Goal: Task Accomplishment & Management: Use online tool/utility

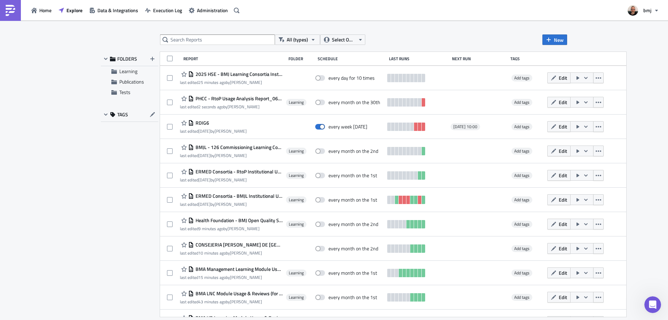
scroll to position [304, 0]
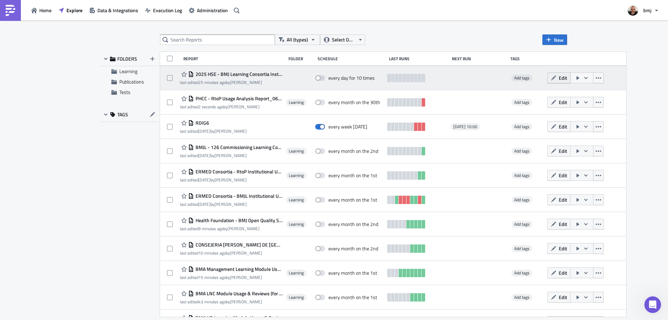
click at [559, 77] on span "Edit" at bounding box center [563, 77] width 8 height 7
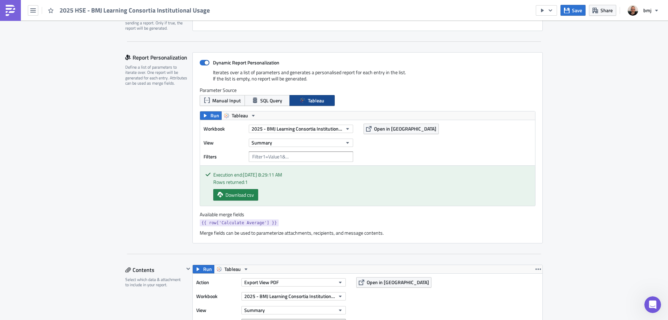
scroll to position [139, 0]
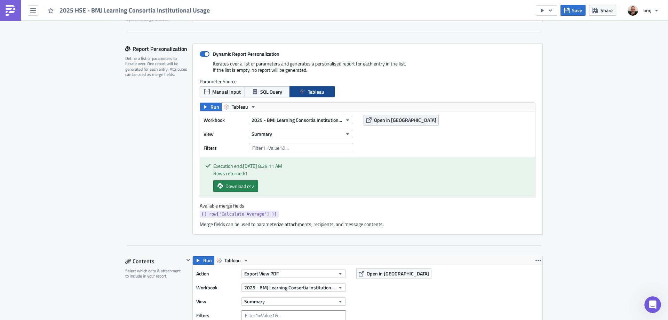
click at [383, 119] on span "Open in [GEOGRAPHIC_DATA]" at bounding box center [405, 119] width 62 height 7
click at [276, 148] on input "text" at bounding box center [301, 148] width 104 height 10
click at [212, 106] on span "Run" at bounding box center [214, 107] width 9 height 8
click at [290, 149] on input "text" at bounding box center [301, 148] width 104 height 10
click at [221, 92] on span "Manual Input" at bounding box center [226, 91] width 29 height 7
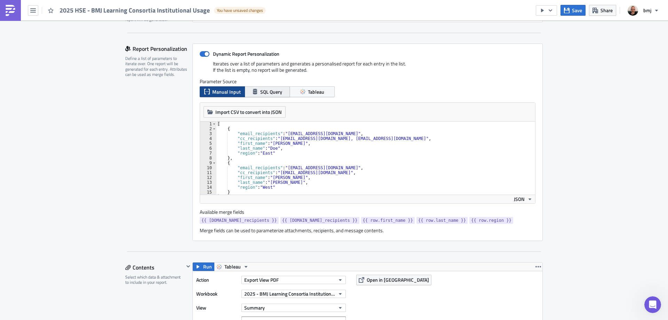
click at [260, 93] on span "SQL Query" at bounding box center [271, 91] width 22 height 7
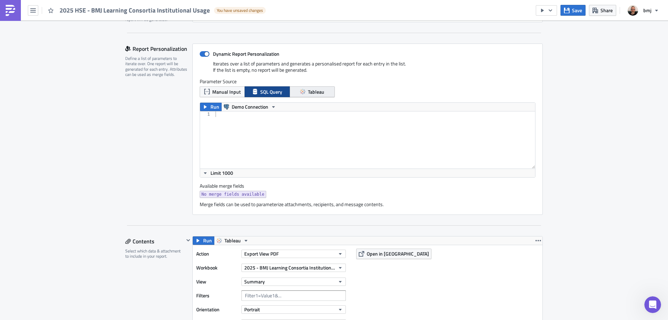
click at [315, 93] on span "Tableau" at bounding box center [316, 91] width 16 height 7
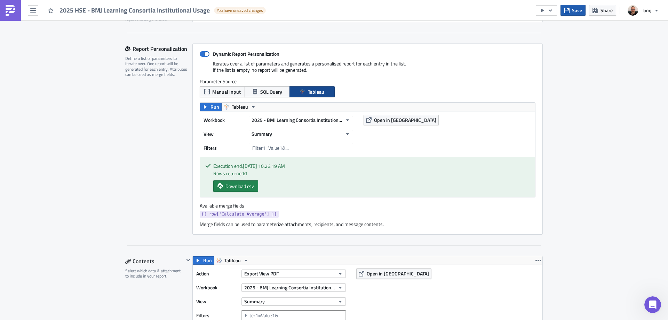
click at [572, 7] on span "Save" at bounding box center [577, 10] width 10 height 7
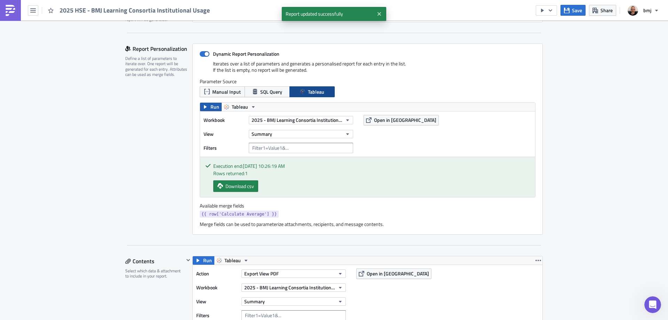
click at [212, 109] on span "Run" at bounding box center [214, 107] width 9 height 8
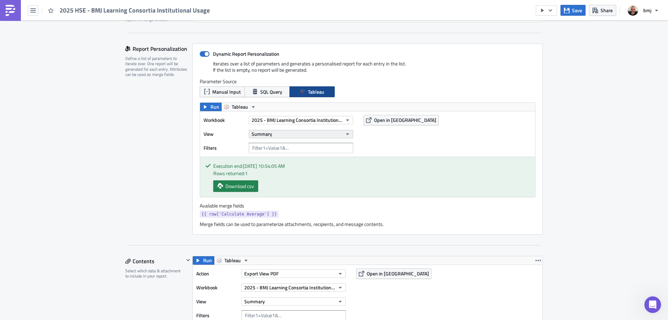
click at [287, 134] on button "Summary" at bounding box center [301, 134] width 104 height 8
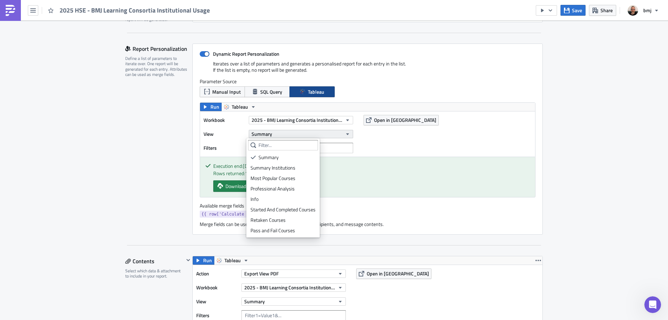
click at [308, 133] on button "Summary" at bounding box center [301, 134] width 104 height 8
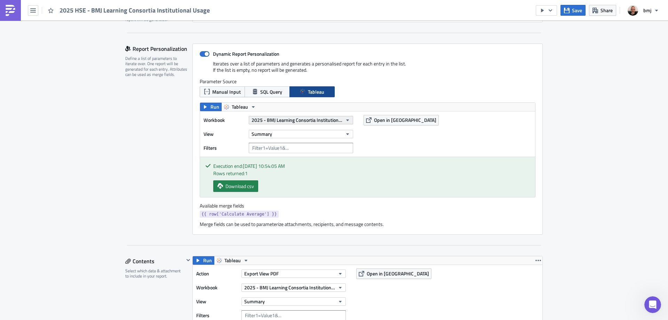
click at [310, 121] on span "2025 - BMJ Learning Consortia Institutional Usage" at bounding box center [297, 119] width 91 height 7
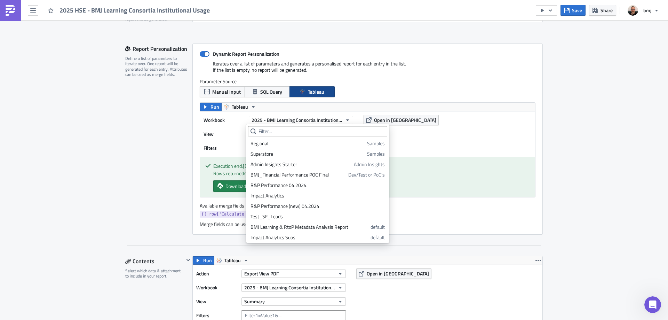
click at [435, 141] on div "Workbook 2025 - BMJ Learning Consortia Institutional Usage View Summary Filters…" at bounding box center [367, 133] width 335 height 45
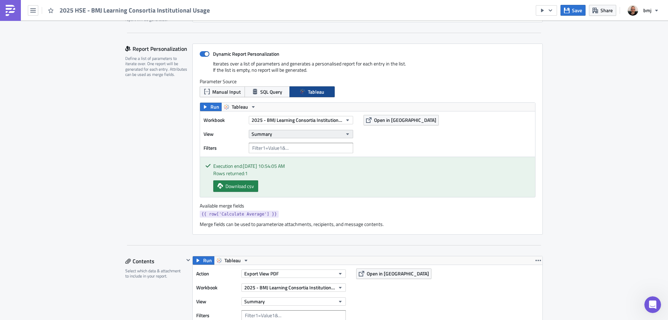
click at [334, 135] on button "Summary" at bounding box center [301, 134] width 104 height 8
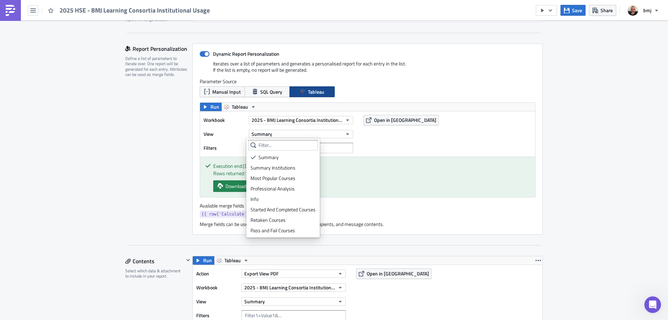
click at [407, 147] on div "Workbook 2025 - BMJ Learning Consortia Institutional Usage View Summary Filters…" at bounding box center [367, 133] width 335 height 45
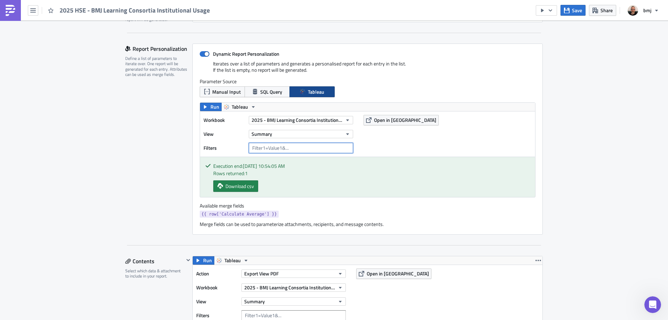
click at [306, 147] on input "text" at bounding box center [301, 148] width 104 height 10
click at [203, 56] on span at bounding box center [205, 54] width 10 height 6
click at [203, 56] on input "Dynamic Report Personalization" at bounding box center [203, 54] width 5 height 5
checkbox input "false"
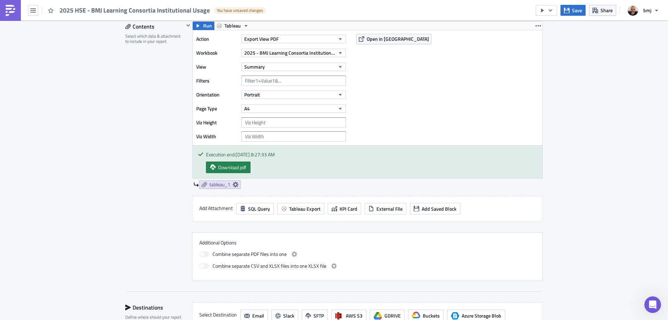
scroll to position [209, 0]
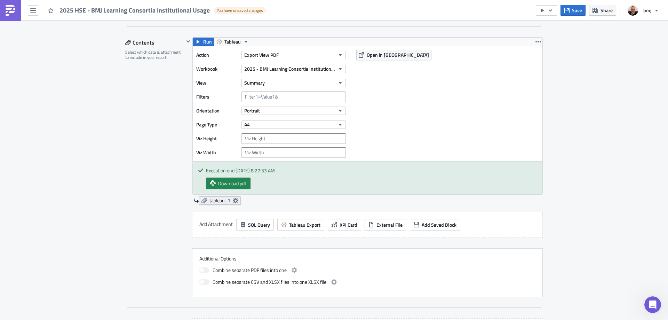
click at [233, 201] on icon at bounding box center [236, 201] width 6 height 6
click at [191, 238] on input "text" at bounding box center [193, 241] width 70 height 10
type input "Summary"
click at [153, 166] on div "Contents Select which data & attachment to include in your report." at bounding box center [154, 167] width 59 height 260
click at [575, 11] on span "Save" at bounding box center [577, 10] width 10 height 7
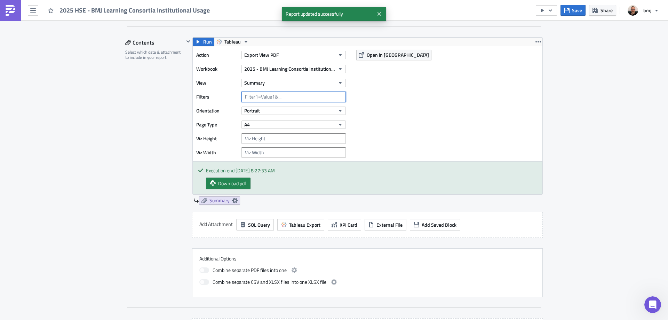
click at [284, 97] on input "text" at bounding box center [293, 97] width 104 height 10
click at [415, 97] on div "Action Export View PDF Workbook 2025 - BMJ Learning Consortia Institutional Usa…" at bounding box center [368, 103] width 350 height 115
click at [280, 95] on input "text" at bounding box center [293, 97] width 104 height 10
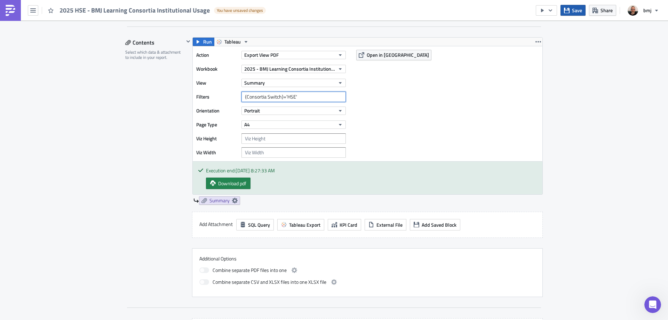
type input "{Consortia Switch}='HSE'"
click at [570, 9] on icon "button" at bounding box center [567, 10] width 6 height 6
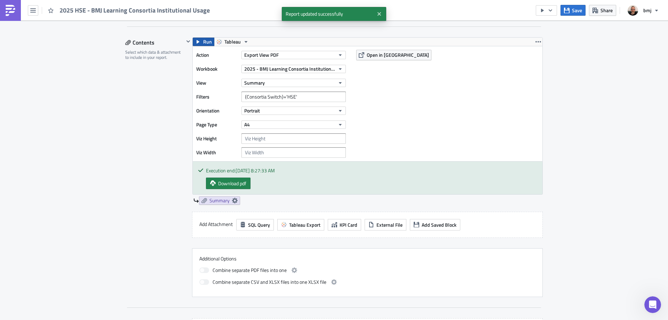
click at [203, 41] on span "Run" at bounding box center [207, 42] width 9 height 8
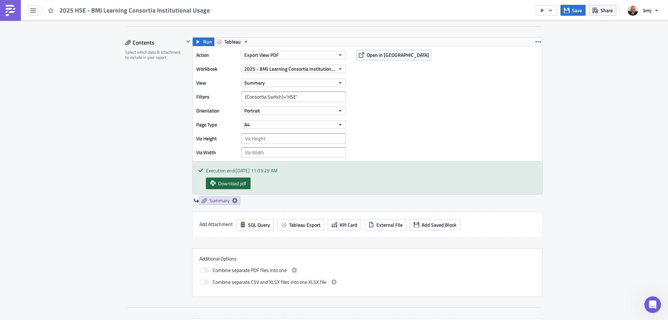
click at [242, 181] on span "Download pdf" at bounding box center [232, 183] width 28 height 7
click at [594, 94] on div "Execution Log Edit " 2025 HSE - BMJ Learning Consortia Institutional Usage " Se…" at bounding box center [334, 143] width 668 height 662
click at [580, 12] on span "Save" at bounding box center [577, 10] width 10 height 7
click at [535, 42] on icon "button" at bounding box center [538, 42] width 6 height 6
click at [535, 59] on div "Duplicate" at bounding box center [540, 58] width 46 height 7
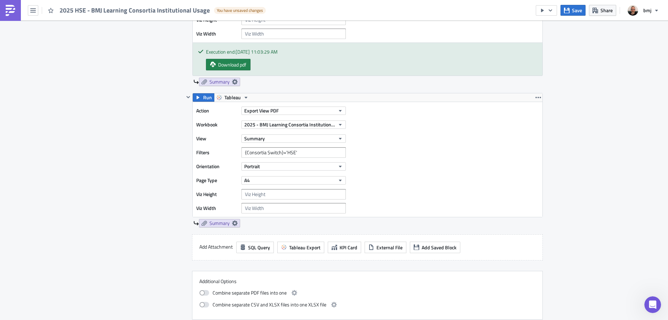
scroll to position [348, 0]
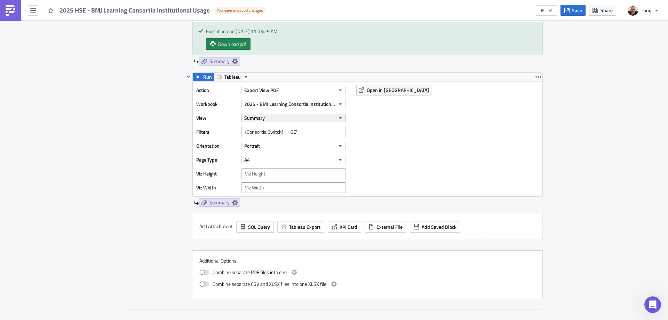
click at [322, 117] on button "Summary" at bounding box center [293, 118] width 104 height 8
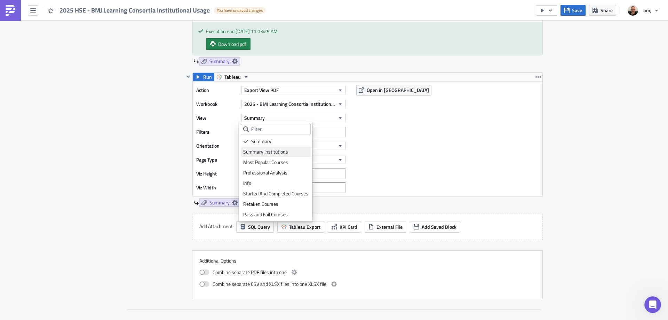
click at [284, 150] on div "Summary Institutions" at bounding box center [275, 151] width 65 height 7
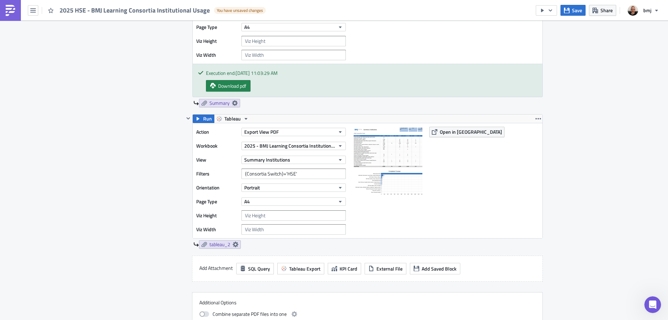
scroll to position [244, 0]
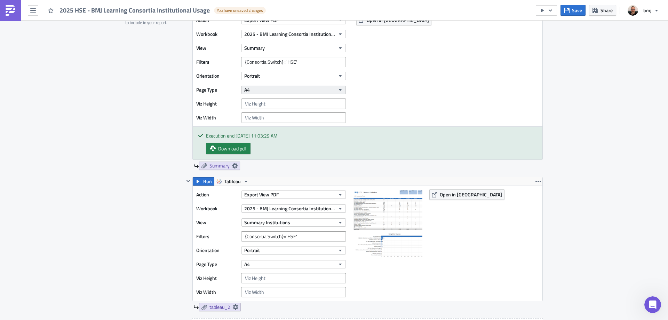
click at [275, 87] on button "A4" at bounding box center [293, 90] width 104 height 8
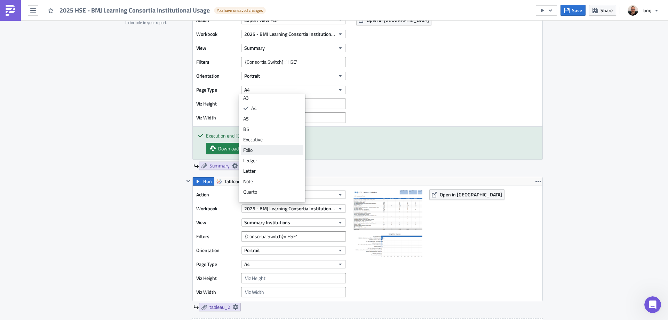
scroll to position [21, 0]
click at [129, 135] on div "Contents Select which data & attachment to include in your report." at bounding box center [154, 202] width 59 height 401
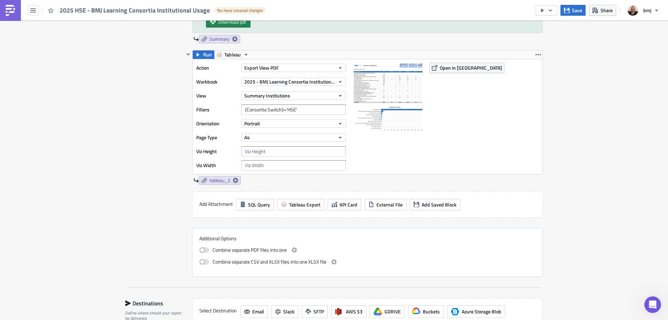
scroll to position [383, 0]
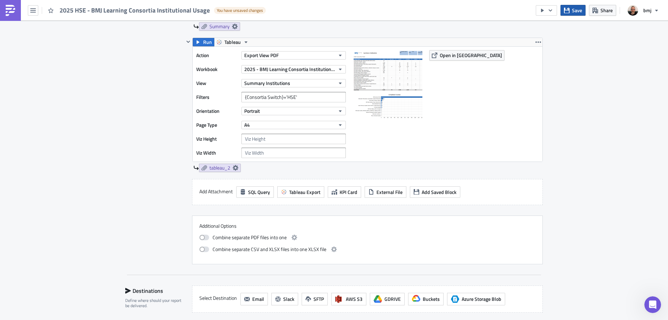
click at [576, 13] on span "Save" at bounding box center [577, 10] width 10 height 7
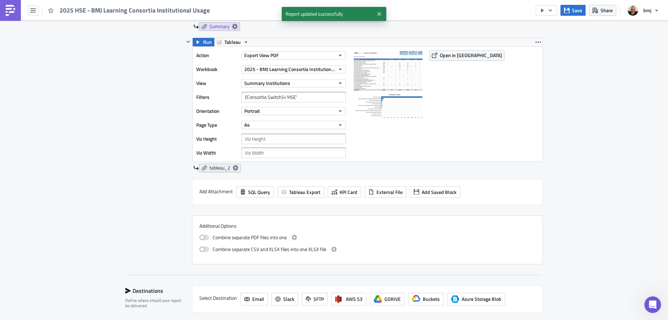
click at [233, 169] on icon at bounding box center [236, 168] width 6 height 6
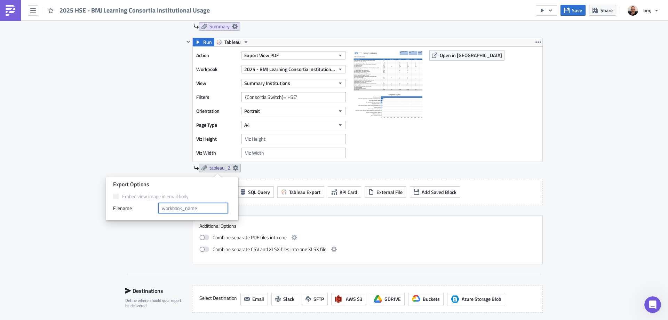
click at [197, 208] on input "text" at bounding box center [193, 208] width 70 height 10
type input "Summary Institutions"
click at [140, 124] on div "Contents Select which data & attachment to include in your report." at bounding box center [154, 63] width 59 height 401
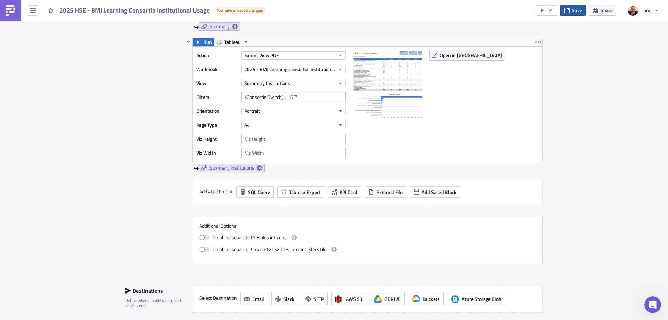
click at [581, 8] on span "Save" at bounding box center [577, 10] width 10 height 7
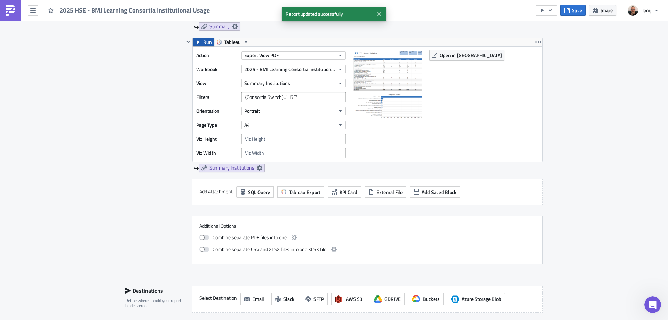
click at [205, 41] on span "Run" at bounding box center [207, 42] width 9 height 8
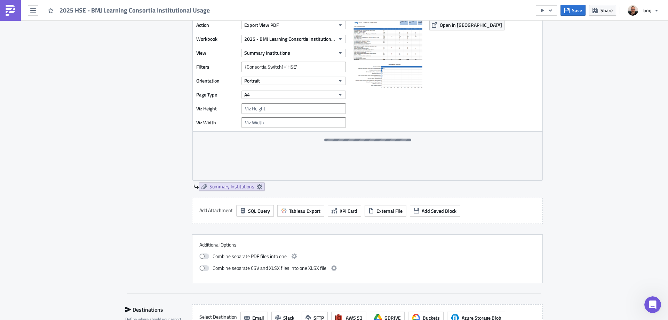
scroll to position [452, 0]
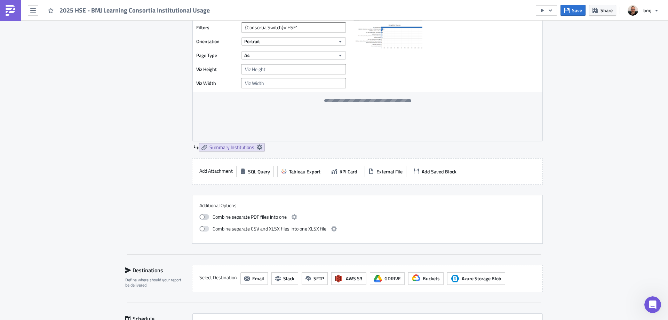
click at [203, 218] on span at bounding box center [204, 217] width 10 height 6
click at [203, 218] on input "checkbox" at bounding box center [203, 216] width 5 height 5
checkbox input "true"
click at [294, 220] on button "button" at bounding box center [294, 217] width 8 height 8
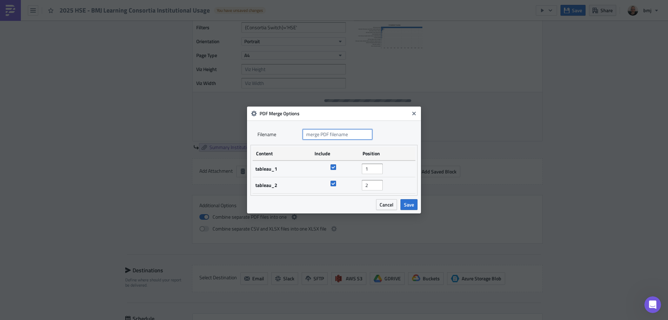
click at [355, 134] on input "text" at bounding box center [338, 134] width 70 height 10
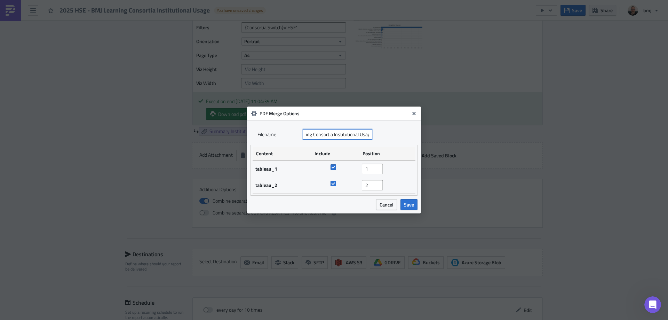
scroll to position [0, 49]
type input "2025 HSE - BMJ Learning Consortia Institutional Usage"
click at [411, 202] on span "Save" at bounding box center [409, 204] width 10 height 7
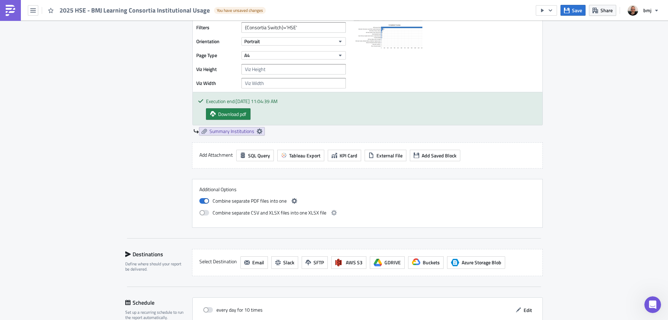
scroll to position [0, 0]
click at [205, 213] on span at bounding box center [204, 213] width 10 height 6
click at [205, 213] on input "checkbox" at bounding box center [203, 211] width 5 height 5
checkbox input "true"
click at [167, 180] on div "Contents Select which data & attachment to include in your report." at bounding box center [154, 11] width 59 height 434
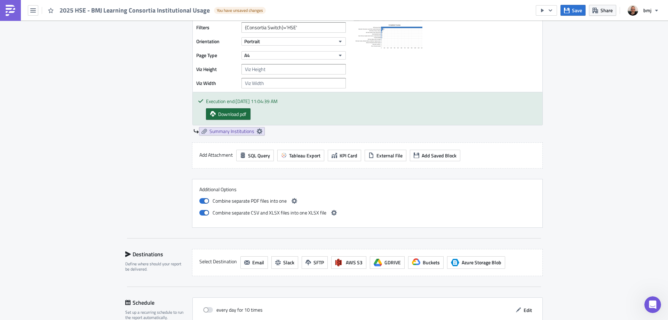
click at [241, 113] on span "Download pdf" at bounding box center [232, 113] width 28 height 7
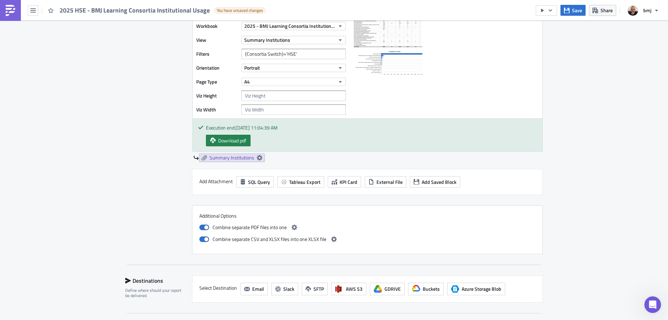
scroll to position [383, 0]
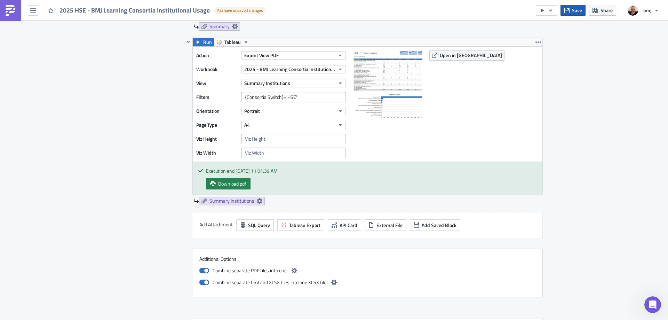
click at [571, 9] on button "Save" at bounding box center [572, 10] width 25 height 11
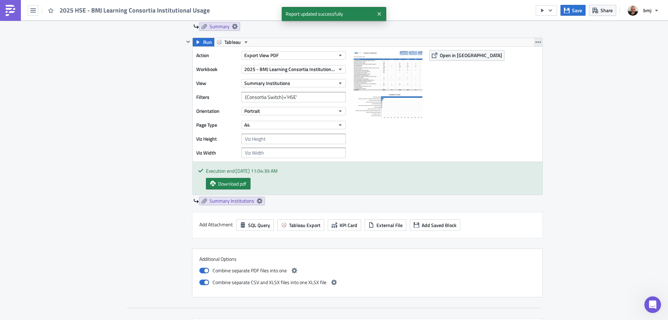
click at [536, 42] on icon "button" at bounding box center [538, 41] width 6 height 1
click at [538, 58] on div "Duplicate" at bounding box center [540, 58] width 46 height 7
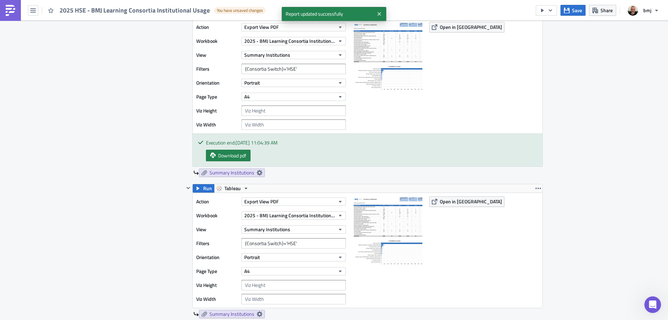
scroll to position [522, 0]
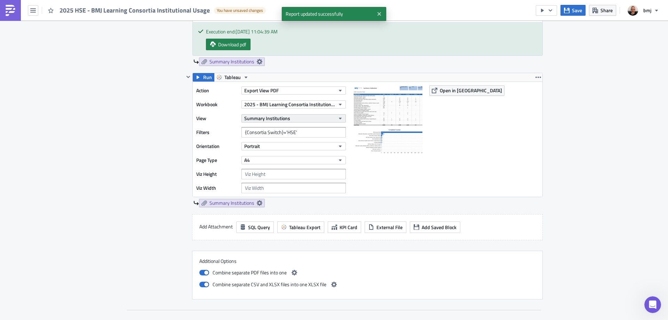
click at [306, 121] on button "Summary Institutions" at bounding box center [293, 118] width 104 height 8
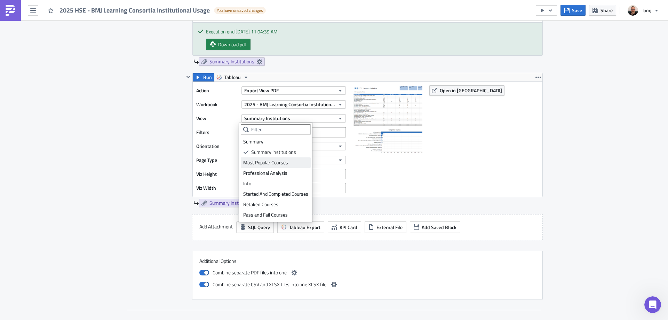
click at [291, 160] on div "Most Popular Courses" at bounding box center [275, 162] width 65 height 7
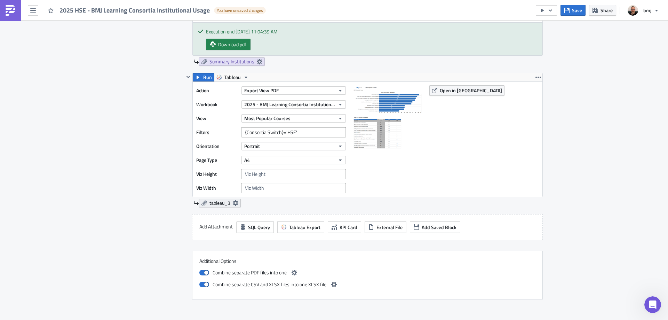
click at [236, 201] on icon at bounding box center [236, 203] width 6 height 6
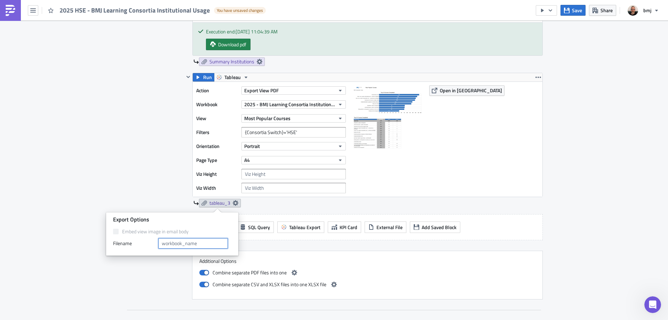
click at [208, 246] on input "text" at bounding box center [193, 243] width 70 height 10
type input "Most Popular Courses"
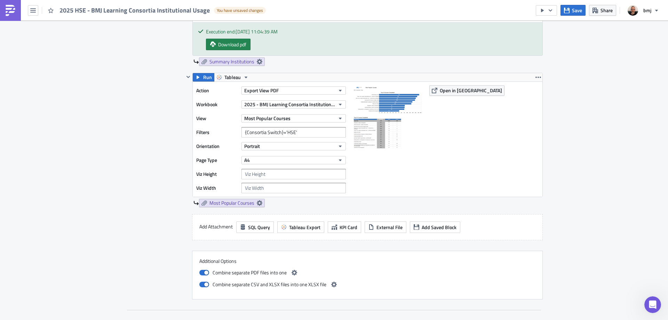
click at [150, 176] on div "Contents Select which data & attachment to include in your report." at bounding box center [154, 11] width 59 height 575
click at [573, 10] on span "Save" at bounding box center [577, 10] width 10 height 7
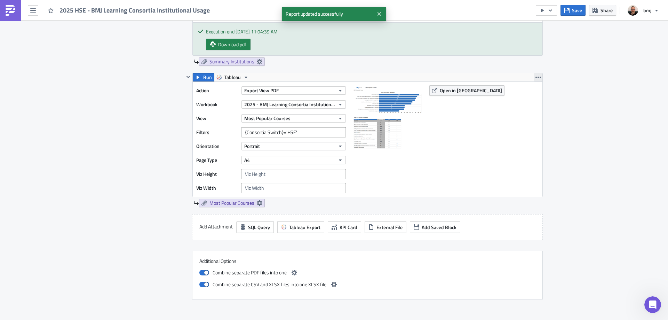
click at [535, 76] on icon "button" at bounding box center [538, 77] width 6 height 6
click at [541, 92] on div "Duplicate" at bounding box center [540, 93] width 46 height 7
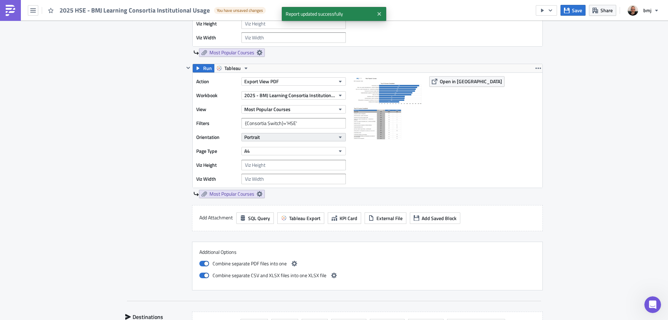
scroll to position [661, 0]
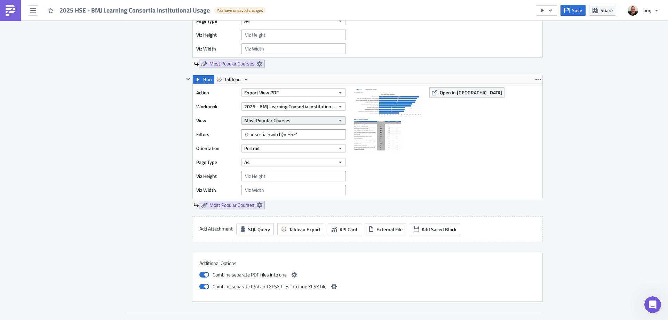
click at [277, 121] on span "Most Popular Courses" at bounding box center [267, 120] width 46 height 7
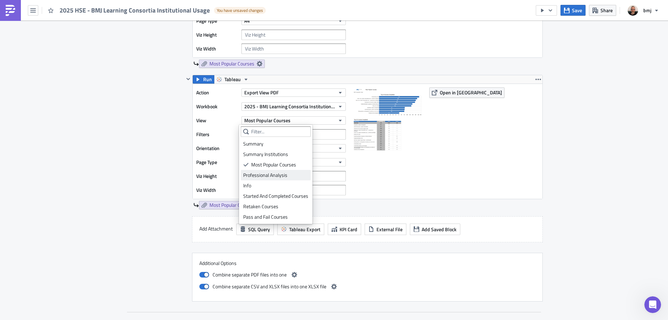
click at [286, 174] on div "Professional Analysis" at bounding box center [275, 175] width 65 height 7
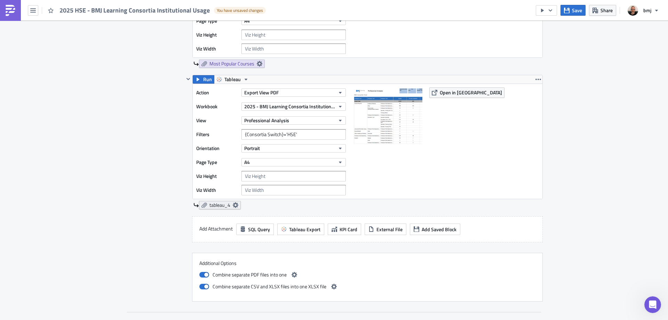
click at [233, 205] on icon at bounding box center [236, 205] width 6 height 6
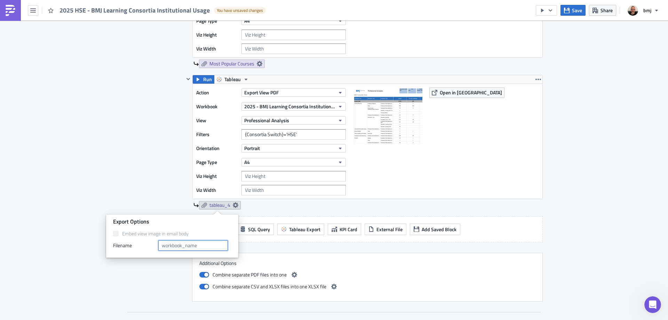
click at [202, 247] on input "text" at bounding box center [193, 245] width 70 height 10
type input "Professions Analysis"
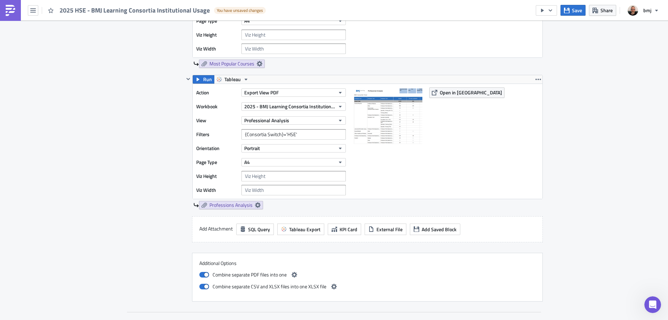
click at [579, 13] on span "Save" at bounding box center [577, 10] width 10 height 7
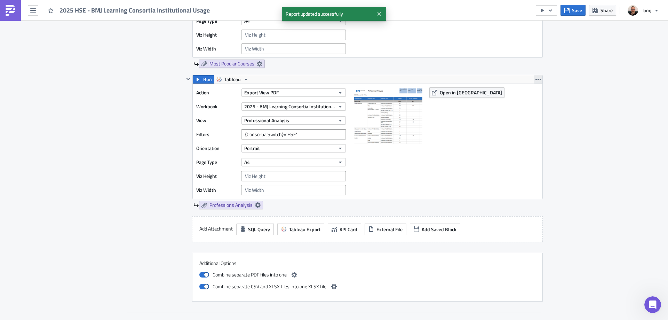
click at [535, 79] on icon "button" at bounding box center [538, 79] width 6 height 1
click at [531, 95] on div "Duplicate" at bounding box center [540, 95] width 46 height 7
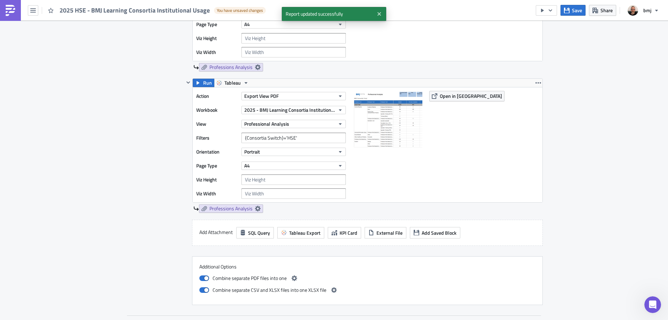
scroll to position [800, 0]
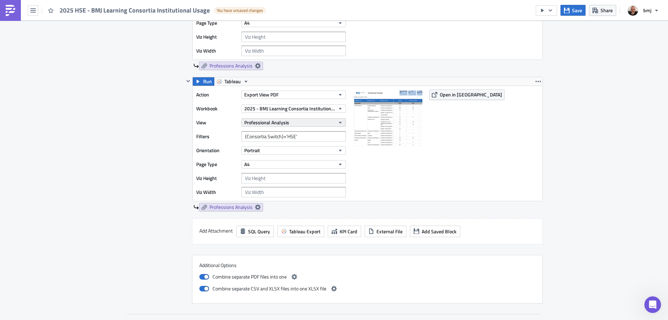
click at [279, 121] on span "Professional Analysis" at bounding box center [266, 122] width 45 height 7
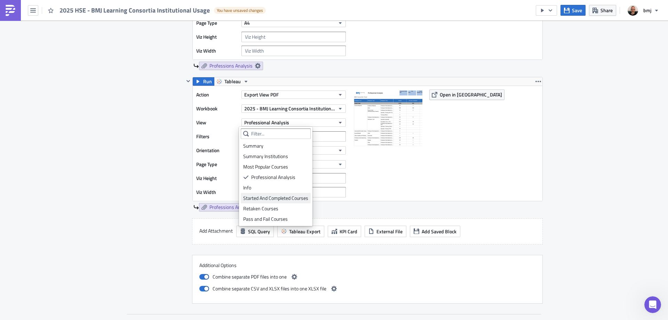
click at [292, 198] on div "Started And Completed Courses" at bounding box center [275, 197] width 65 height 7
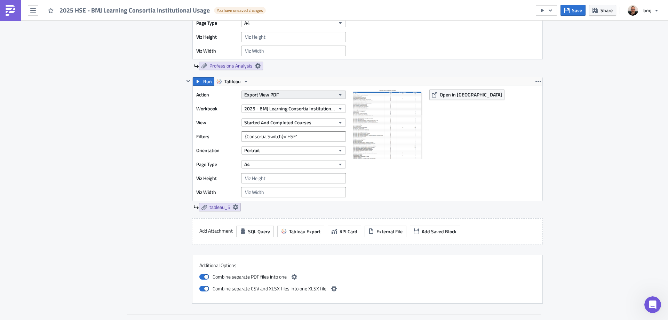
click at [271, 95] on span "Export View PDF" at bounding box center [261, 94] width 34 height 7
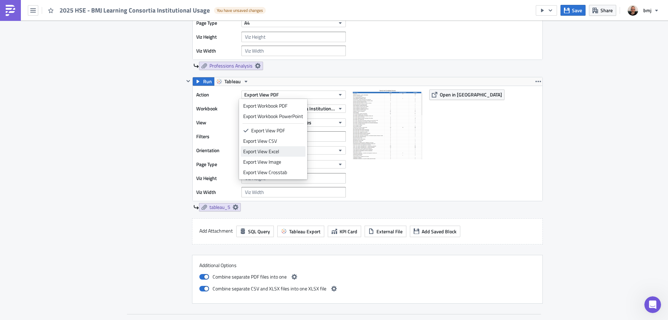
click at [283, 149] on div "Export View Excel" at bounding box center [273, 151] width 60 height 7
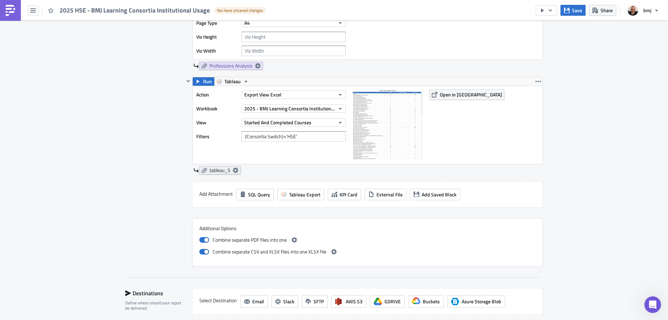
click at [233, 169] on icon at bounding box center [236, 170] width 6 height 6
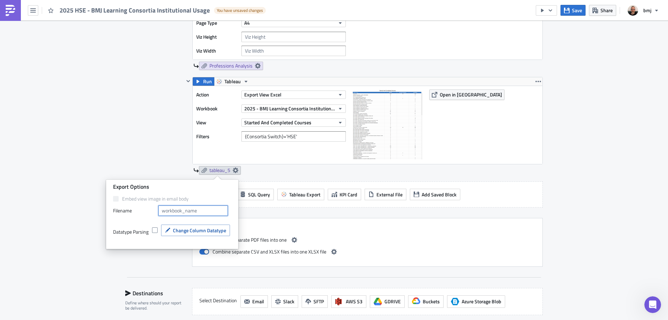
click at [201, 211] on input "text" at bounding box center [193, 210] width 70 height 10
type input "Started and Completed Courses"
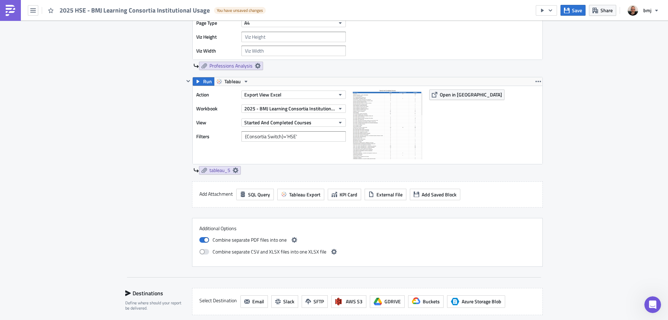
checkbox input "false"
click at [571, 10] on button "Save" at bounding box center [572, 10] width 25 height 11
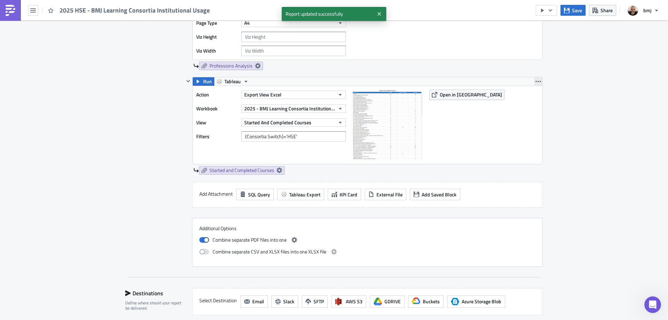
click at [537, 81] on icon "button" at bounding box center [538, 82] width 6 height 6
click at [537, 98] on div "Duplicate" at bounding box center [540, 97] width 46 height 7
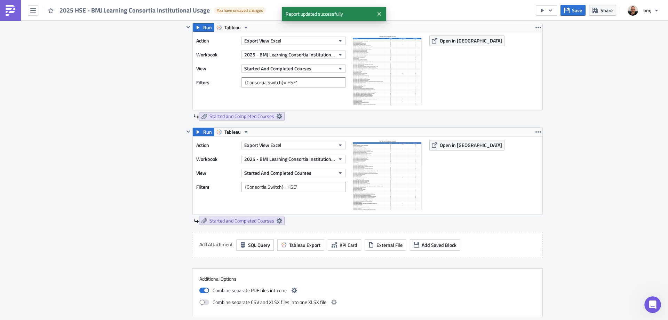
scroll to position [905, 0]
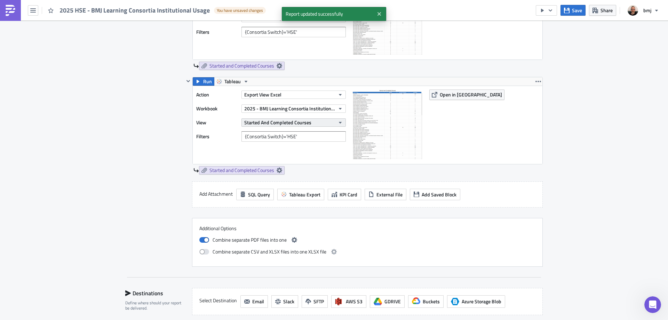
click at [300, 124] on span "Started And Completed Courses" at bounding box center [277, 122] width 67 height 7
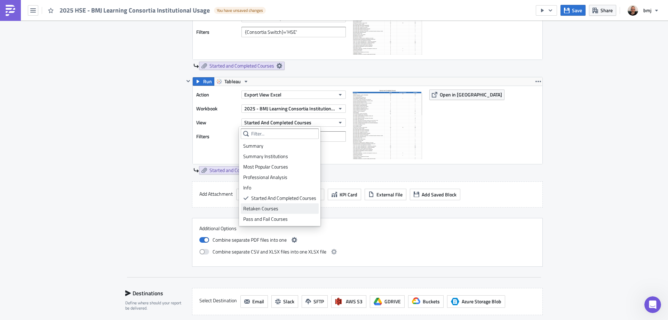
click at [292, 207] on div "Retaken Courses" at bounding box center [279, 208] width 73 height 7
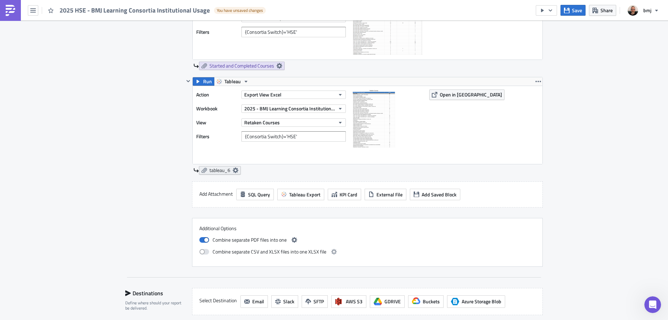
click at [233, 169] on icon at bounding box center [236, 170] width 6 height 6
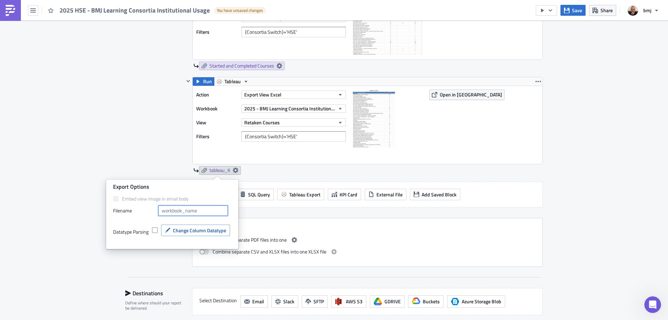
click at [207, 211] on input "text" at bounding box center [193, 210] width 70 height 10
type input "Retaken Courses"
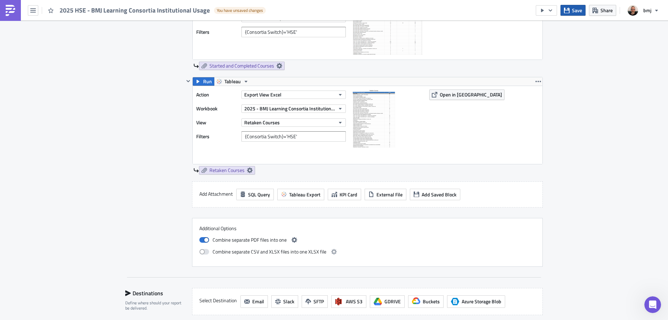
click at [570, 11] on button "Save" at bounding box center [572, 10] width 25 height 11
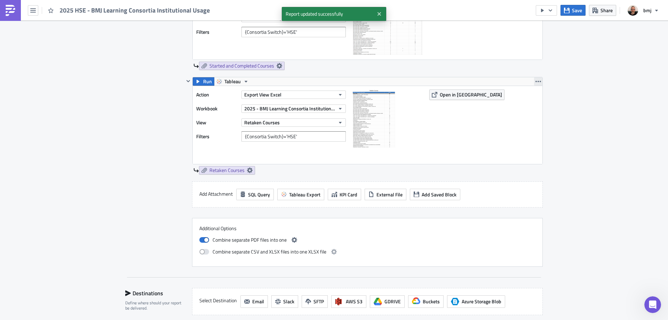
click at [537, 83] on icon "button" at bounding box center [538, 82] width 6 height 6
click at [539, 97] on div "Duplicate" at bounding box center [540, 97] width 46 height 7
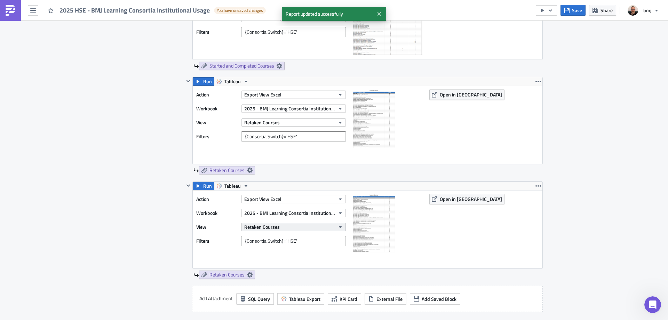
click at [292, 228] on button "Retaken Courses" at bounding box center [293, 227] width 104 height 8
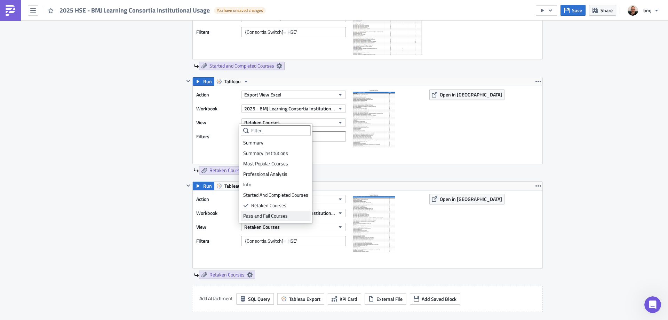
click at [283, 214] on div "Pass and Fail Courses" at bounding box center [275, 215] width 65 height 7
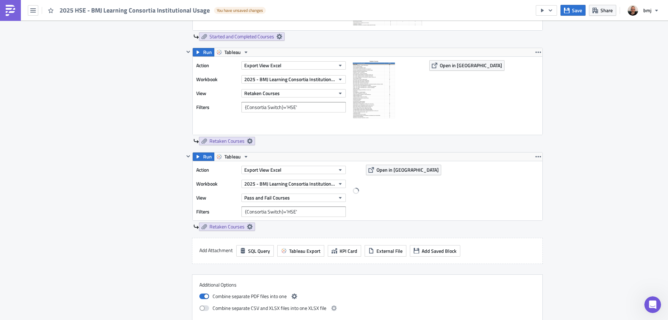
scroll to position [974, 0]
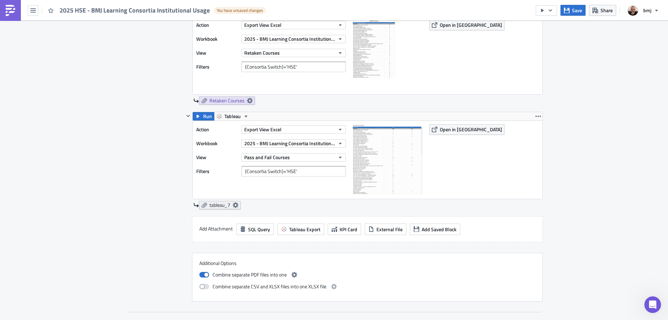
click at [233, 205] on icon at bounding box center [236, 205] width 6 height 6
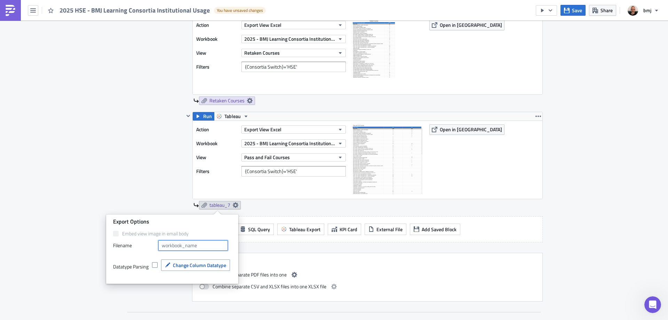
click at [201, 245] on input "text" at bounding box center [193, 245] width 70 height 10
type input "Pass and Fail Courses"
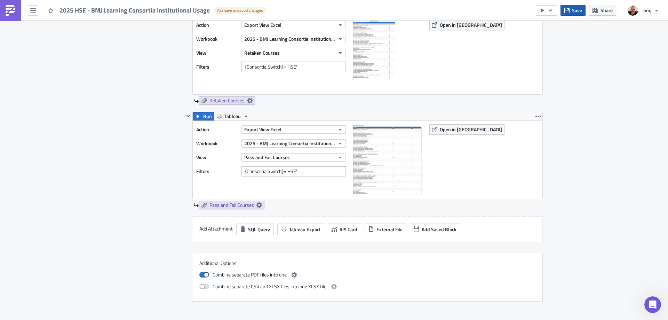
click at [574, 11] on span "Save" at bounding box center [577, 10] width 10 height 7
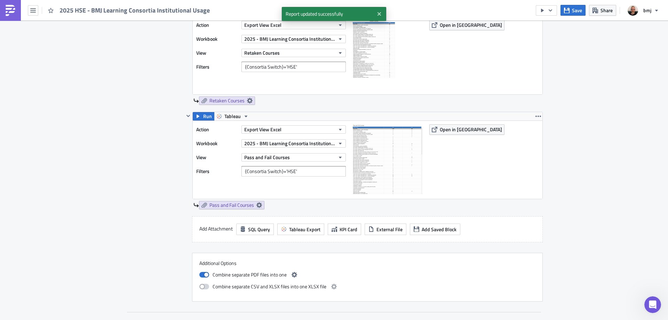
click at [205, 289] on span at bounding box center [204, 287] width 10 height 6
click at [205, 288] on input "checkbox" at bounding box center [203, 285] width 5 height 5
checkbox input "true"
click at [331, 285] on icon "button" at bounding box center [334, 287] width 6 height 6
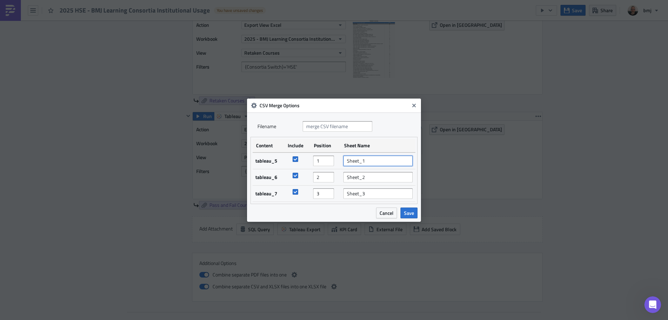
click at [373, 160] on input "Sheet_1" at bounding box center [377, 161] width 69 height 10
click at [379, 180] on input "Sheet_2" at bounding box center [377, 177] width 69 height 10
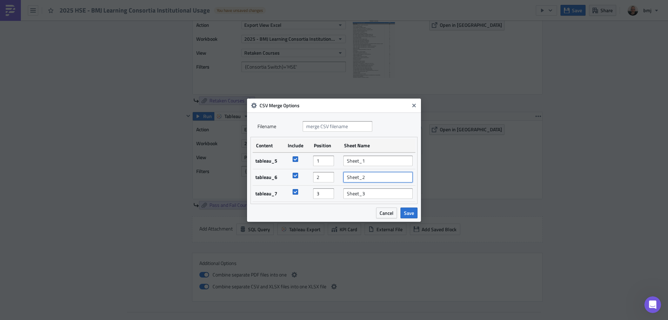
click at [379, 180] on input "Sheet_2" at bounding box center [377, 177] width 69 height 10
type input "Retaken Courses"
click at [379, 193] on input "Sheet_3" at bounding box center [377, 193] width 69 height 10
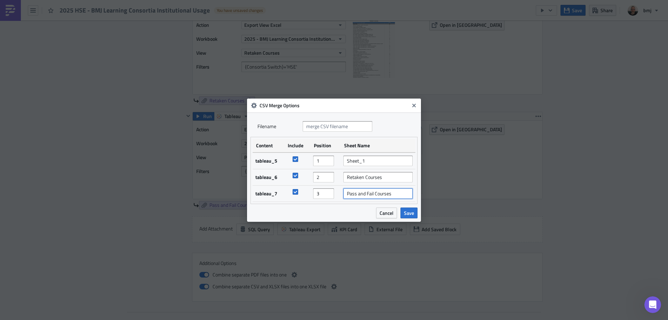
type input "Pass and Fail Courses"
click at [374, 158] on input "Sheet_1" at bounding box center [377, 161] width 69 height 10
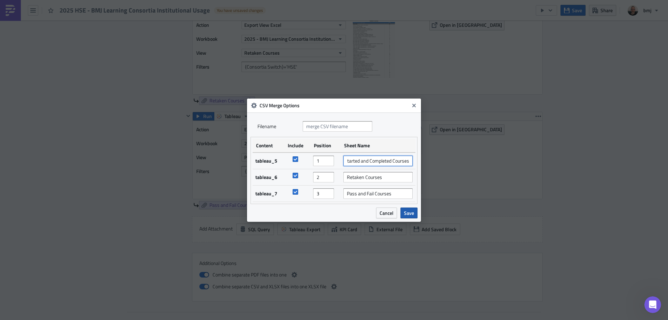
type input "Started and Completed Courses"
click at [407, 211] on span "Save" at bounding box center [409, 212] width 10 height 7
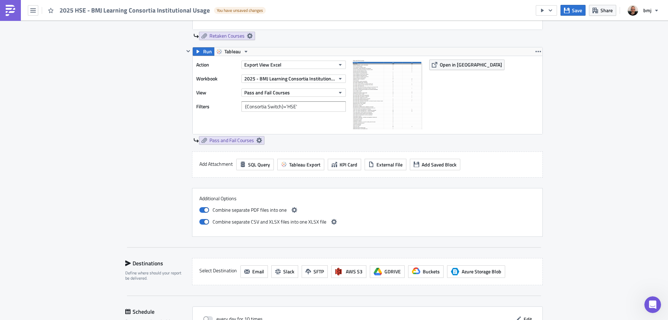
scroll to position [1044, 0]
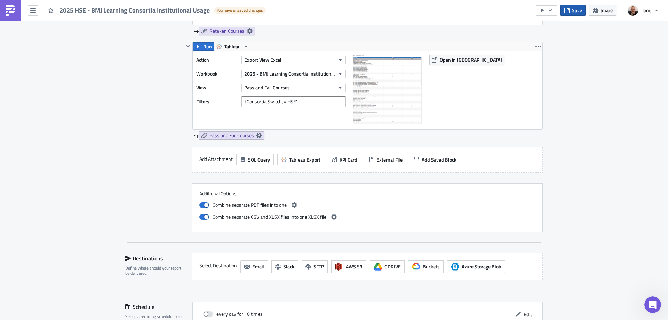
click at [572, 8] on button "Save" at bounding box center [572, 10] width 25 height 11
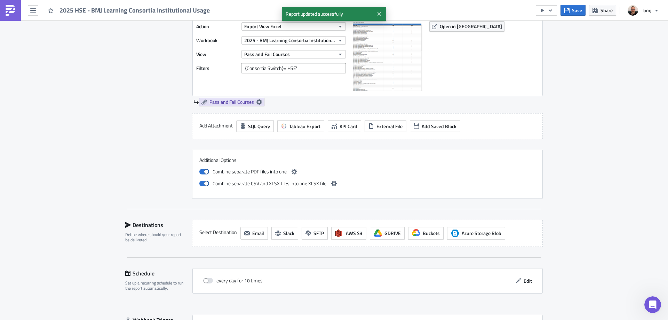
scroll to position [1131, 0]
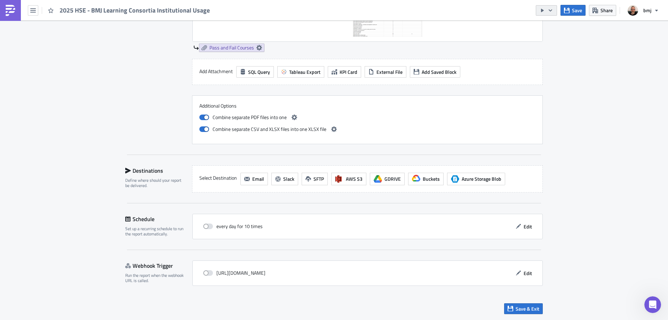
click at [553, 10] on icon "button" at bounding box center [551, 11] width 6 height 6
click at [563, 27] on div "Send Just to Me" at bounding box center [567, 27] width 54 height 7
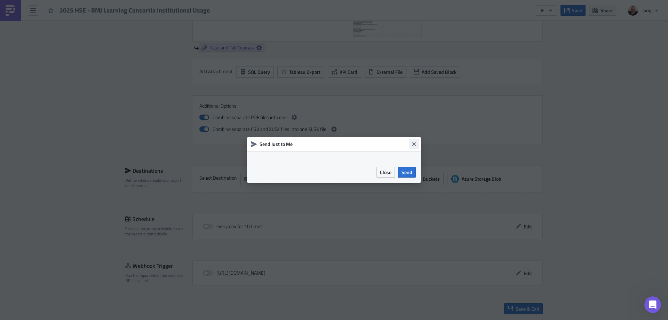
click at [415, 145] on icon "Close" at bounding box center [413, 143] width 3 height 3
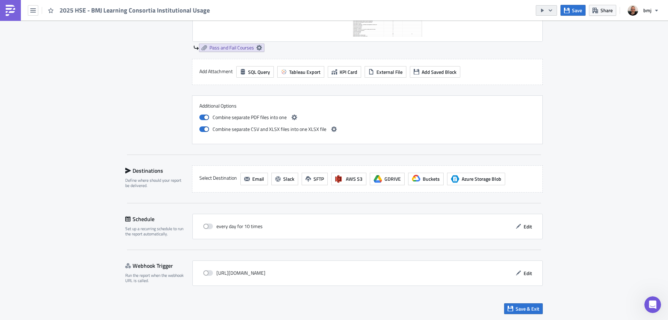
click at [546, 13] on button "button" at bounding box center [546, 10] width 21 height 10
click at [555, 25] on div "Send Just to Me" at bounding box center [567, 27] width 54 height 7
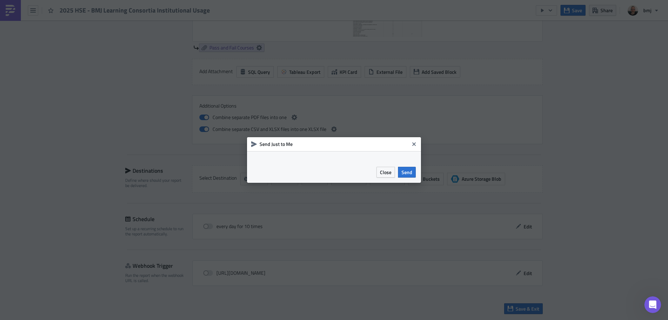
click at [297, 159] on div at bounding box center [334, 156] width 174 height 10
click at [388, 174] on span "Close" at bounding box center [385, 171] width 11 height 7
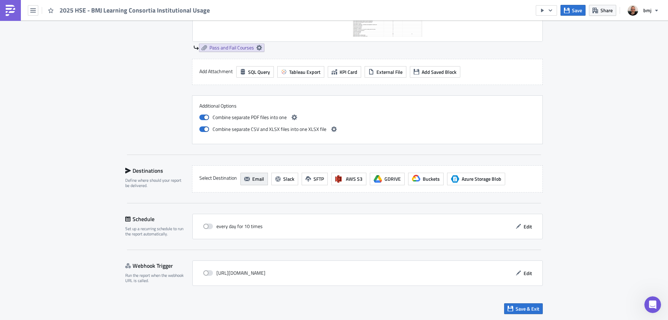
click at [253, 180] on span "Email" at bounding box center [258, 178] width 12 height 7
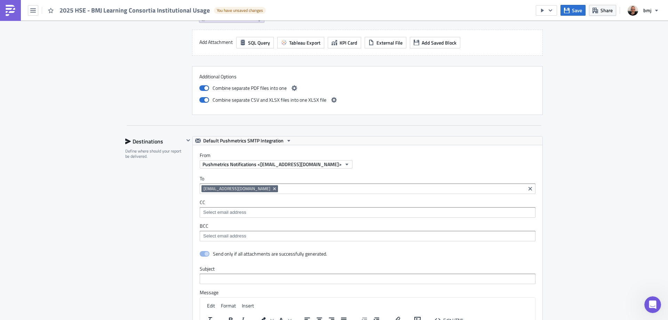
scroll to position [1201, 0]
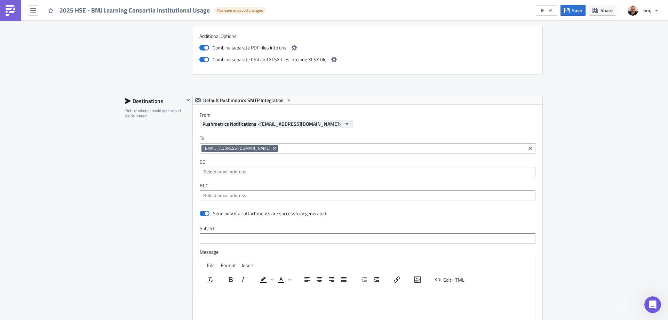
click at [304, 126] on span "Pushmetrics Notifications <[EMAIL_ADDRESS][DOMAIN_NAME]>" at bounding box center [271, 123] width 139 height 7
click at [344, 116] on label "From" at bounding box center [371, 115] width 343 height 6
click at [275, 101] on span "Default Pushmetrics SMTP Integration" at bounding box center [243, 100] width 80 height 8
click at [236, 119] on div "BMJ SMTP" at bounding box center [241, 121] width 79 height 7
click at [272, 125] on span "[PERSON_NAME] <[EMAIL_ADDRESS][DOMAIN_NAME]>" at bounding box center [263, 123] width 123 height 7
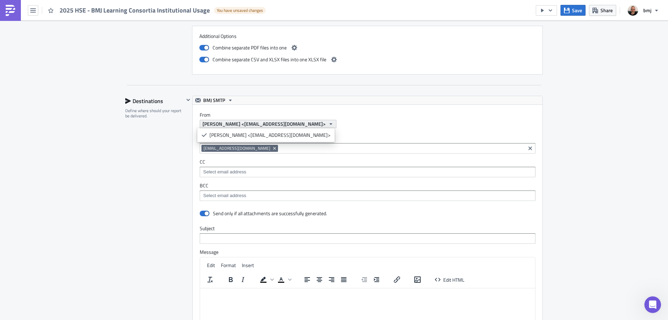
click at [265, 122] on span "[PERSON_NAME] <[EMAIL_ADDRESS][DOMAIN_NAME]>" at bounding box center [263, 123] width 123 height 7
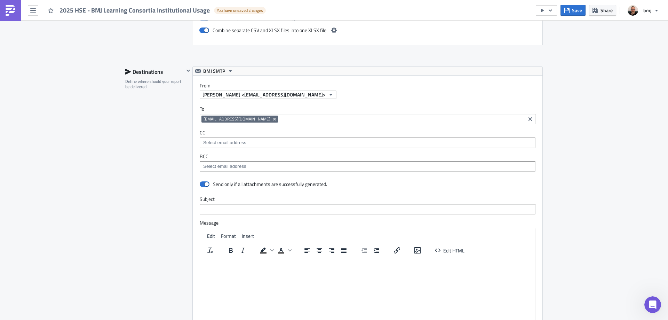
scroll to position [1271, 0]
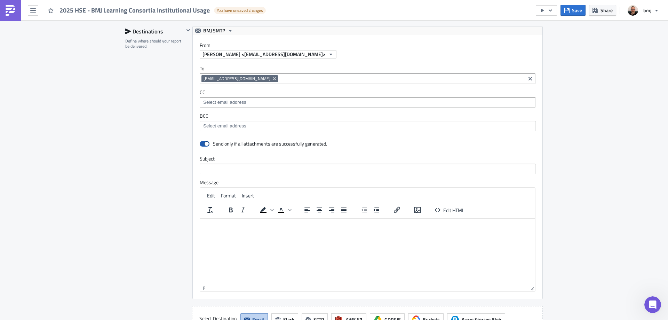
click at [204, 145] on span at bounding box center [205, 144] width 10 height 6
click at [204, 145] on input "checkbox" at bounding box center [203, 144] width 5 height 5
checkbox input "false"
click at [185, 168] on div at bounding box center [188, 162] width 8 height 273
click at [579, 13] on span "Save" at bounding box center [577, 10] width 10 height 7
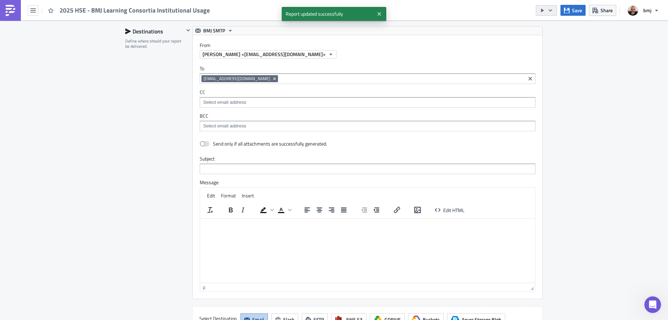
click at [553, 10] on icon "button" at bounding box center [551, 11] width 6 height 6
click at [555, 25] on div "Send Just to Me" at bounding box center [567, 27] width 54 height 7
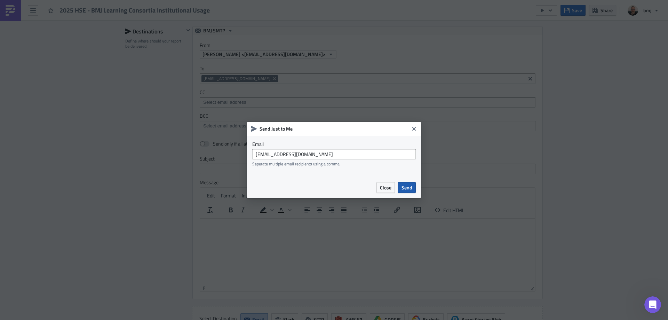
click at [407, 188] on span "Send" at bounding box center [406, 187] width 11 height 7
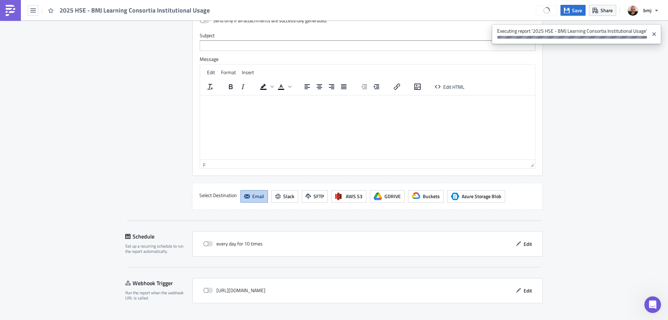
scroll to position [1411, 0]
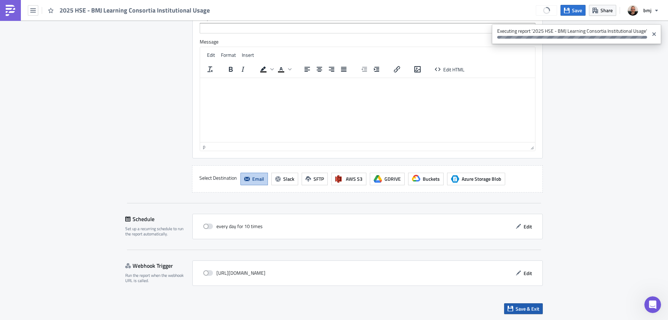
click at [528, 307] on span "Save & Exit" at bounding box center [528, 308] width 24 height 7
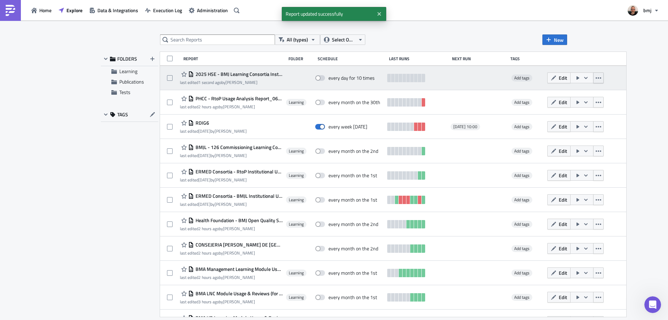
click at [596, 76] on icon "button" at bounding box center [599, 78] width 6 height 6
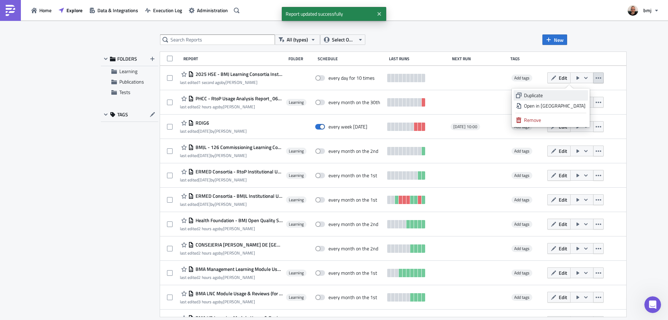
click at [575, 93] on div "Duplicate" at bounding box center [555, 95] width 62 height 7
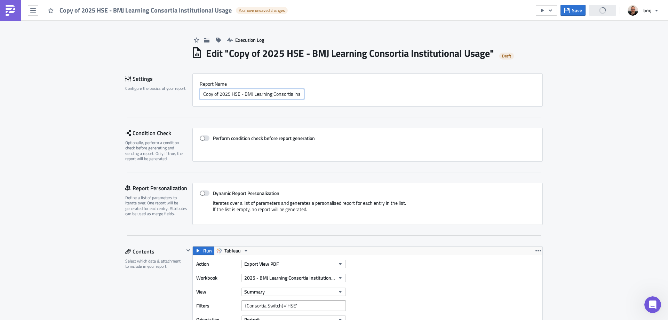
click at [259, 92] on input "Copy of 2025 HSE - BMJ Learning Consortia Institutional Usage" at bounding box center [252, 94] width 104 height 10
type input "2025 NHS Wales - BMJ Learning Consortia Institutional Usage"
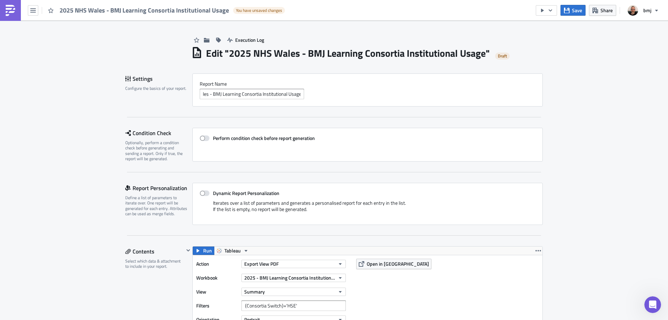
click at [228, 109] on div "Settings Configure the basics of your report. Report Nam﻿e 2025 NHS Wales - BMJ…" at bounding box center [334, 95] width 418 height 44
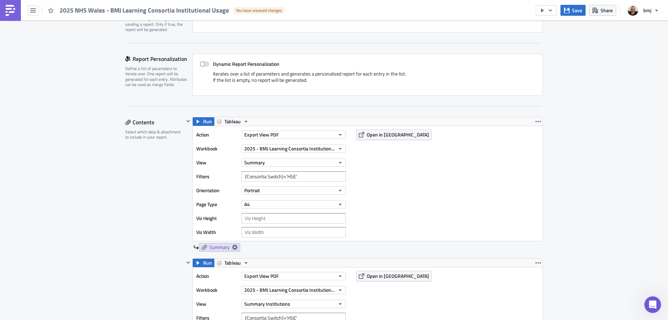
scroll to position [139, 0]
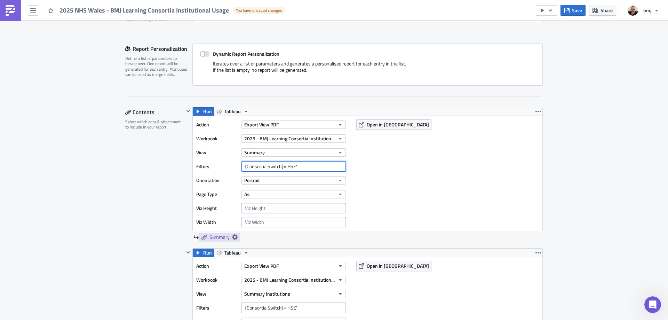
click at [287, 166] on input "{Consortia Switch}='HSE'" at bounding box center [293, 166] width 104 height 10
click at [287, 167] on input "{Consortia Switch}='NHS'" at bounding box center [293, 166] width 104 height 10
click at [401, 123] on div "Action Export View PDF Workbook 2025 - BMJ Learning Consortia Institutional Usa…" at bounding box center [368, 173] width 350 height 115
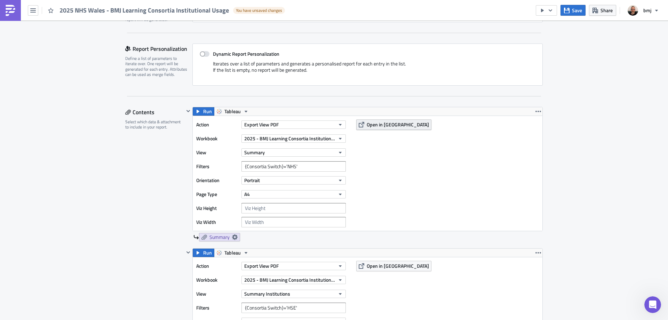
click at [396, 123] on span "Open in [GEOGRAPHIC_DATA]" at bounding box center [398, 124] width 62 height 7
click at [288, 164] on input "{Consortia Switch}='NHS'" at bounding box center [293, 166] width 104 height 10
click at [289, 164] on input "{Consortia Switch}='NHS'" at bounding box center [293, 166] width 104 height 10
type input "{Consortia Switch}='[GEOGRAPHIC_DATA]'"
click at [570, 13] on button "Save" at bounding box center [572, 10] width 25 height 11
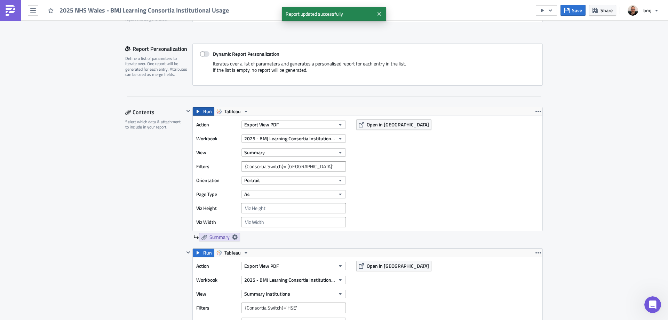
click at [204, 112] on span "Run" at bounding box center [207, 111] width 9 height 8
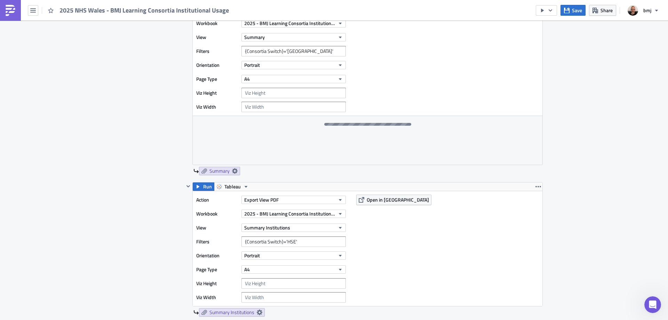
scroll to position [278, 0]
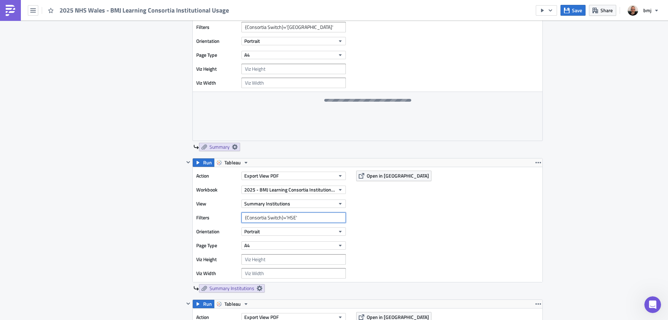
click at [286, 219] on input "{Consortia Switch}='HSE'" at bounding box center [293, 217] width 104 height 10
click at [292, 219] on input "{Consortia Switch}='[GEOGRAPHIC_DATA]'" at bounding box center [293, 217] width 104 height 10
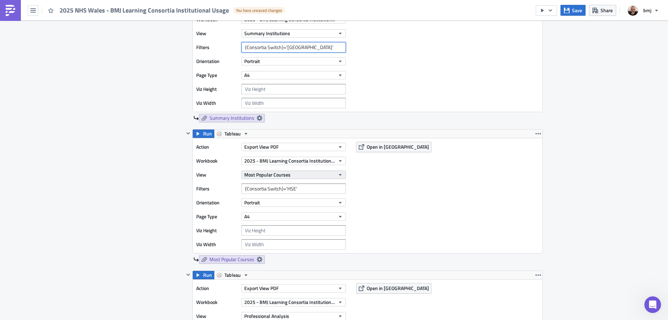
scroll to position [452, 0]
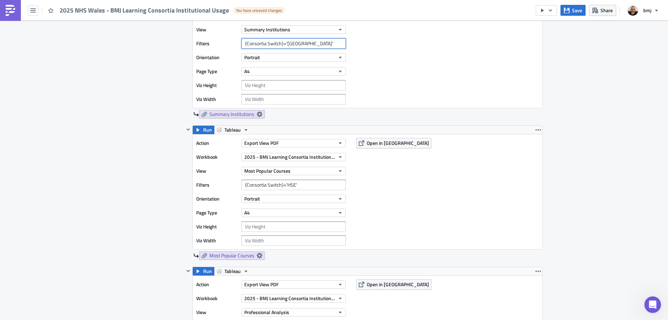
type input "{Consortia Switch}='[GEOGRAPHIC_DATA]'"
click at [288, 184] on input "{Consortia Switch}='HSE'" at bounding box center [293, 185] width 104 height 10
paste input "[GEOGRAPHIC_DATA]"
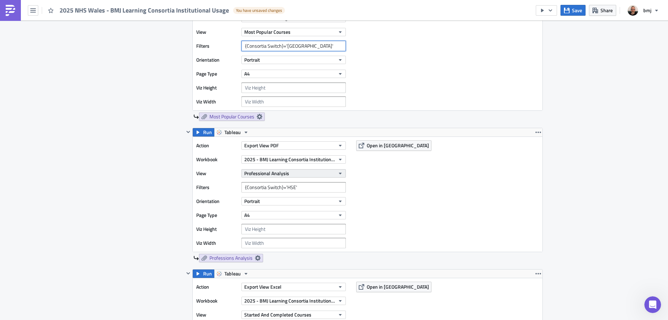
scroll to position [591, 0]
type input "{Consortia Switch}='[GEOGRAPHIC_DATA]'"
click at [287, 185] on input "{Consortia Switch}='HSE'" at bounding box center [293, 187] width 104 height 10
paste input "[GEOGRAPHIC_DATA]"
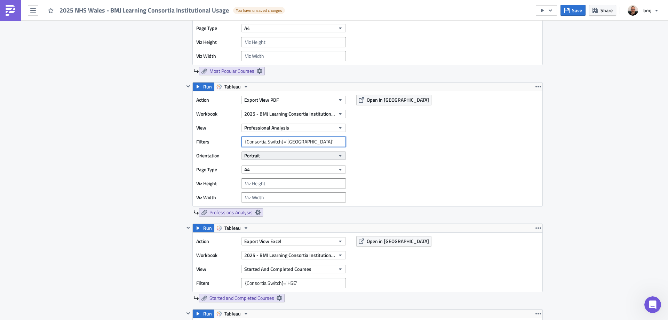
scroll to position [765, 0]
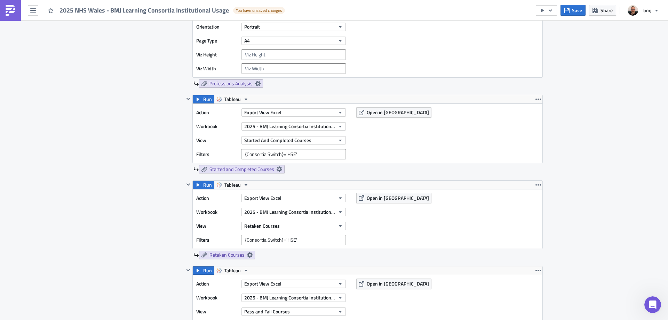
type input "{Consortia Switch}='[GEOGRAPHIC_DATA]'"
click at [286, 155] on input "{Consortia Switch}='HSE'" at bounding box center [293, 154] width 104 height 10
paste input "[GEOGRAPHIC_DATA]"
type input "{Consortia Switch}='[GEOGRAPHIC_DATA]'"
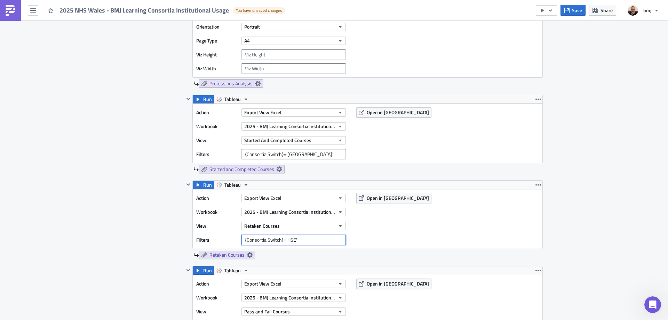
click at [288, 238] on input "{Consortia Switch}='HSE'" at bounding box center [293, 239] width 104 height 10
paste input "[GEOGRAPHIC_DATA]"
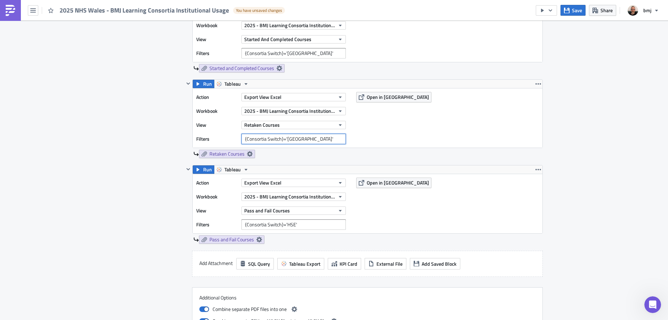
scroll to position [870, 0]
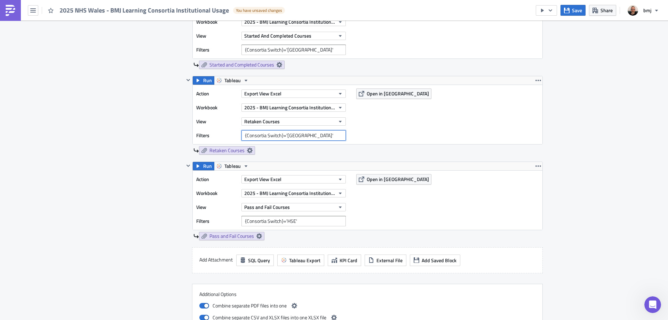
type input "{Consortia Switch}='[GEOGRAPHIC_DATA]'"
click at [287, 223] on input "{Consortia Switch}='HSE'" at bounding box center [293, 221] width 104 height 10
paste input "[GEOGRAPHIC_DATA]"
type input "{Consortia Switch}='[GEOGRAPHIC_DATA]'"
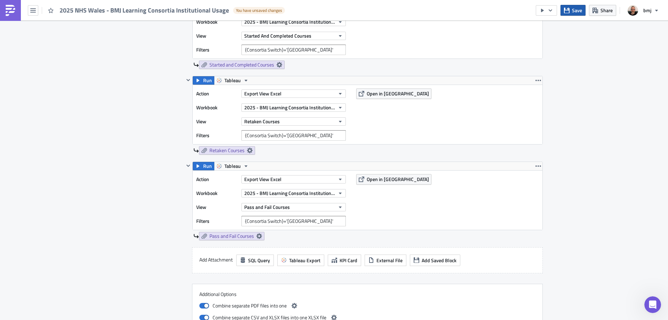
click at [570, 12] on icon "button" at bounding box center [567, 10] width 6 height 6
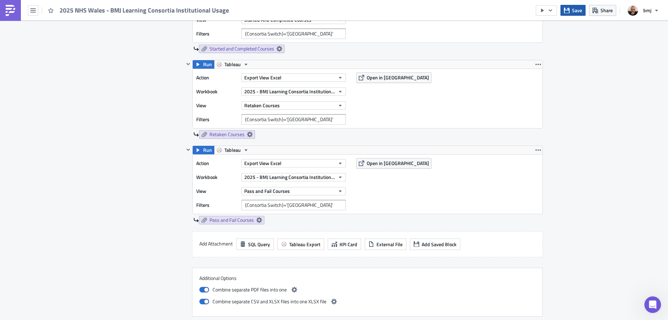
click at [574, 10] on span "Save" at bounding box center [577, 10] width 10 height 7
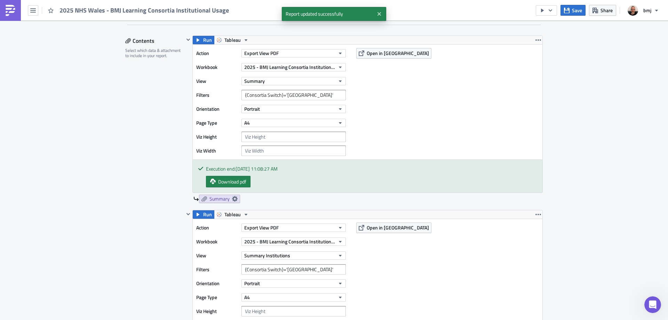
scroll to position [209, 0]
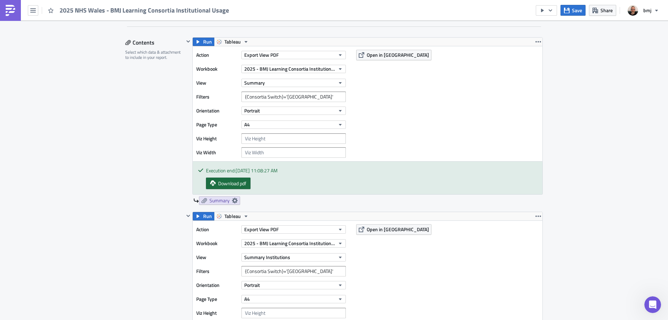
click at [243, 183] on span "Download pdf" at bounding box center [232, 183] width 28 height 7
click at [574, 9] on span "Save" at bounding box center [577, 10] width 10 height 7
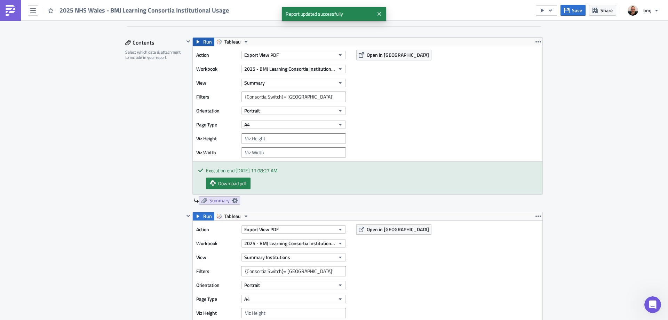
click at [198, 41] on button "Run" at bounding box center [204, 42] width 22 height 8
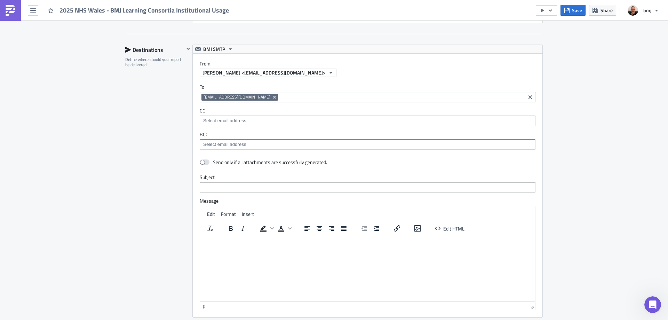
scroll to position [1322, 0]
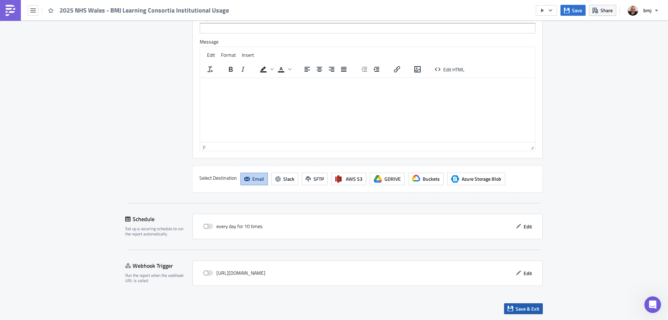
click at [533, 305] on span "Save & Exit" at bounding box center [528, 308] width 24 height 7
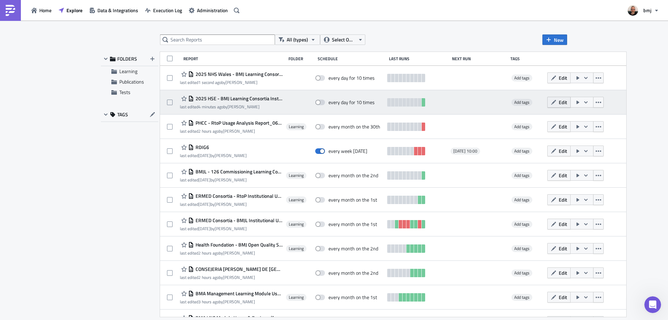
click at [551, 101] on icon "button" at bounding box center [554, 103] width 6 height 6
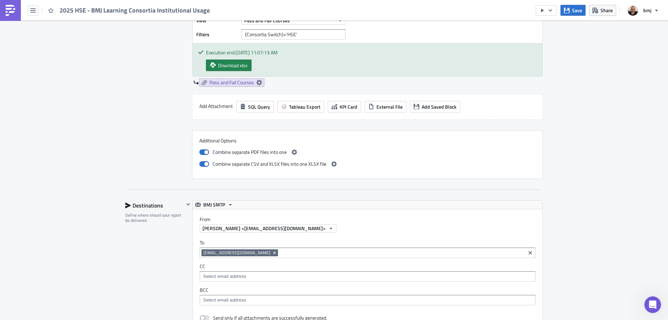
scroll to position [1218, 0]
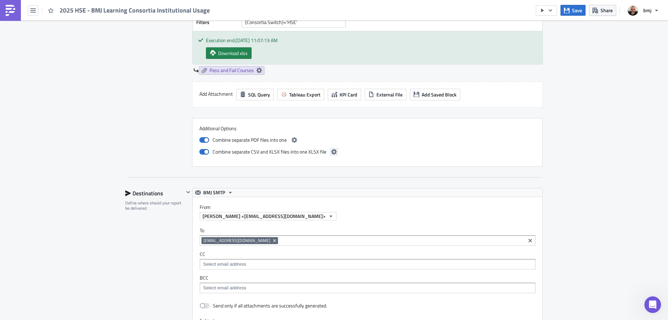
click at [333, 151] on icon "button" at bounding box center [334, 152] width 6 height 6
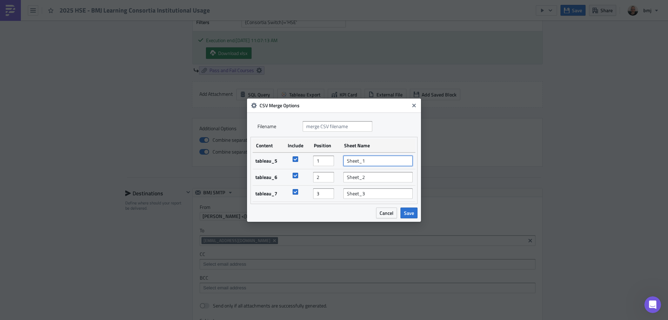
click at [368, 162] on input "Sheet_1" at bounding box center [377, 161] width 69 height 10
type input "Started and Completed Courses"
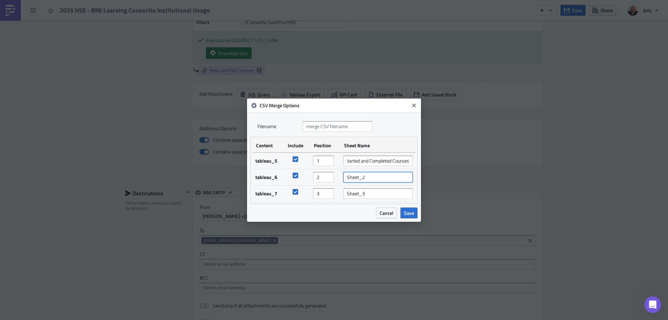
click at [374, 175] on input "Sheet_2" at bounding box center [377, 177] width 69 height 10
type input "Retaken Courses"
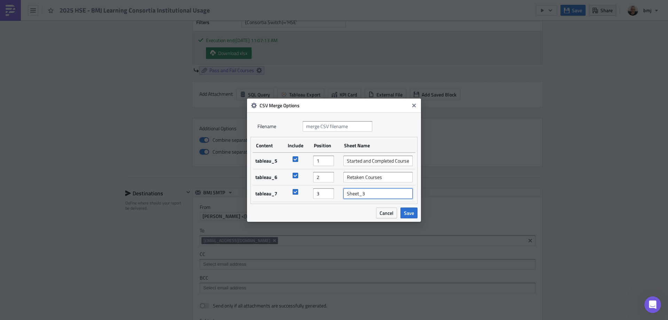
click at [381, 191] on input "Sheet_3" at bounding box center [377, 193] width 69 height 10
click at [382, 193] on input "Sheet_3" at bounding box center [377, 193] width 69 height 10
type input "Pass and Fail Courses"
click at [357, 127] on input "text" at bounding box center [338, 126] width 70 height 10
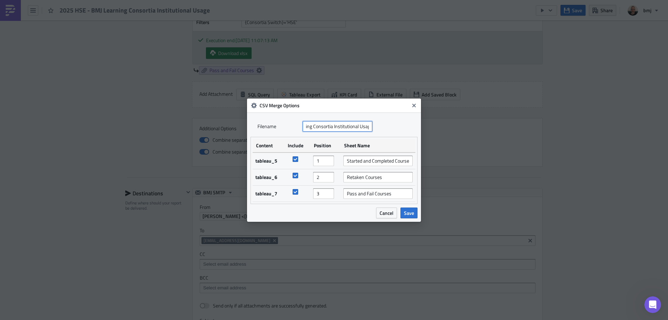
scroll to position [0, 49]
type input "2025 HSE - BMJ Learning Consortia Institutional Usage"
click at [406, 208] on button "Save" at bounding box center [408, 212] width 17 height 11
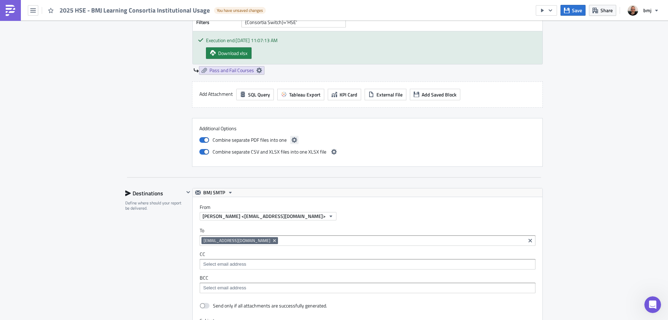
click at [292, 141] on icon "button" at bounding box center [295, 140] width 6 height 6
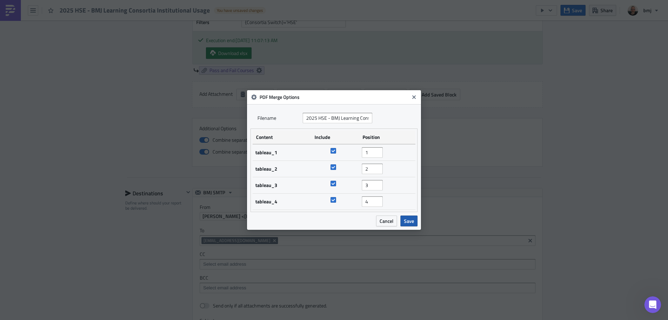
click at [407, 220] on span "Save" at bounding box center [409, 220] width 10 height 7
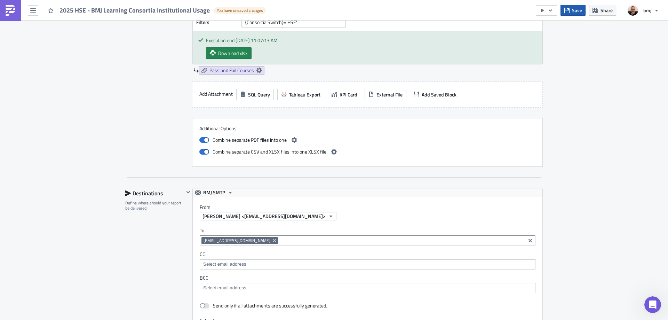
click at [574, 11] on span "Save" at bounding box center [577, 10] width 10 height 7
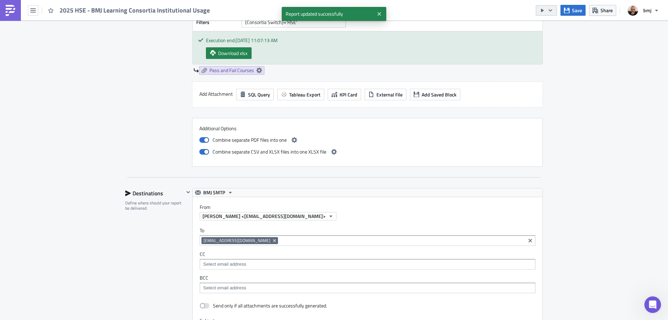
click at [552, 8] on icon "button" at bounding box center [551, 11] width 6 height 6
click at [553, 27] on div "Send Just to Me" at bounding box center [567, 27] width 54 height 7
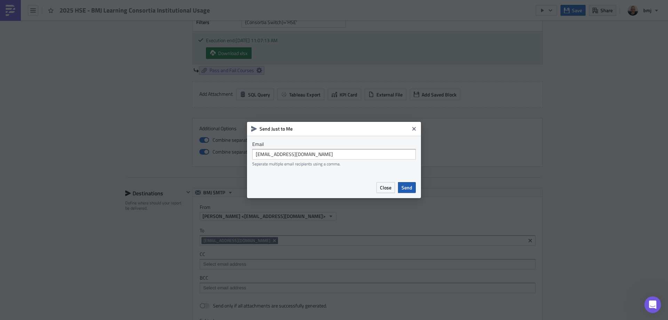
click at [409, 188] on span "Send" at bounding box center [406, 187] width 11 height 7
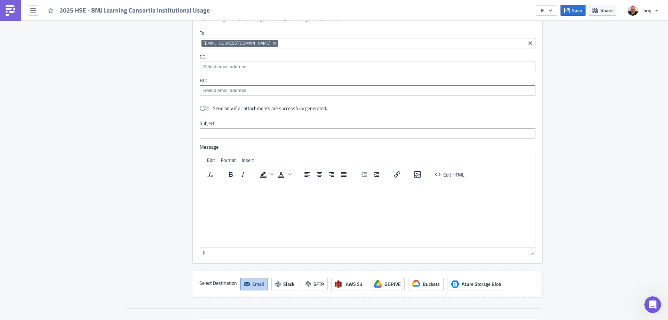
scroll to position [1520, 0]
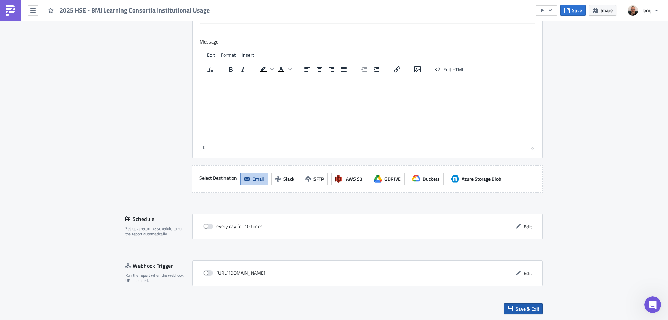
click at [532, 311] on span "Save & Exit" at bounding box center [528, 308] width 24 height 7
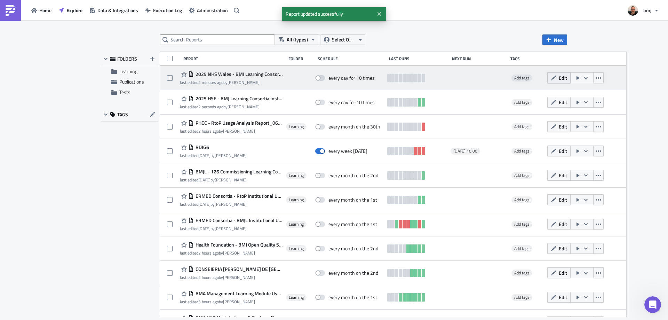
click at [547, 77] on button "Edit" at bounding box center [558, 77] width 23 height 11
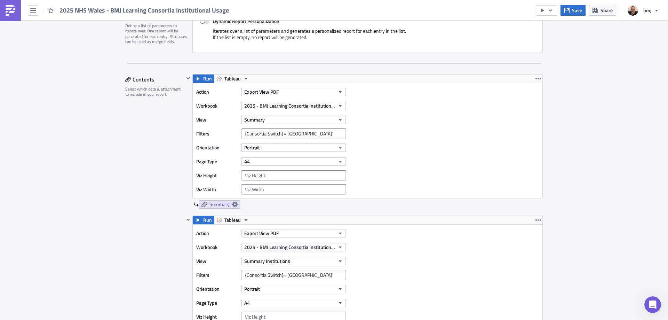
scroll to position [174, 0]
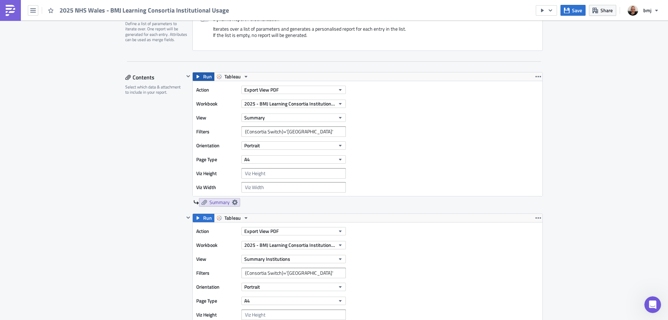
click at [204, 79] on span "Run" at bounding box center [207, 76] width 9 height 8
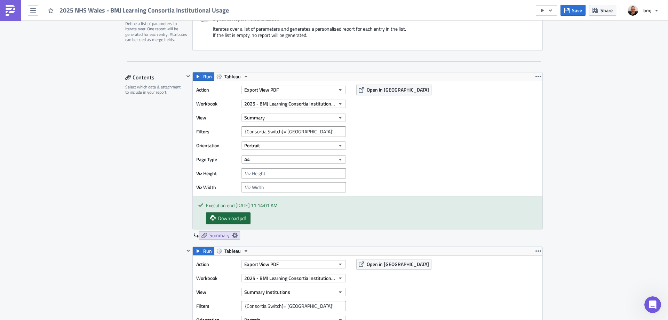
click at [236, 217] on span "Download pdf" at bounding box center [232, 217] width 28 height 7
click at [309, 128] on input "{Consortia Switch}='[GEOGRAPHIC_DATA]'" at bounding box center [293, 131] width 104 height 10
click at [281, 128] on input "{Consortia Switch}='[GEOGRAPHIC_DATA]'" at bounding box center [293, 131] width 104 height 10
click at [367, 94] on button "Open in [GEOGRAPHIC_DATA]" at bounding box center [393, 90] width 75 height 10
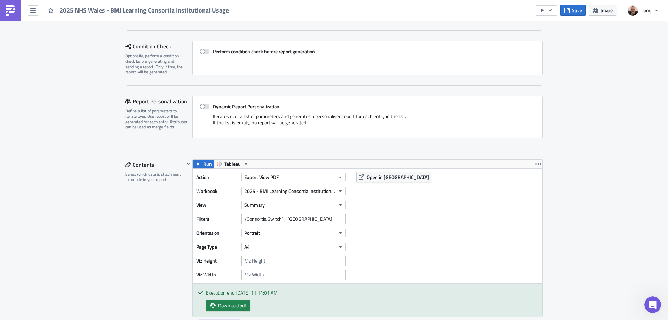
scroll to position [0, 0]
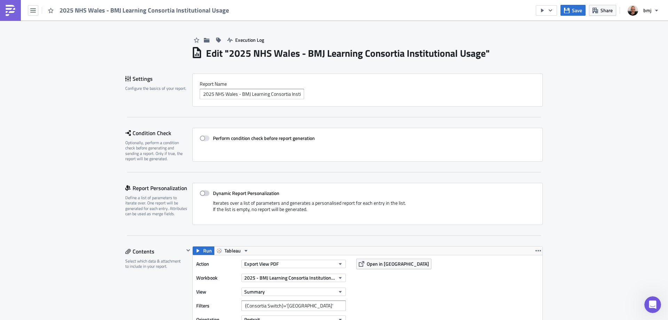
click at [204, 193] on span at bounding box center [205, 193] width 10 height 6
click at [204, 193] on input "Dynamic Report Personalization" at bounding box center [203, 193] width 5 height 5
checkbox input "true"
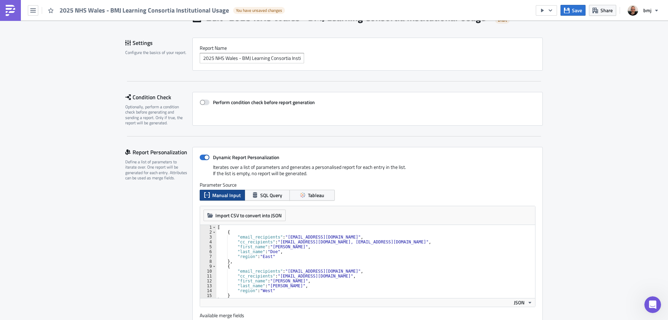
scroll to position [70, 0]
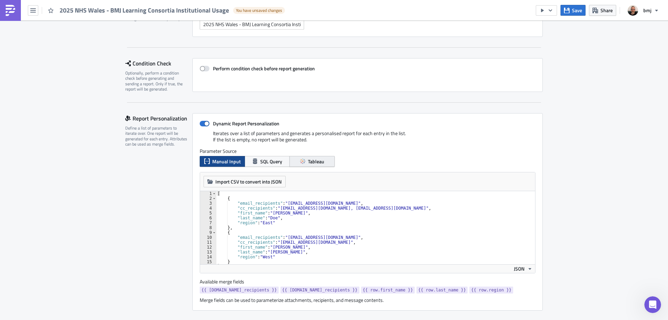
click at [308, 163] on span "Tableau" at bounding box center [316, 161] width 16 height 7
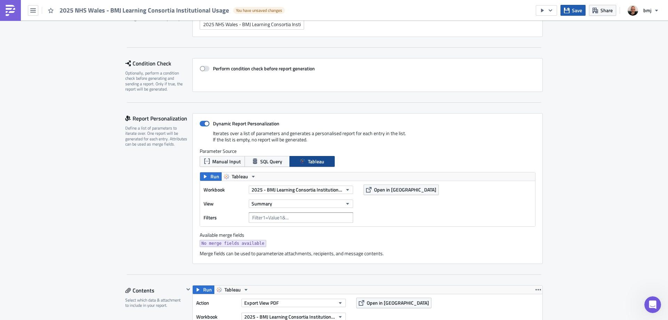
click at [578, 8] on span "Save" at bounding box center [577, 10] width 10 height 7
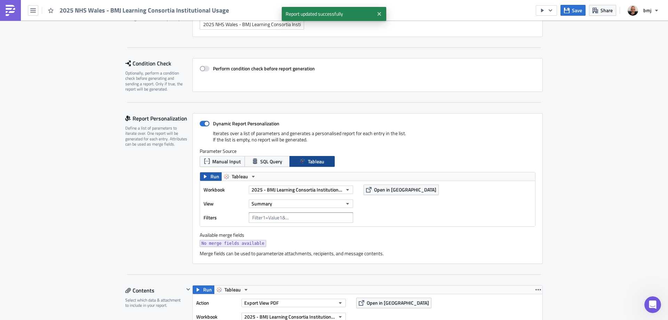
click at [210, 175] on span "Run" at bounding box center [214, 176] width 9 height 8
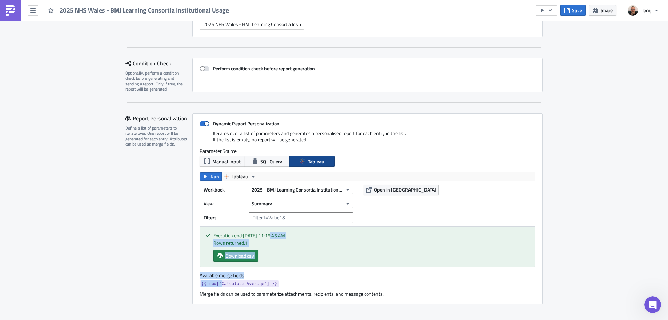
drag, startPoint x: 217, startPoint y: 285, endPoint x: 269, endPoint y: 233, distance: 73.6
click at [269, 232] on div "Dynamic Report Personalization Iterates over a list of parameters and generates…" at bounding box center [367, 208] width 350 height 191
click at [281, 279] on div "Available merge fields {{ row['Calculate Average'] }}" at bounding box center [368, 280] width 336 height 17
drag, startPoint x: 256, startPoint y: 285, endPoint x: 271, endPoint y: 284, distance: 15.0
click at [271, 284] on div "{{ row['Calculate Average'] }}" at bounding box center [368, 284] width 336 height 9
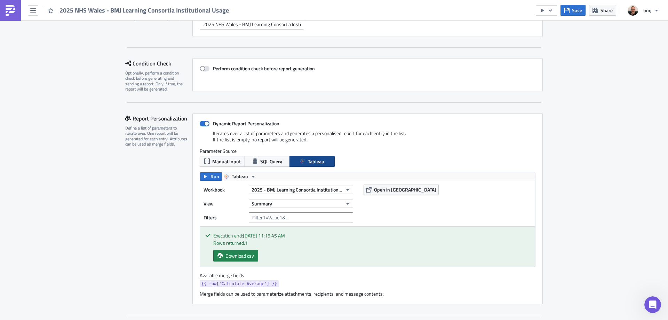
click at [245, 284] on span "{{ row['Calculate Average'] }}" at bounding box center [238, 283] width 75 height 7
click at [283, 217] on input "text" at bounding box center [301, 217] width 104 height 10
paste input "{{ row['Calculate Average'] }}"
type input "{{ row['Calculate Average'] }}"
drag, startPoint x: 318, startPoint y: 216, endPoint x: 233, endPoint y: 215, distance: 85.3
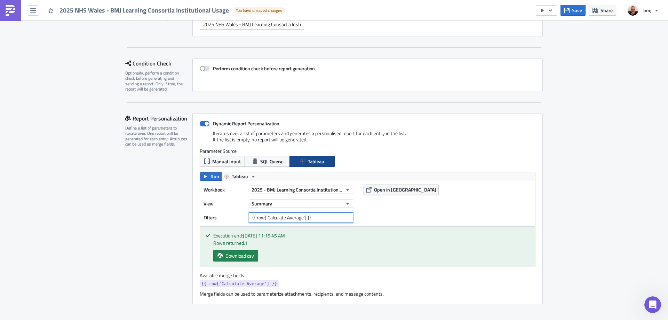
click at [233, 215] on div "Filters {{ row['Calculate Average'] }}" at bounding box center [280, 217] width 153 height 10
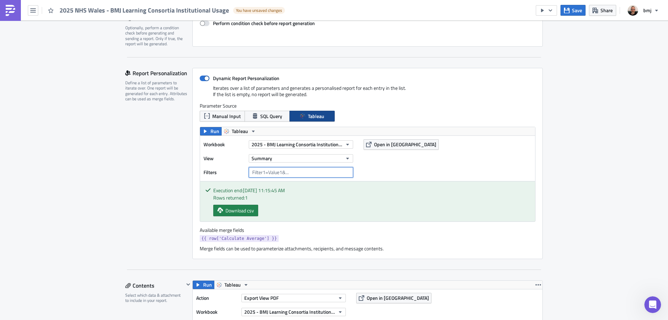
scroll to position [278, 0]
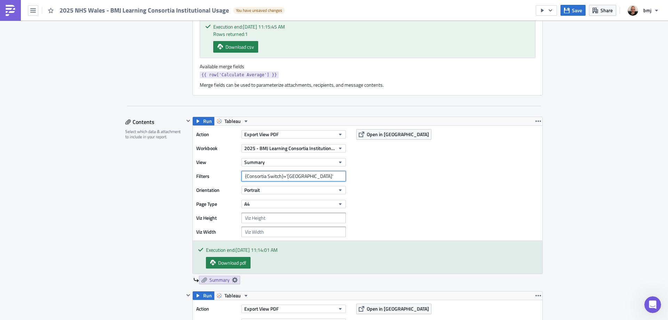
click at [241, 175] on input "{Consortia Switch}='[GEOGRAPHIC_DATA]'" at bounding box center [293, 176] width 104 height 10
click at [244, 176] on input "{Consortia Switch}='[GEOGRAPHIC_DATA]'" at bounding box center [293, 176] width 104 height 10
click at [292, 177] on input "{{ row[Consortia Switch]}}='[GEOGRAPHIC_DATA]'" at bounding box center [293, 176] width 104 height 10
click at [387, 165] on div "Action Export View PDF Workbook 2025 - BMJ Learning Consortia Institutional Usa…" at bounding box center [368, 183] width 350 height 115
click at [576, 9] on span "Save" at bounding box center [577, 10] width 10 height 7
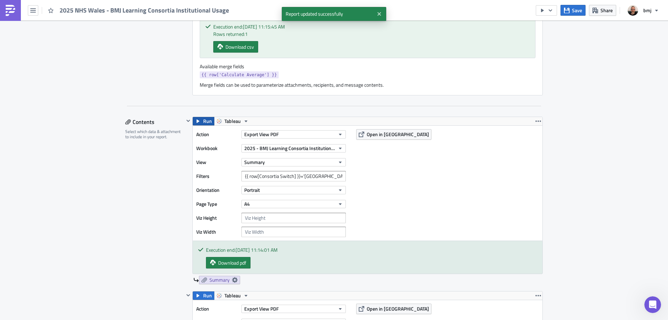
click at [203, 121] on span "Run" at bounding box center [207, 121] width 9 height 8
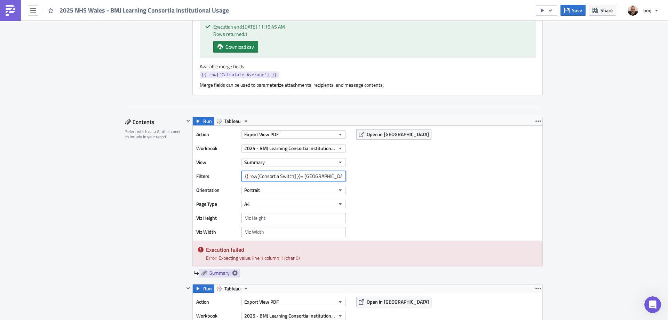
click at [252, 176] on input "{{ row[Consortia Switch] }}='[GEOGRAPHIC_DATA]'" at bounding box center [293, 176] width 104 height 10
click at [252, 174] on input "{{ row[Consortia Switch] }}='[GEOGRAPHIC_DATA]'" at bounding box center [293, 176] width 104 height 10
drag, startPoint x: 247, startPoint y: 177, endPoint x: 254, endPoint y: 177, distance: 7.3
click at [254, 177] on input "{{ row[Consortia Switch] }}='[GEOGRAPHIC_DATA]'" at bounding box center [293, 176] width 104 height 10
click at [258, 177] on input "{{ filter[Consortia Switch] }}='[GEOGRAPHIC_DATA]'" at bounding box center [293, 176] width 104 height 10
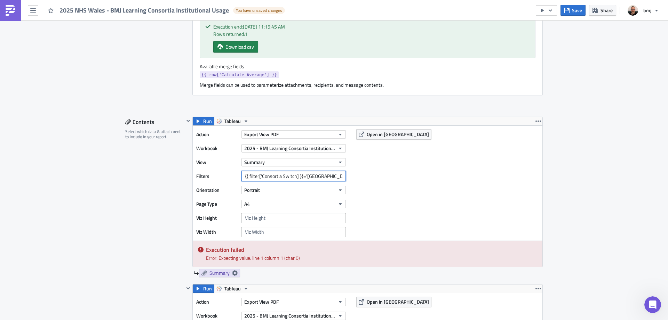
click at [293, 176] on input "{{ filter['Consortia Switch] }}='[GEOGRAPHIC_DATA]'" at bounding box center [293, 176] width 104 height 10
click at [571, 13] on button "Save" at bounding box center [572, 10] width 25 height 11
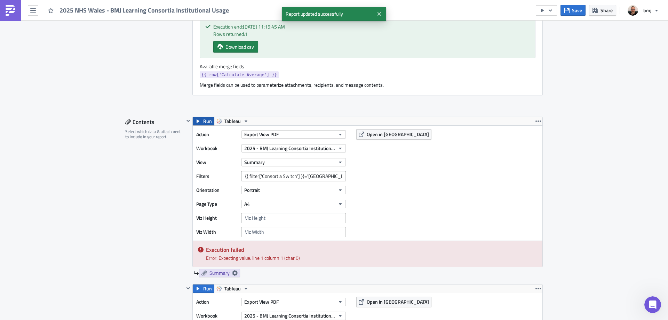
click at [205, 124] on span "Run" at bounding box center [207, 121] width 9 height 8
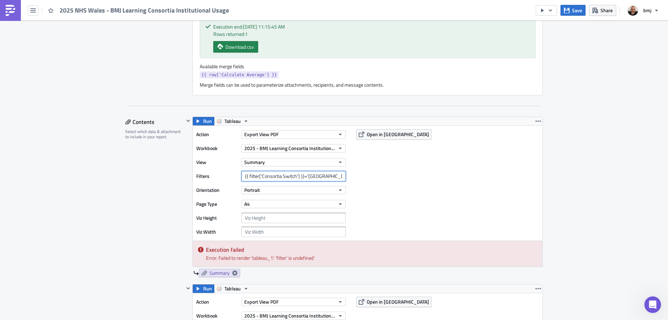
drag, startPoint x: 246, startPoint y: 176, endPoint x: 329, endPoint y: 176, distance: 83.5
click at [329, 176] on input "{{ filter['Consortia Switch'] }}='[GEOGRAPHIC_DATA]'" at bounding box center [293, 176] width 104 height 10
click at [299, 176] on input "{{ filter['Consortia Switch'] }}='[GEOGRAPHIC_DATA]'" at bounding box center [293, 176] width 104 height 10
click at [328, 177] on input "{{ filter['Consortia Switch'] }='[GEOGRAPHIC_DATA]'" at bounding box center [293, 176] width 104 height 10
type input "{{ filter['Consortia Switch'] }='[GEOGRAPHIC_DATA]'}"
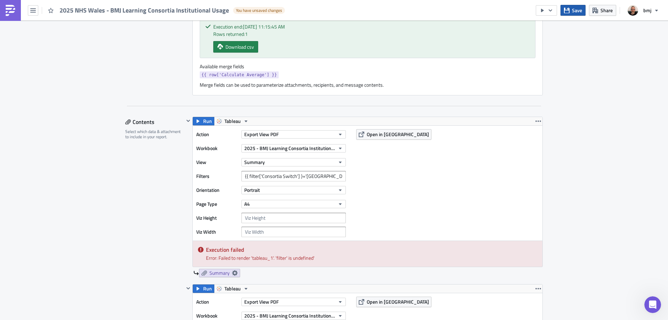
click at [579, 7] on span "Save" at bounding box center [577, 10] width 10 height 7
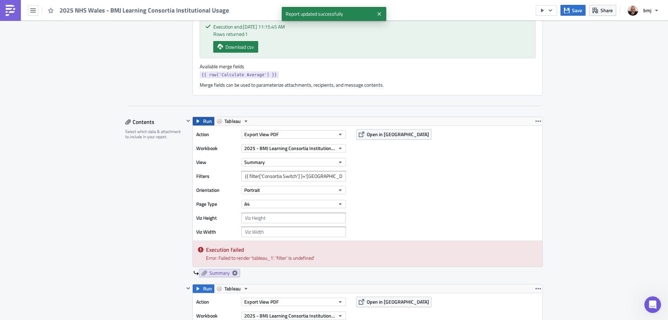
click at [209, 119] on button "Run" at bounding box center [204, 121] width 22 height 8
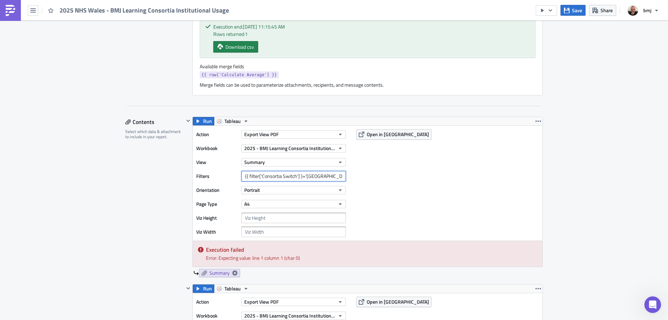
click at [328, 175] on input "{{ filter['Consortia Switch'] }='[GEOGRAPHIC_DATA]'}" at bounding box center [293, 176] width 104 height 10
click at [580, 10] on span "Save" at bounding box center [577, 10] width 10 height 7
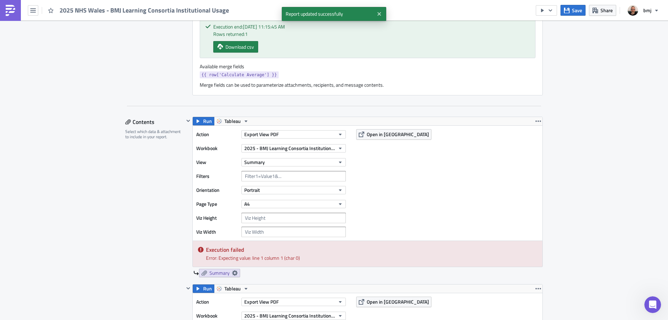
scroll to position [1464, 0]
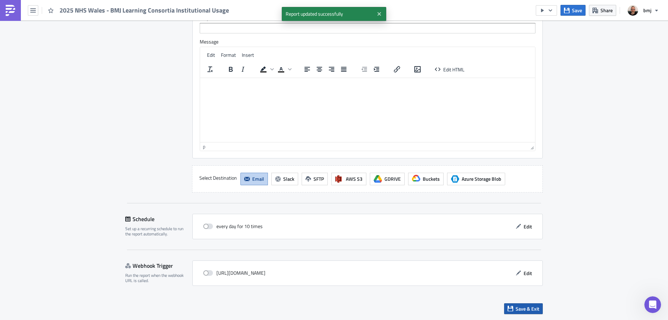
click at [519, 310] on span "Save & Exit" at bounding box center [528, 308] width 24 height 7
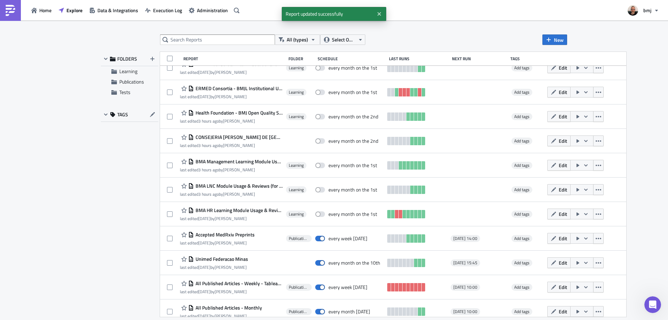
scroll to position [236, 0]
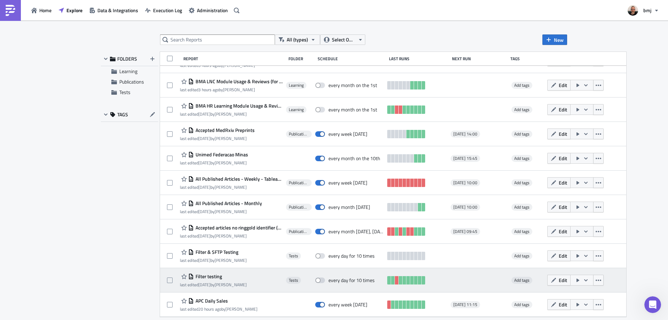
click at [218, 278] on span "Filter testing" at bounding box center [208, 276] width 28 height 6
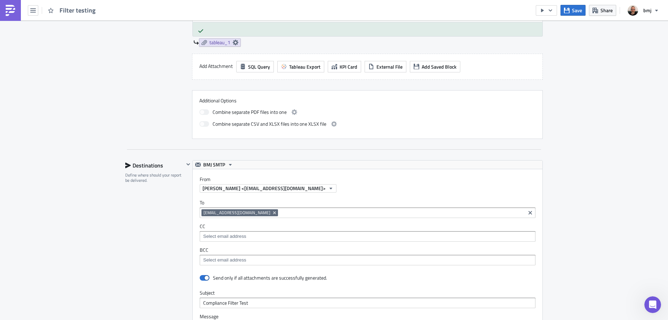
scroll to position [174, 0]
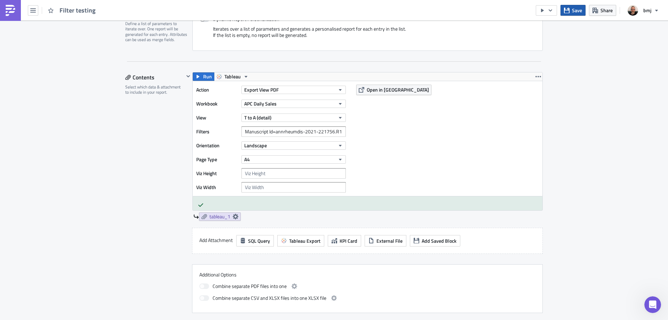
click at [573, 7] on span "Save" at bounding box center [577, 10] width 10 height 7
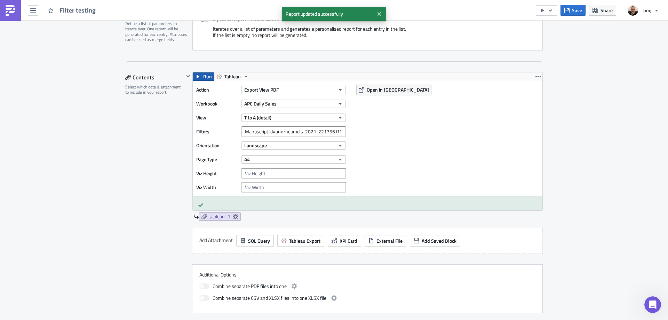
click at [204, 76] on span "Run" at bounding box center [207, 76] width 9 height 8
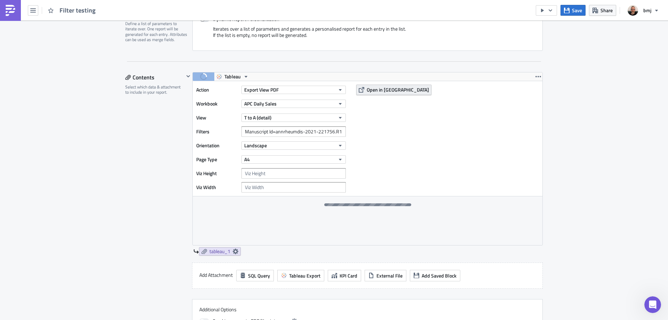
click at [384, 93] on span "Open in [GEOGRAPHIC_DATA]" at bounding box center [398, 89] width 62 height 7
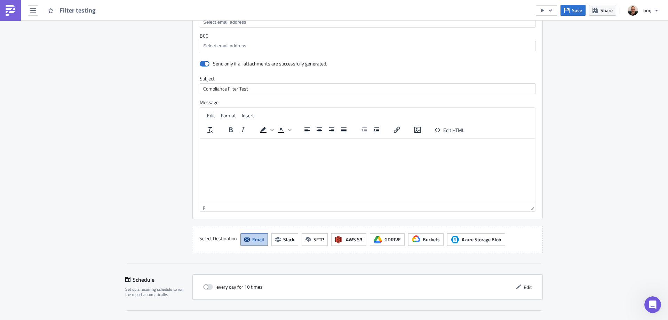
scroll to position [657, 0]
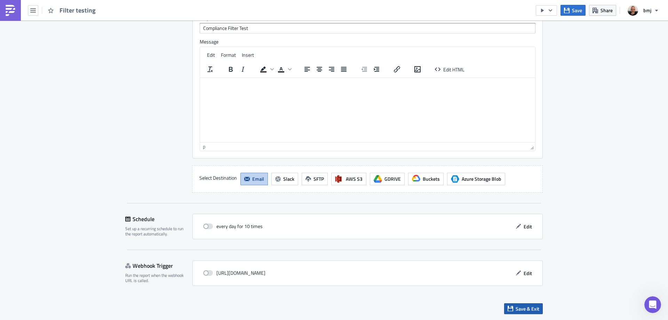
click at [537, 312] on button "Save & Exit" at bounding box center [523, 308] width 39 height 11
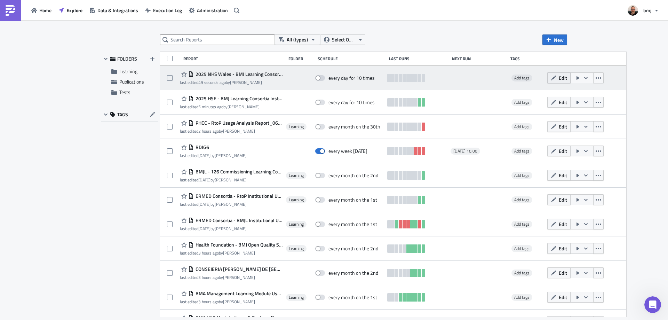
click at [559, 74] on span "Edit" at bounding box center [563, 77] width 8 height 7
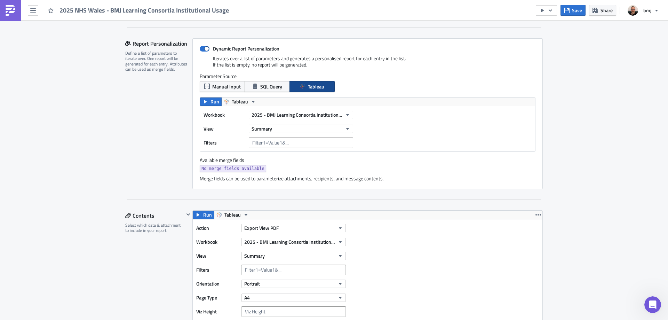
scroll to position [139, 0]
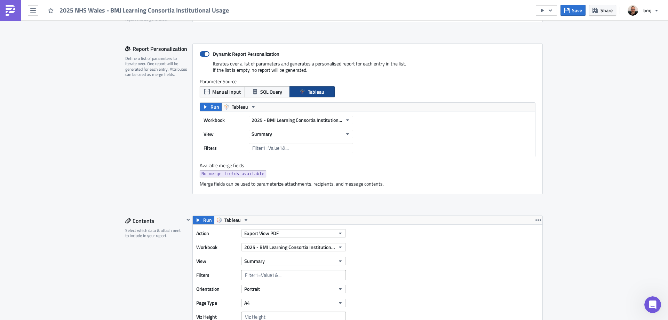
click at [201, 51] on label "Dynamic Report Personalization" at bounding box center [368, 54] width 336 height 6
click at [201, 52] on input "Dynamic Report Personalization" at bounding box center [203, 54] width 5 height 5
checkbox input "false"
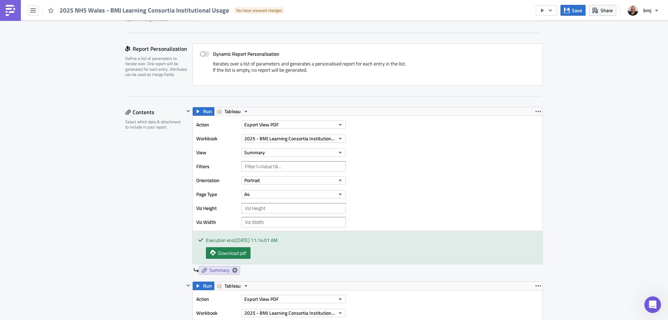
scroll to position [174, 0]
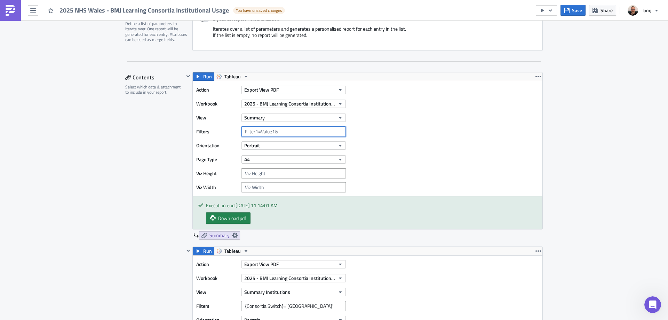
click at [257, 133] on input "text" at bounding box center [293, 131] width 104 height 10
type input "Consortia Switch=[GEOGRAPHIC_DATA]"
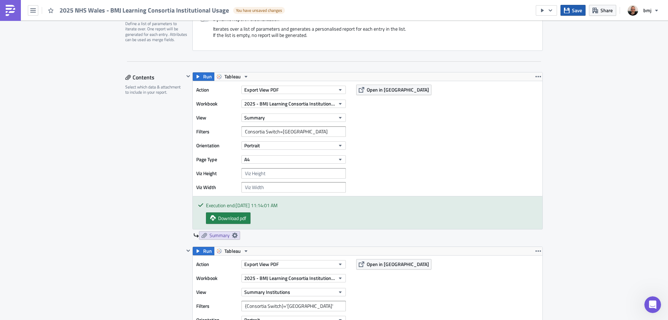
click at [575, 13] on span "Save" at bounding box center [577, 10] width 10 height 7
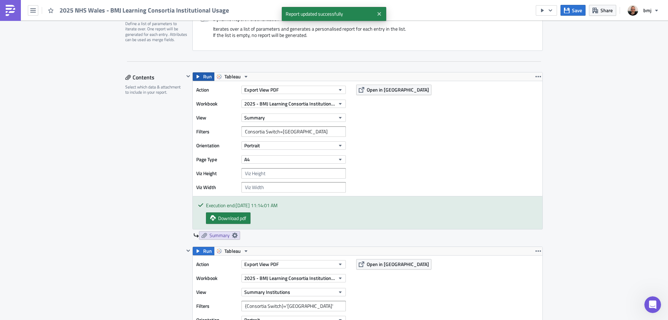
click at [204, 76] on span "Run" at bounding box center [207, 76] width 9 height 8
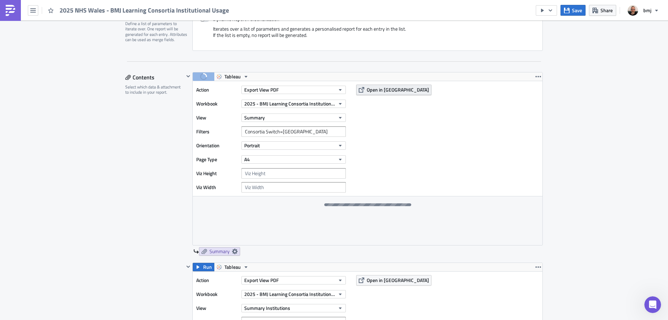
click at [389, 89] on span "Open in [GEOGRAPHIC_DATA]" at bounding box center [398, 89] width 62 height 7
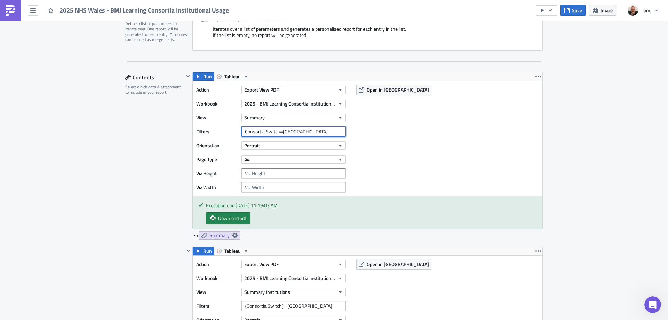
drag, startPoint x: 300, startPoint y: 132, endPoint x: 237, endPoint y: 130, distance: 62.3
click at [241, 130] on input "Consortia Switch=[GEOGRAPHIC_DATA]" at bounding box center [293, 131] width 104 height 10
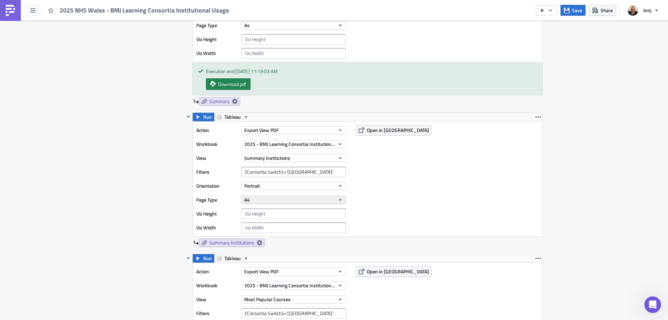
scroll to position [313, 0]
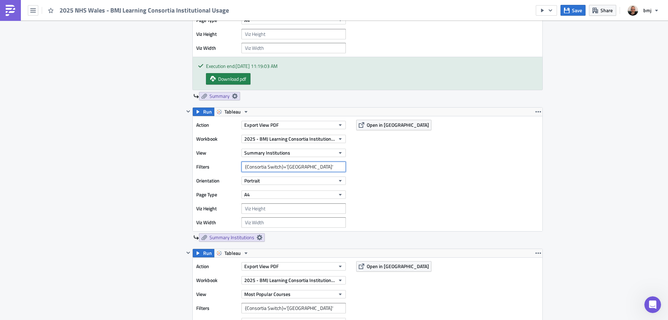
click at [307, 169] on input "{Consortia Switch}='[GEOGRAPHIC_DATA]'" at bounding box center [293, 166] width 104 height 10
click at [307, 168] on input "{Consortia Switch}='[GEOGRAPHIC_DATA]'" at bounding box center [293, 166] width 104 height 10
click at [306, 167] on input "{Consortia Switch}='[GEOGRAPHIC_DATA]'" at bounding box center [293, 166] width 104 height 10
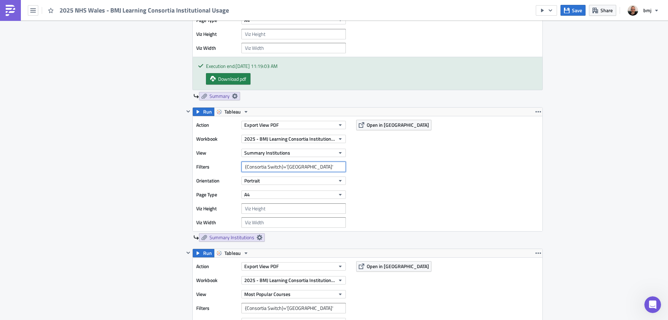
click at [306, 167] on input "{Consortia Switch}='[GEOGRAPHIC_DATA]'" at bounding box center [293, 166] width 104 height 10
paste input "Consortia Switch=[GEOGRAPHIC_DATA]"
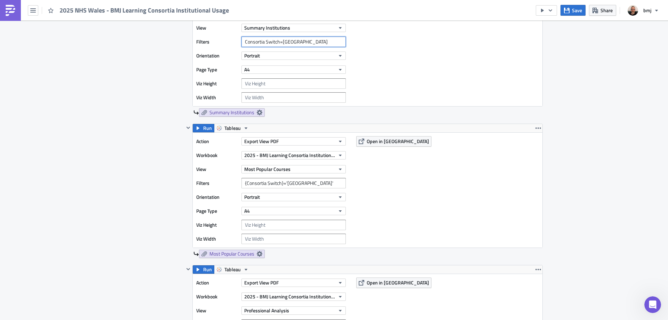
scroll to position [487, 0]
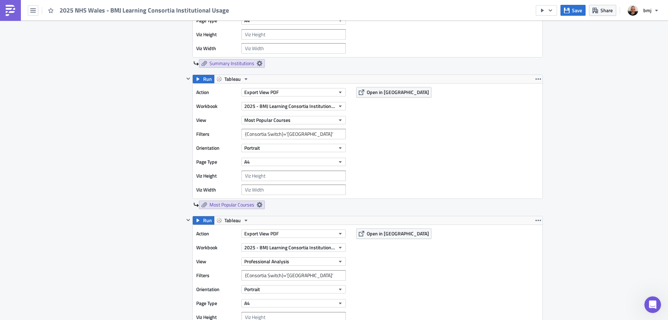
type input "Consortia Switch=[GEOGRAPHIC_DATA]"
click at [303, 137] on input "{Consortia Switch}='[GEOGRAPHIC_DATA]'" at bounding box center [293, 134] width 104 height 10
paste input "Consortia Switch=[GEOGRAPHIC_DATA]"
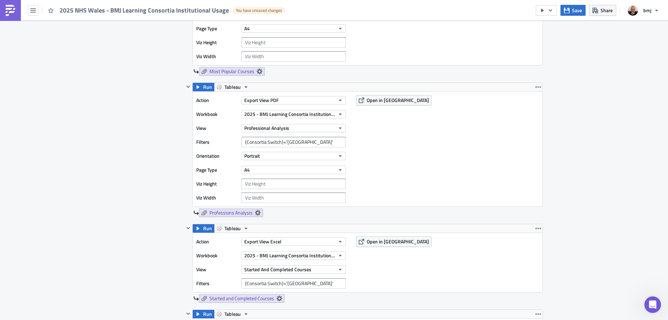
scroll to position [626, 0]
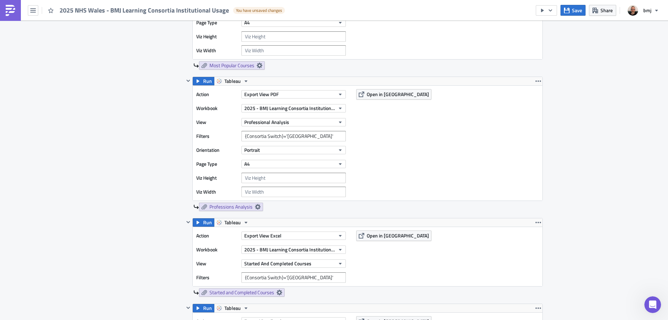
type input "Consortia Switch=[GEOGRAPHIC_DATA]"
click at [307, 138] on input "{Consortia Switch}='[GEOGRAPHIC_DATA]'" at bounding box center [293, 136] width 104 height 10
paste input "Consortia Switch=[GEOGRAPHIC_DATA]"
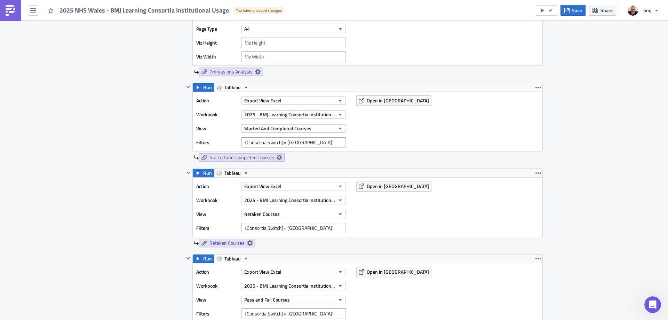
scroll to position [765, 0]
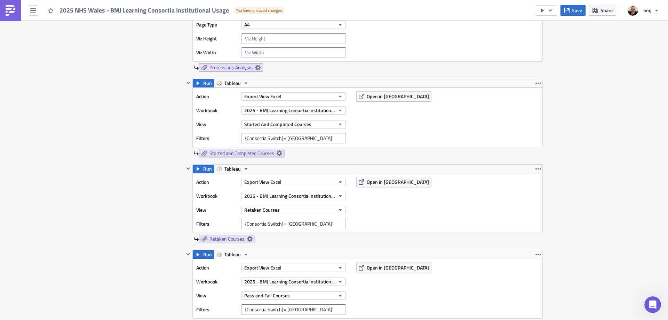
type input "Consortia Switch=[GEOGRAPHIC_DATA]"
click at [308, 137] on input "{Consortia Switch}='[GEOGRAPHIC_DATA]'" at bounding box center [293, 138] width 104 height 10
paste input "Consortia Switch=[GEOGRAPHIC_DATA]"
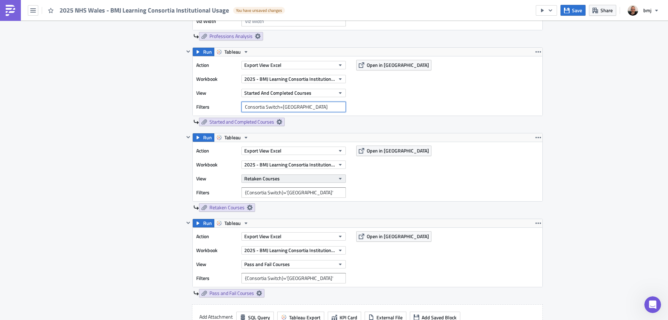
scroll to position [835, 0]
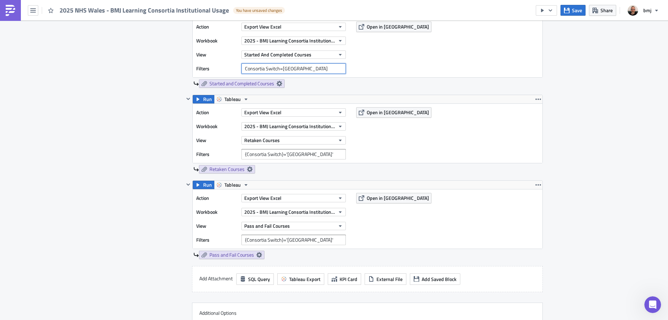
type input "Consortia Switch=[GEOGRAPHIC_DATA]"
click at [304, 153] on input "{Consortia Switch}='[GEOGRAPHIC_DATA]'" at bounding box center [293, 154] width 104 height 10
paste input "Consortia Switch=[GEOGRAPHIC_DATA]"
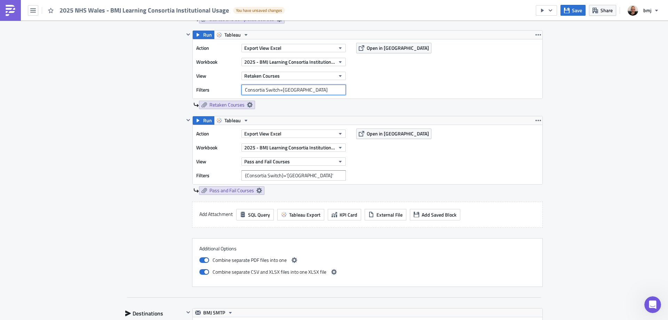
scroll to position [905, 0]
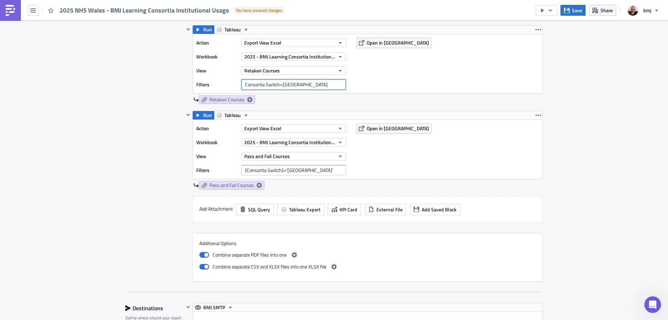
type input "Consortia Switch=[GEOGRAPHIC_DATA]"
click at [306, 172] on input "{Consortia Switch}='[GEOGRAPHIC_DATA]'" at bounding box center [293, 170] width 104 height 10
paste input "Consortia Switch=[GEOGRAPHIC_DATA]"
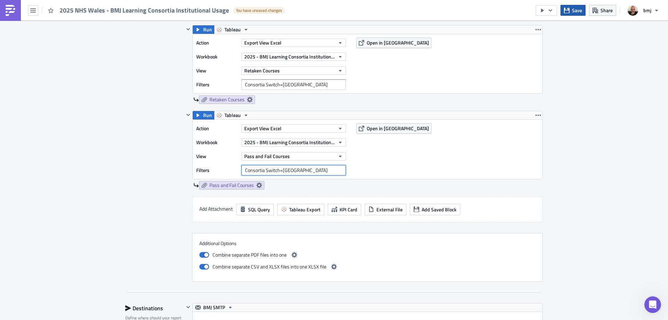
type input "Consortia Switch=[GEOGRAPHIC_DATA]"
click at [574, 10] on span "Save" at bounding box center [577, 10] width 10 height 7
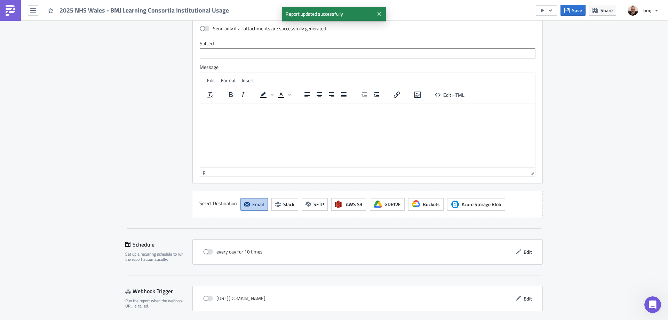
scroll to position [1322, 0]
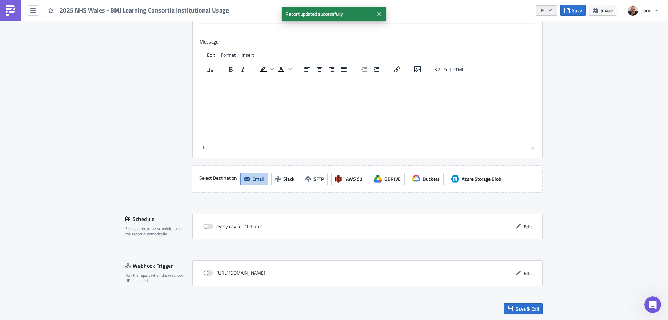
click at [550, 8] on icon "button" at bounding box center [551, 11] width 6 height 6
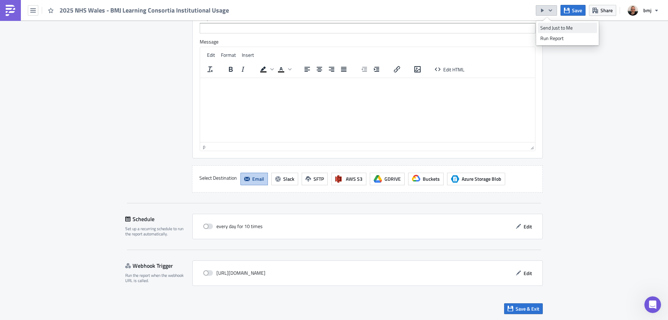
click at [556, 25] on div "Send Just to Me" at bounding box center [567, 27] width 54 height 7
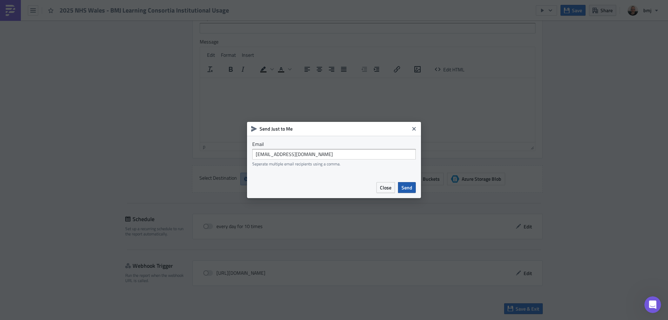
click at [411, 186] on span "Send" at bounding box center [406, 187] width 11 height 7
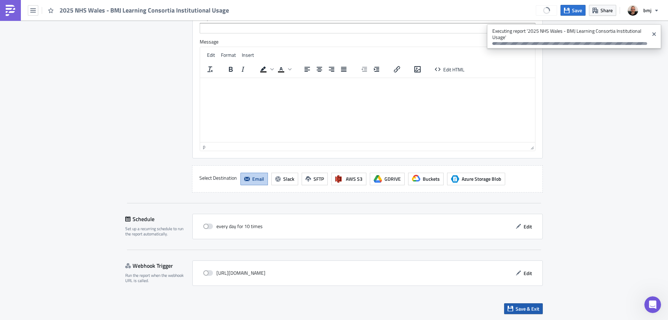
click at [523, 307] on span "Save & Exit" at bounding box center [528, 308] width 24 height 7
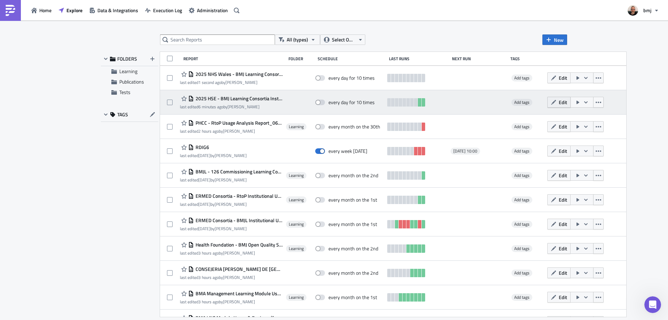
click at [559, 104] on span "Edit" at bounding box center [563, 101] width 8 height 7
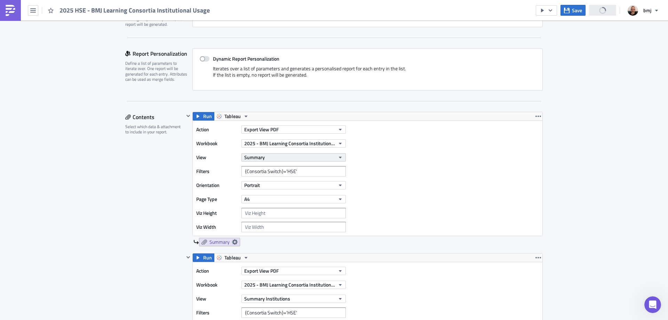
scroll to position [139, 0]
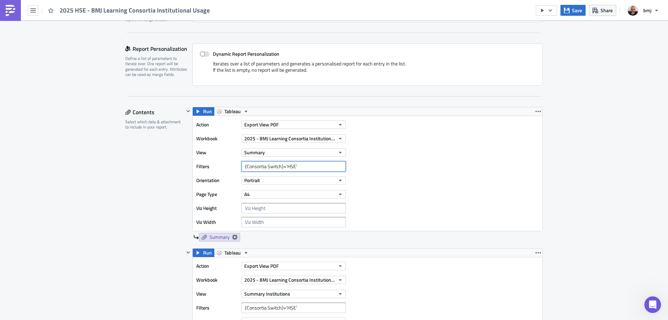
drag, startPoint x: 279, startPoint y: 166, endPoint x: 282, endPoint y: 172, distance: 6.4
click at [279, 166] on input "{Consortia Switch}='HSE'" at bounding box center [293, 166] width 104 height 10
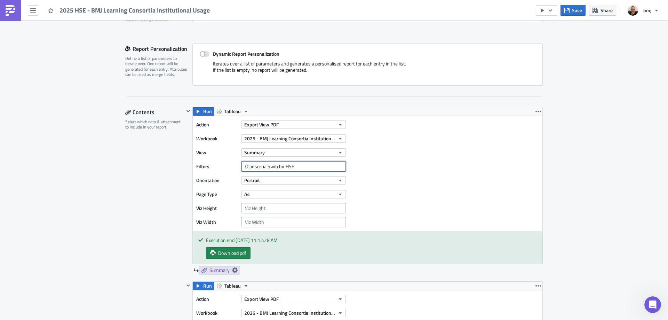
click at [299, 167] on input "{Consortia Switch='HSE'" at bounding box center [293, 166] width 104 height 10
click at [282, 165] on input "{Consortia Switch='HSE" at bounding box center [293, 166] width 104 height 10
click at [245, 166] on input "{Consortia Switch=HSE" at bounding box center [293, 166] width 104 height 10
drag, startPoint x: 303, startPoint y: 166, endPoint x: 219, endPoint y: 168, distance: 84.2
click at [219, 168] on div "Filters Consortia Switch=HSE" at bounding box center [272, 166] width 153 height 10
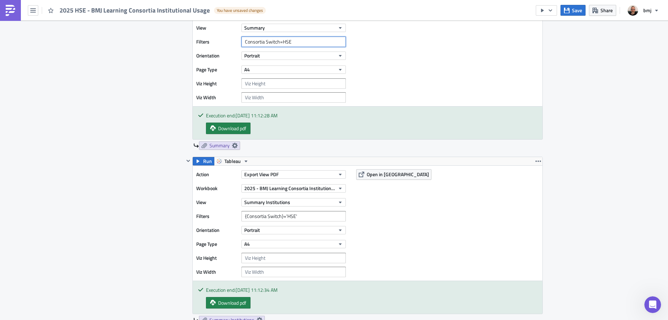
scroll to position [278, 0]
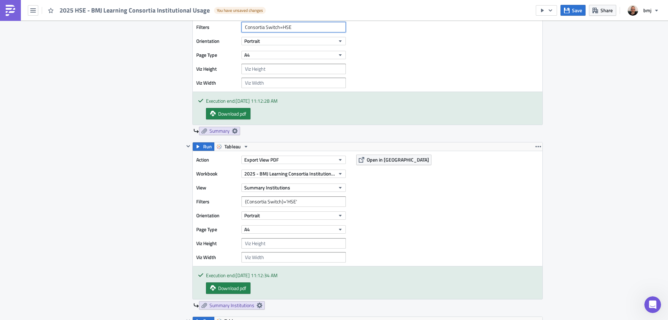
type input "Consortia Switch=HSE"
click at [302, 199] on input "{Consortia Switch}='HSE'" at bounding box center [293, 201] width 104 height 10
paste input "Consortia Switch=HSE"
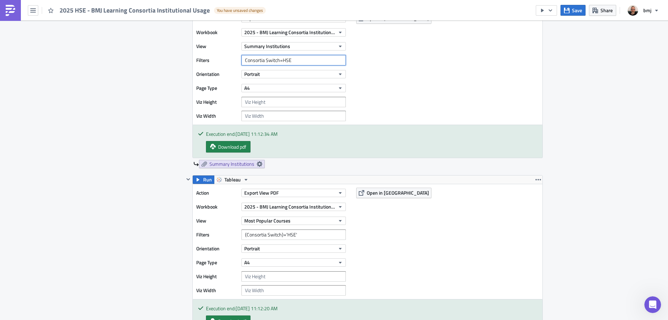
scroll to position [452, 0]
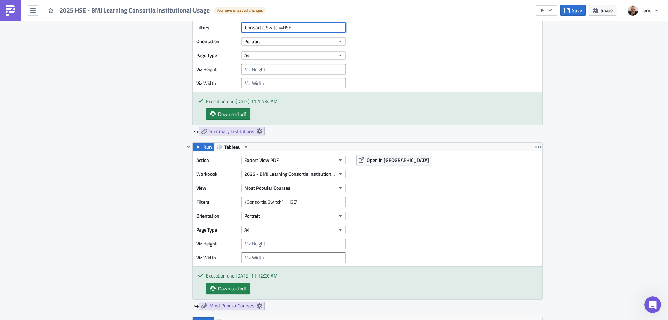
type input "Consortia Switch=HSE"
click at [300, 199] on input "{Consortia Switch}='HSE'" at bounding box center [293, 202] width 104 height 10
paste input "Consortia Switch=HSE"
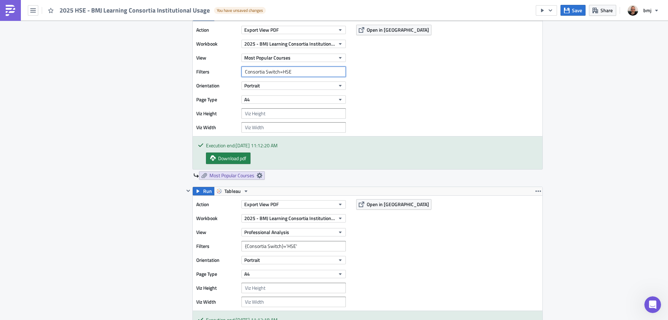
scroll to position [626, 0]
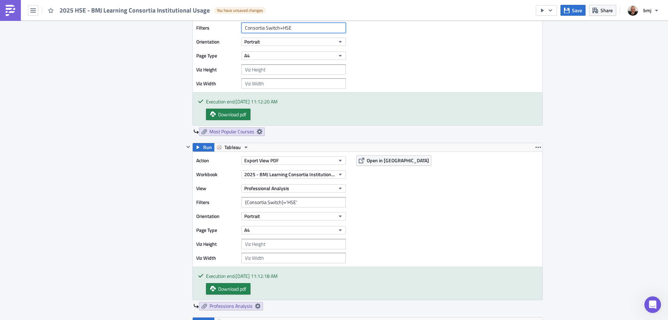
type input "Consortia Switch=HSE"
click at [297, 202] on input "{Consortia Switch}='HSE'" at bounding box center [293, 202] width 104 height 10
paste input "Consortia Switch=HSE"
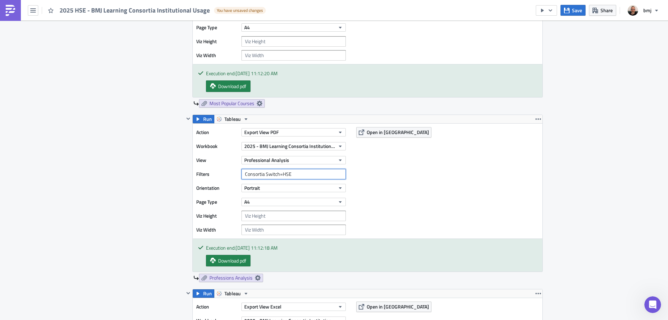
scroll to position [765, 0]
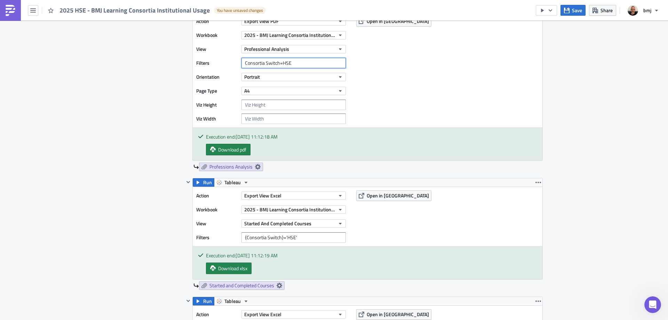
type input "Consortia Switch=HSE"
click at [308, 236] on input "{Consortia Switch}='HSE'" at bounding box center [293, 237] width 104 height 10
paste input "Consortia Switch=HSE"
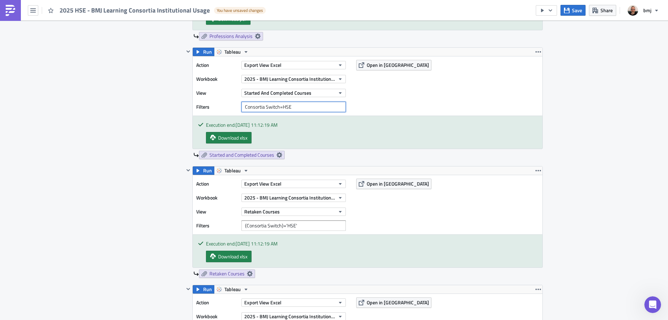
scroll to position [939, 0]
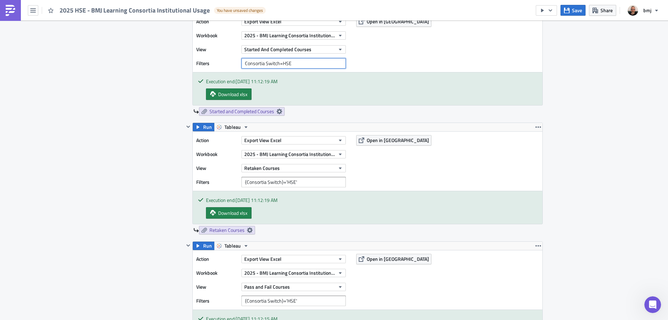
type input "Consortia Switch=HSE"
click at [305, 181] on input "{Consortia Switch}='HSE'" at bounding box center [293, 182] width 104 height 10
paste input "Consortia Switch=HSE"
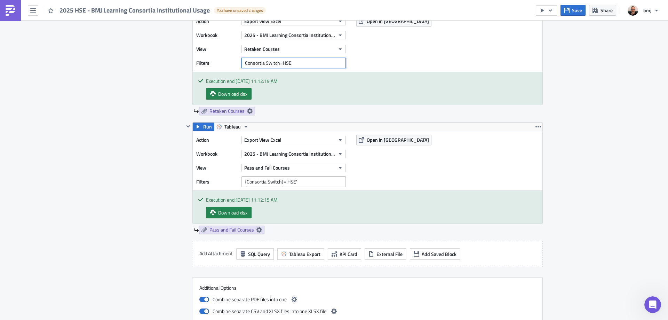
scroll to position [1079, 0]
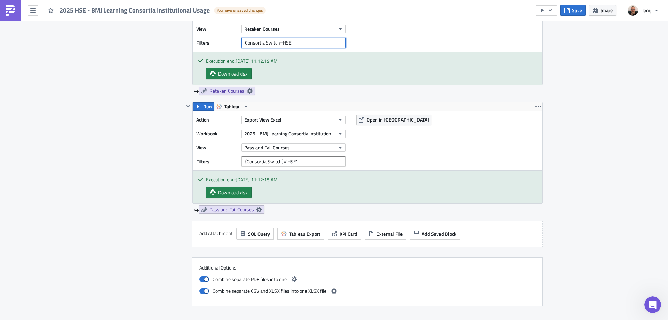
type input "Consortia Switch=HSE"
click at [307, 164] on input "{Consortia Switch}='HSE'" at bounding box center [293, 161] width 104 height 10
paste input "Consortia Switch=HSE"
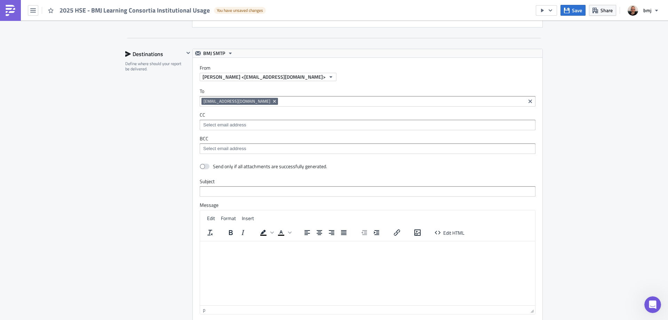
scroll to position [1520, 0]
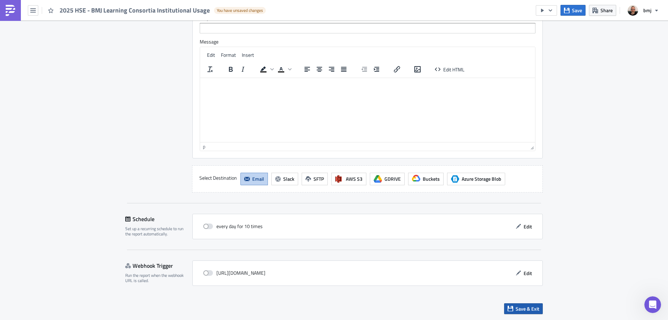
type input "Consortia Switch=HSE"
click at [536, 306] on span "Save & Exit" at bounding box center [528, 308] width 24 height 7
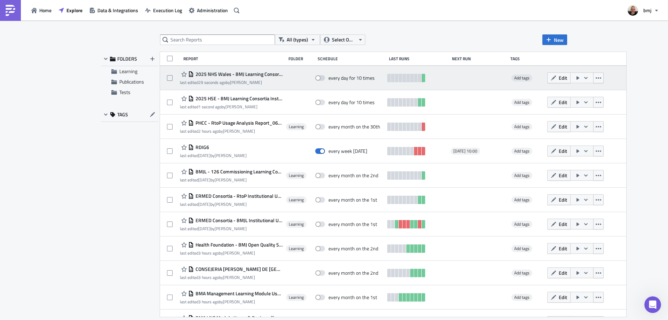
click at [251, 76] on span "2025 NHS Wales - BMJ Learning Consortia Institutional Usage" at bounding box center [238, 74] width 89 height 6
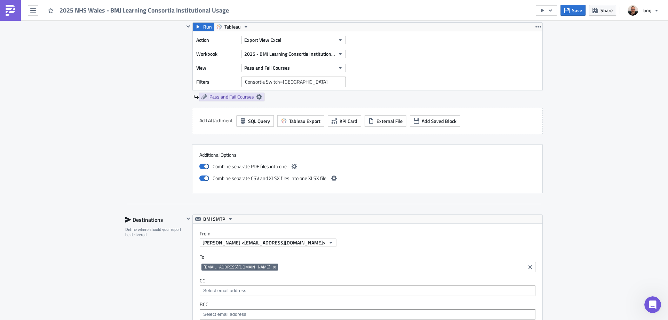
scroll to position [1113, 0]
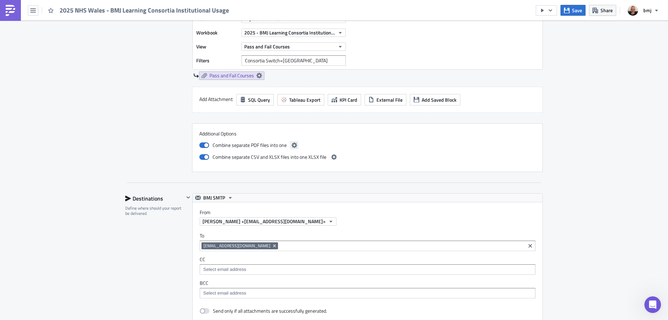
click at [292, 145] on icon "button" at bounding box center [295, 145] width 6 height 6
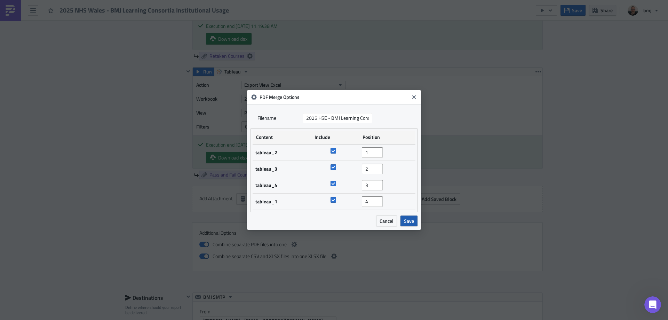
click at [406, 222] on span "Save" at bounding box center [409, 220] width 10 height 7
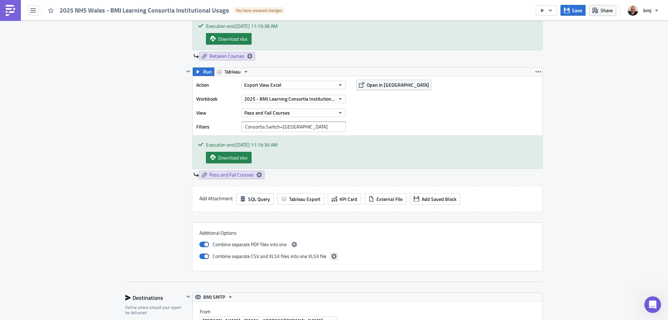
click at [331, 257] on icon "button" at bounding box center [334, 256] width 6 height 6
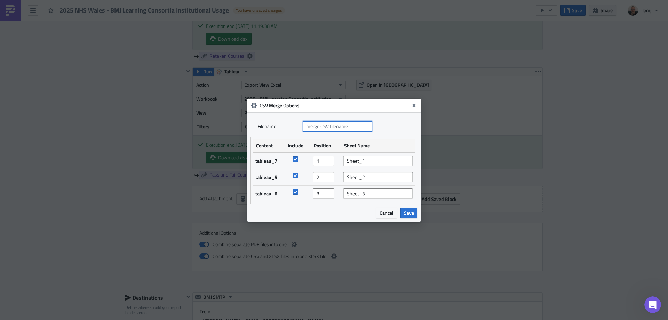
click at [351, 125] on input "text" at bounding box center [338, 126] width 70 height 10
type input "2025 NHS Wales - BMJ Learning Consortia Institutional Usage"
click at [372, 160] on input "Sheet_1" at bounding box center [377, 161] width 69 height 10
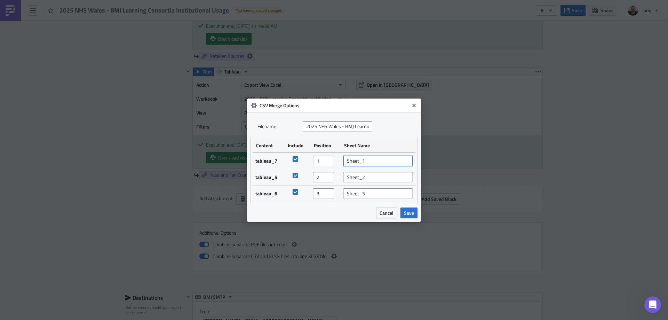
click at [372, 160] on input "Sheet_1" at bounding box center [377, 161] width 69 height 10
type input "Started and Completed Courses"
click at [382, 178] on input "Sheet_2" at bounding box center [377, 177] width 69 height 10
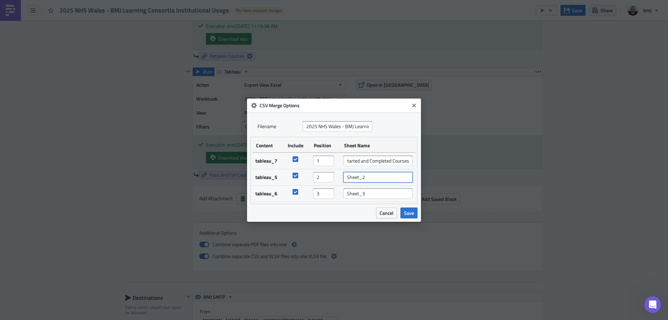
scroll to position [0, 0]
click at [382, 178] on input "Sheet_2" at bounding box center [377, 177] width 69 height 10
type input "Retaken Courses"
click at [390, 195] on input "Sheet_3" at bounding box center [377, 193] width 69 height 10
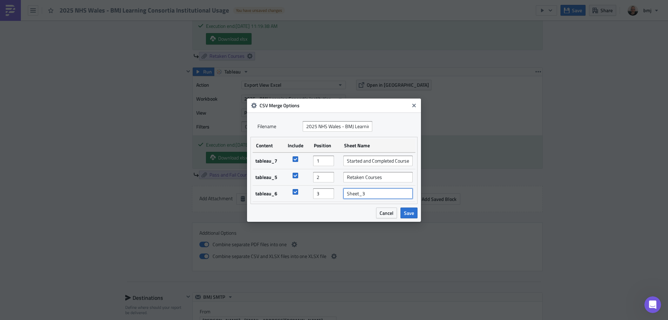
click at [390, 195] on input "Sheet_3" at bounding box center [377, 193] width 69 height 10
type input "Pass and Fail Courses"
click at [405, 214] on span "Save" at bounding box center [409, 212] width 10 height 7
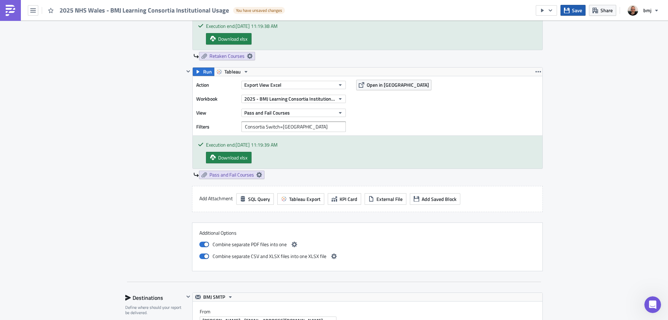
click at [573, 7] on span "Save" at bounding box center [577, 10] width 10 height 7
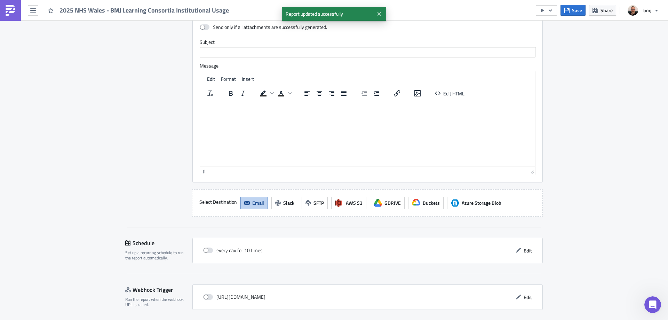
scroll to position [1520, 0]
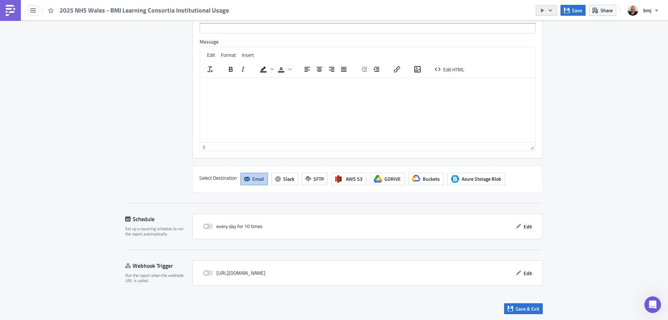
click at [553, 9] on icon "button" at bounding box center [551, 11] width 6 height 6
click at [560, 28] on div "Send Just to Me" at bounding box center [567, 27] width 54 height 7
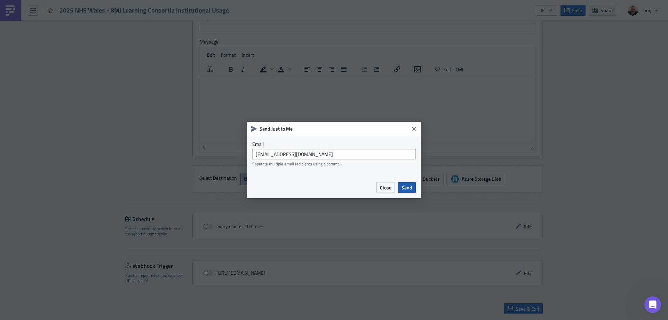
click at [411, 188] on span "Send" at bounding box center [406, 187] width 11 height 7
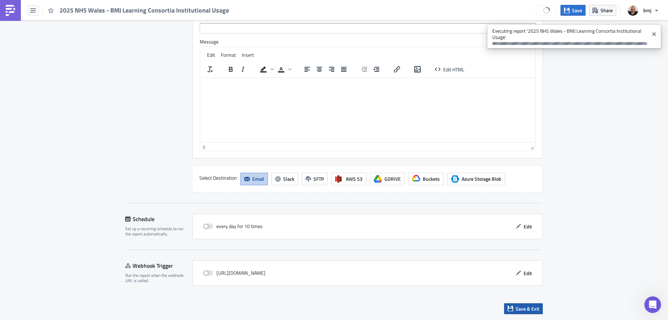
click at [530, 310] on span "Save & Exit" at bounding box center [528, 308] width 24 height 7
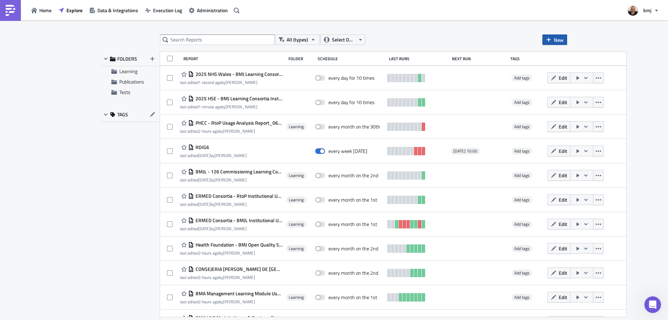
click at [558, 41] on span "New" at bounding box center [559, 39] width 10 height 7
click at [575, 58] on div "Report" at bounding box center [578, 57] width 46 height 7
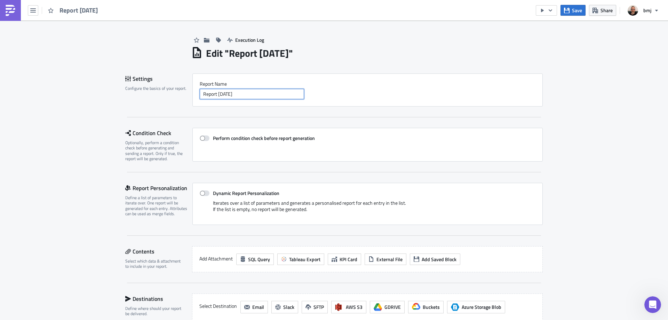
click at [280, 94] on input "Report [DATE]" at bounding box center [252, 94] width 104 height 10
click at [289, 96] on input "BMA 02 -" at bounding box center [252, 94] width 104 height 10
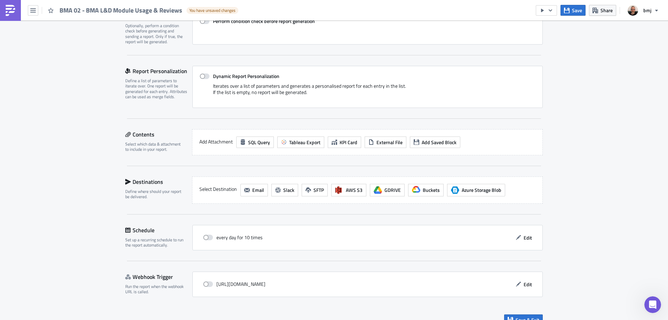
scroll to position [128, 0]
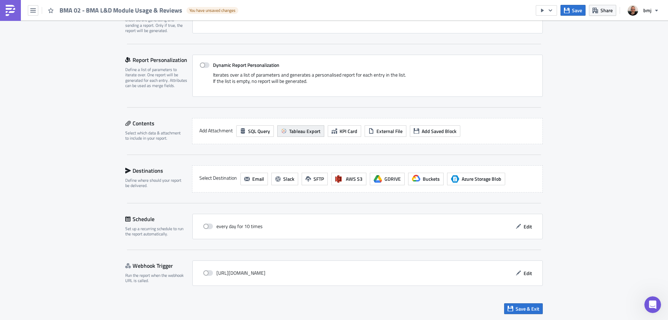
type input "BMA 02 - BMA L&D Module Usage & Reviews"
click at [300, 132] on span "Tableau Export" at bounding box center [304, 130] width 31 height 7
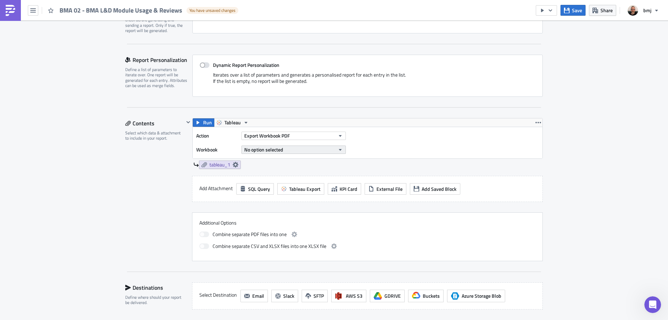
click at [286, 150] on button "No option selected" at bounding box center [293, 149] width 104 height 8
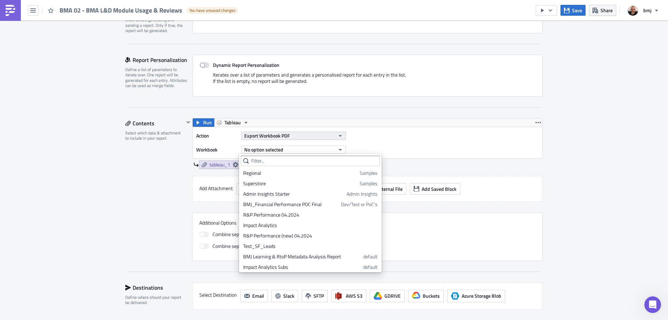
click at [294, 135] on button "Export Workbook PDF" at bounding box center [293, 136] width 104 height 8
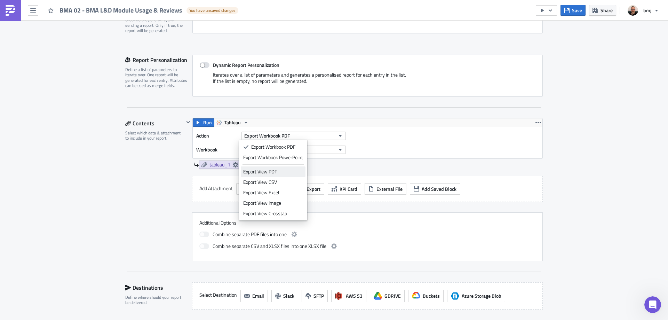
click at [286, 170] on div "Export View PDF" at bounding box center [273, 171] width 60 height 7
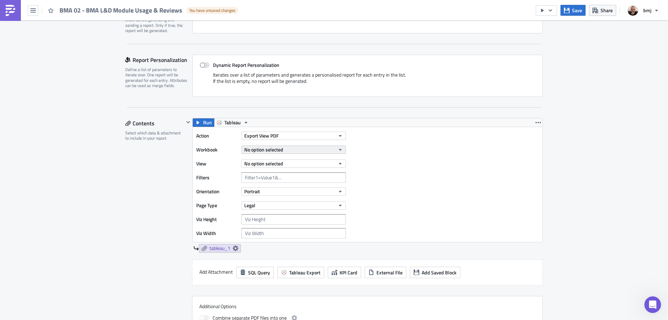
click at [287, 150] on button "No option selected" at bounding box center [293, 149] width 104 height 8
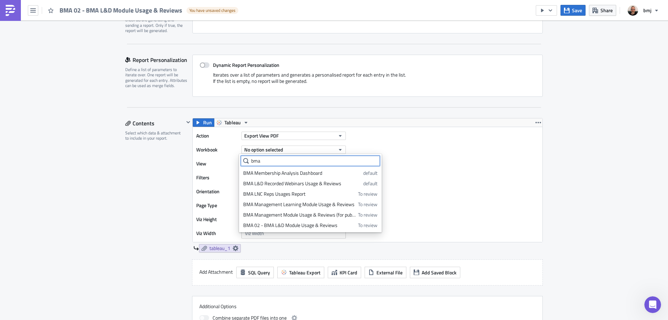
type input "bma"
click at [309, 225] on div "BMA 02 - BMA L&D Module Usage & Reviews" at bounding box center [299, 225] width 112 height 7
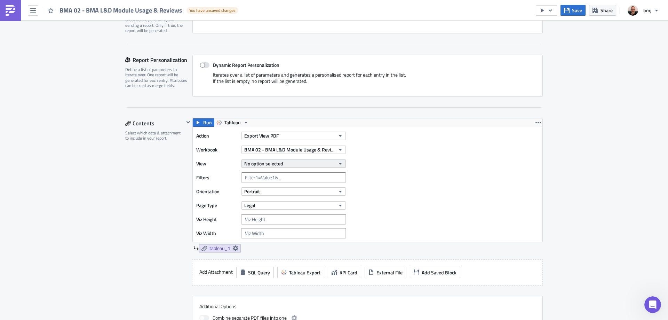
click at [284, 163] on button "No option selected" at bounding box center [293, 163] width 104 height 8
click at [282, 188] on div "Module Usage" at bounding box center [274, 186] width 62 height 7
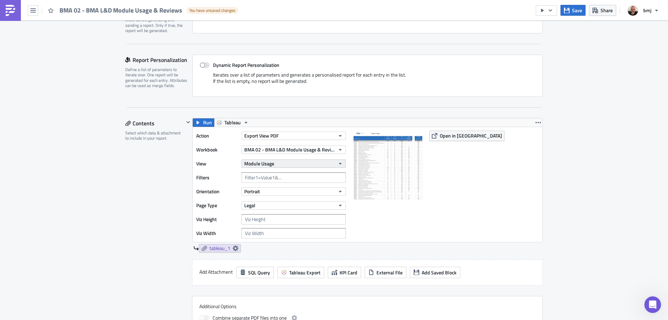
click at [311, 164] on button "Module Usage" at bounding box center [293, 163] width 104 height 8
click at [337, 163] on icon "button" at bounding box center [340, 164] width 6 height 6
click at [310, 134] on button "Export View PDF" at bounding box center [293, 136] width 104 height 8
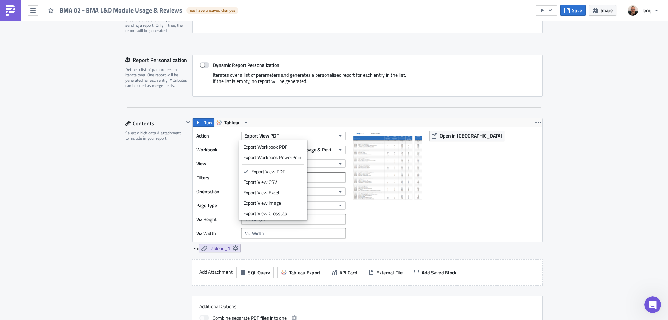
drag, startPoint x: 287, startPoint y: 190, endPoint x: 292, endPoint y: 189, distance: 4.6
click at [288, 190] on div "Export View Excel" at bounding box center [273, 192] width 60 height 7
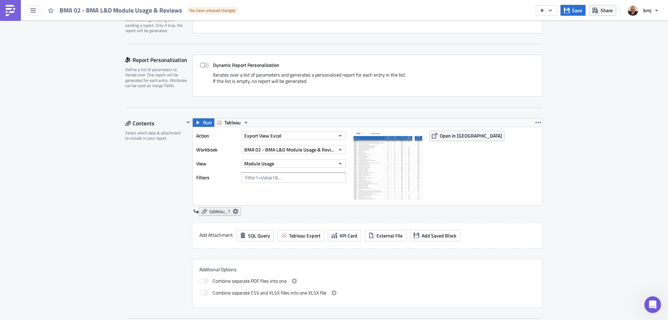
click at [235, 210] on icon at bounding box center [236, 211] width 6 height 6
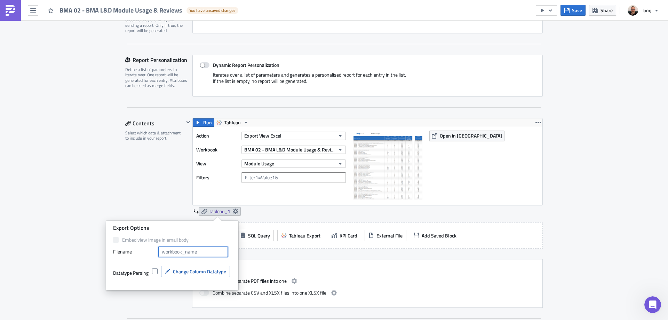
click at [197, 252] on input "text" at bounding box center [193, 251] width 70 height 10
type input "Module Usage"
click at [166, 199] on div "Contents Select which data & attachment to include in your report." at bounding box center [154, 213] width 59 height 190
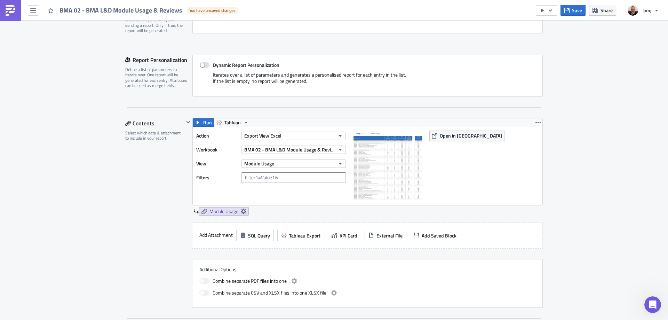
scroll to position [163, 0]
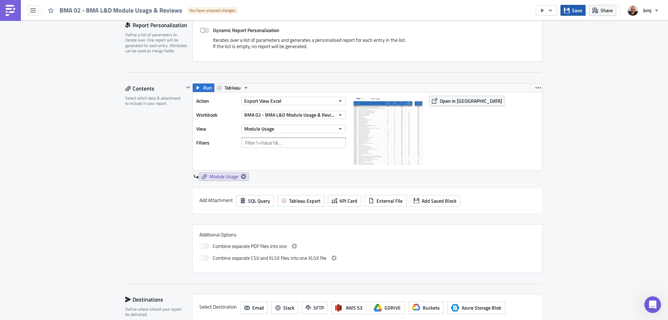
click at [570, 12] on button "Save" at bounding box center [572, 10] width 25 height 11
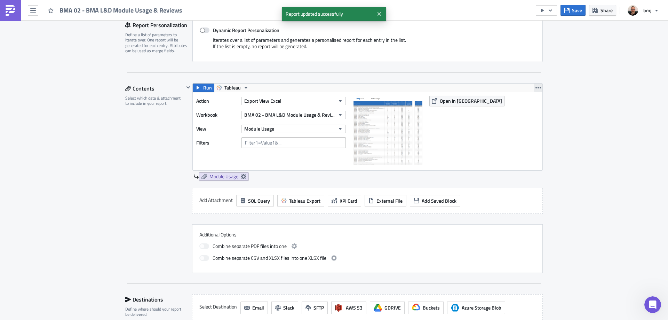
click at [538, 88] on icon "button" at bounding box center [538, 88] width 6 height 6
click at [543, 102] on div "Duplicate" at bounding box center [540, 104] width 46 height 7
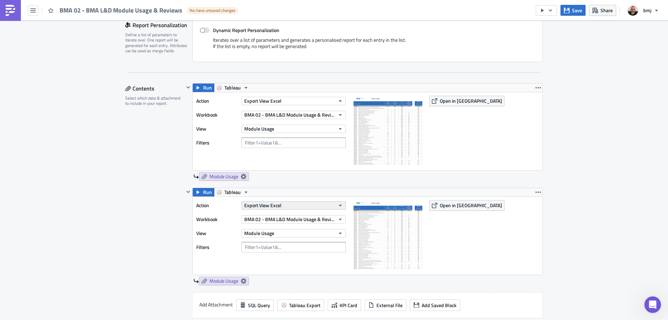
click at [292, 203] on button "Export View Excel" at bounding box center [293, 205] width 104 height 8
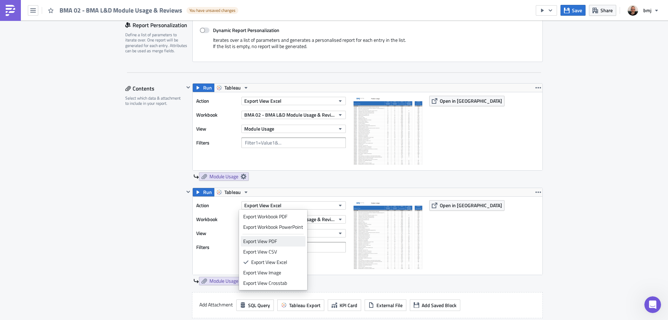
click at [281, 242] on div "Export View PDF" at bounding box center [273, 241] width 60 height 7
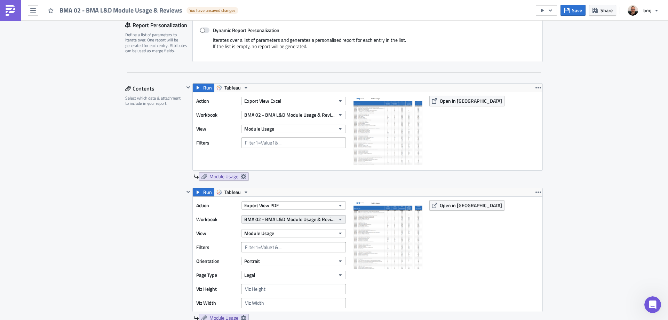
click at [295, 222] on span "BMA 02 - BMA L&D Module Usage & Reviews" at bounding box center [289, 218] width 91 height 7
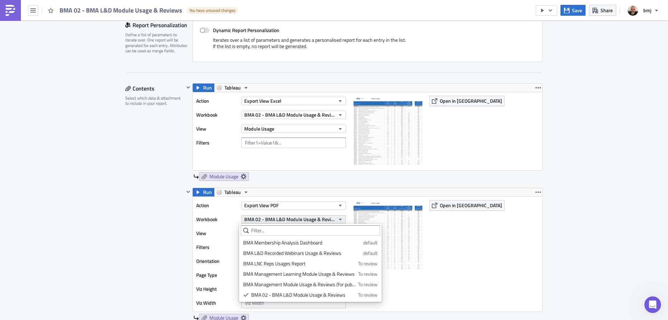
click at [296, 222] on span "BMA 02 - BMA L&D Module Usage & Reviews" at bounding box center [289, 218] width 91 height 7
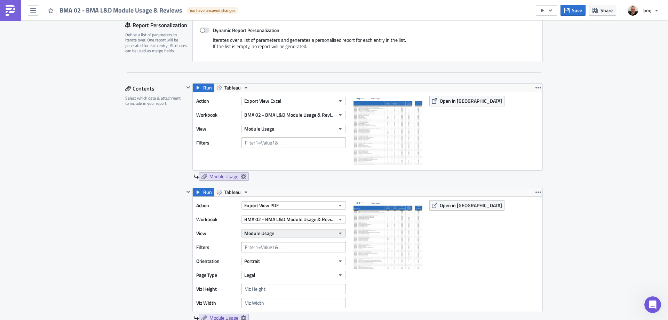
click at [282, 233] on button "Module Usage" at bounding box center [293, 233] width 104 height 8
click at [280, 265] on div "Visualisations" at bounding box center [274, 266] width 62 height 7
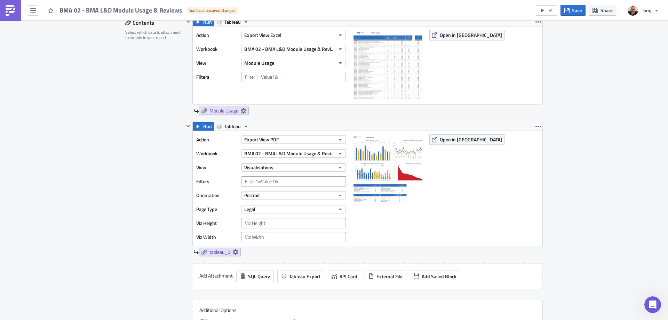
scroll to position [232, 0]
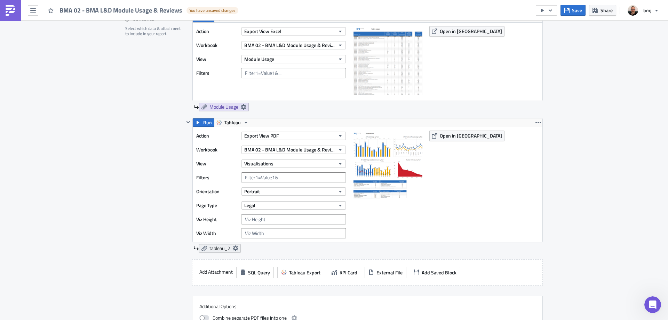
click at [233, 249] on icon at bounding box center [236, 248] width 6 height 6
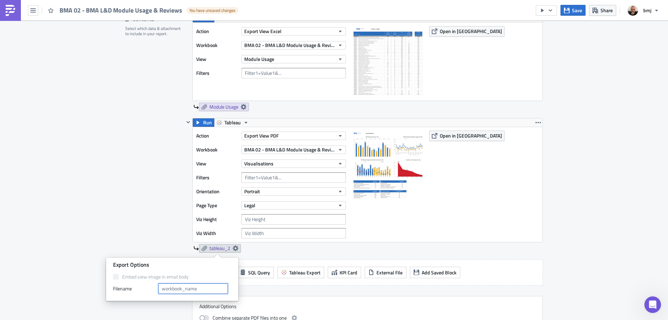
click at [192, 290] on input "text" at bounding box center [193, 288] width 70 height 10
type input "Visualisations"
click at [153, 232] on div "Contents Select which data & attachment to include in your report." at bounding box center [154, 179] width 59 height 331
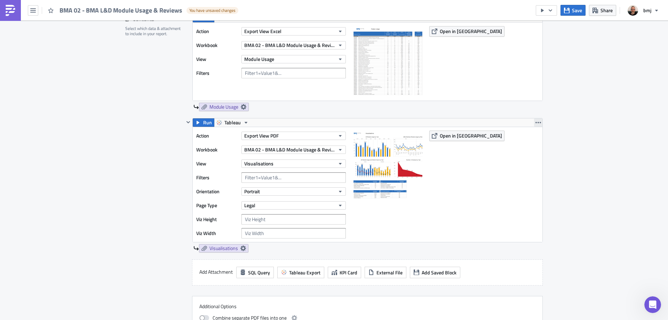
click at [535, 123] on icon "button" at bounding box center [538, 123] width 6 height 6
click at [541, 137] on div "Duplicate" at bounding box center [540, 138] width 46 height 7
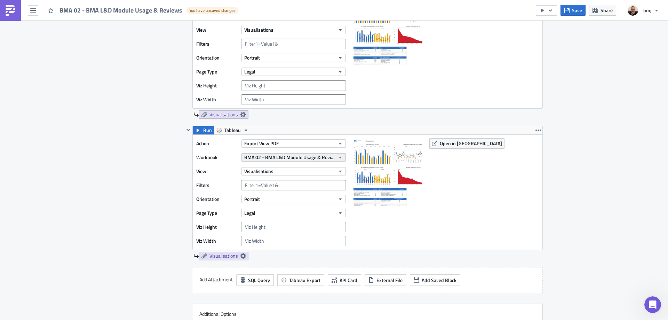
scroll to position [372, 0]
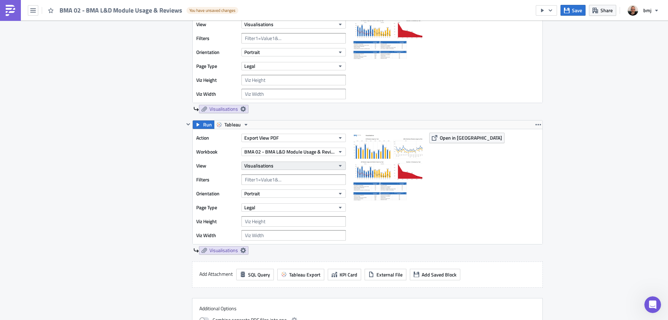
click at [308, 167] on button "Visualisations" at bounding box center [293, 165] width 104 height 8
click at [285, 207] on div "Reviews" at bounding box center [274, 209] width 62 height 7
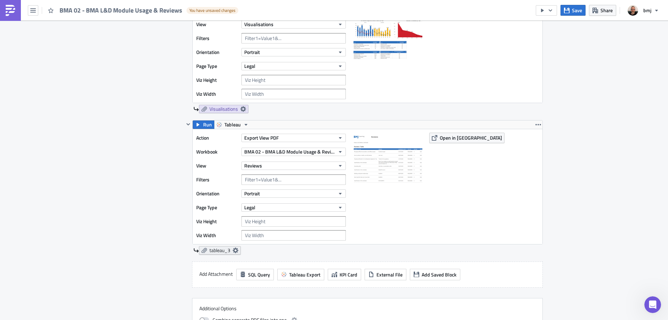
click at [234, 250] on icon at bounding box center [236, 250] width 6 height 6
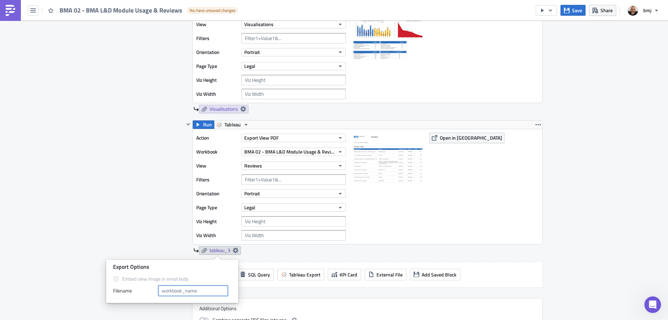
click at [196, 288] on input "text" at bounding box center [193, 290] width 70 height 10
type input "Reviews"
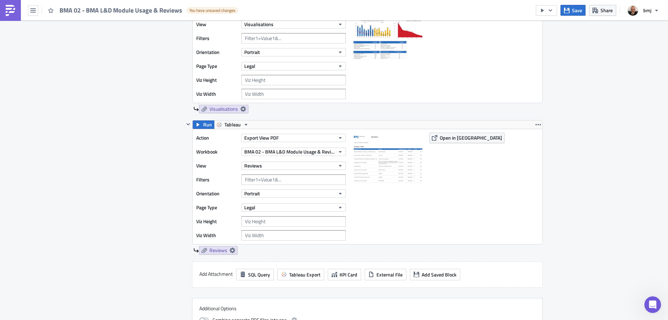
click at [151, 210] on div "Contents Select which data & attachment to include in your report." at bounding box center [154, 110] width 59 height 472
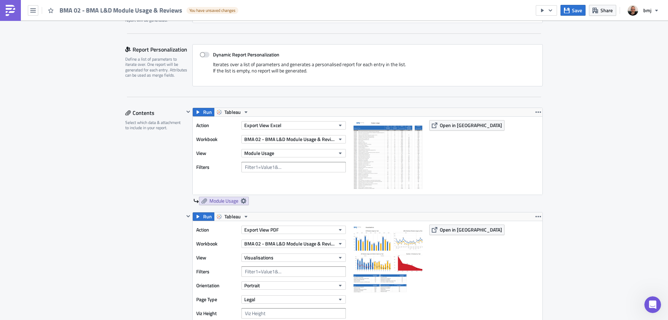
scroll to position [128, 0]
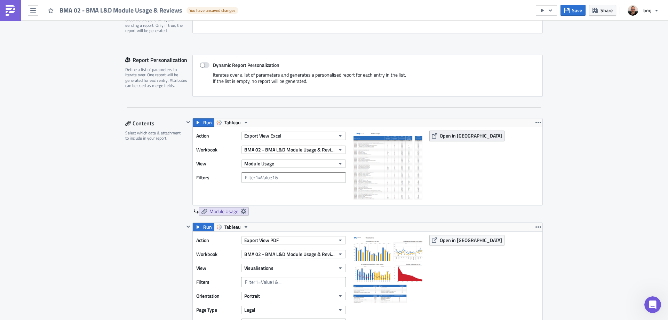
click at [449, 135] on span "Open in [GEOGRAPHIC_DATA]" at bounding box center [471, 135] width 62 height 7
click at [319, 137] on button "Export View Excel" at bounding box center [293, 136] width 104 height 8
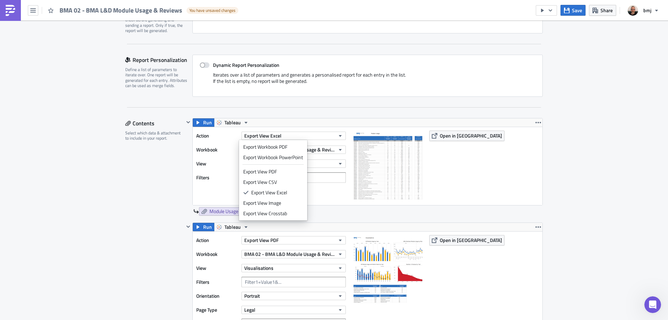
click at [294, 169] on div "Export View PDF" at bounding box center [273, 171] width 60 height 7
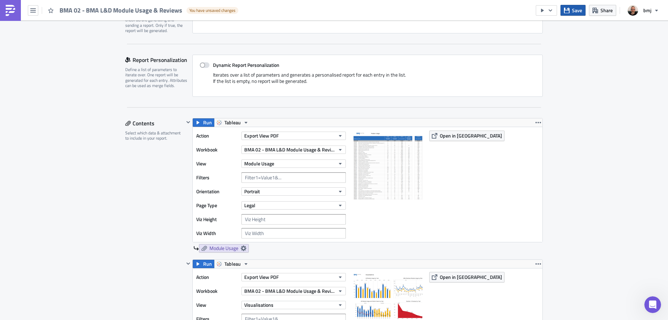
click at [579, 9] on span "Save" at bounding box center [577, 10] width 10 height 7
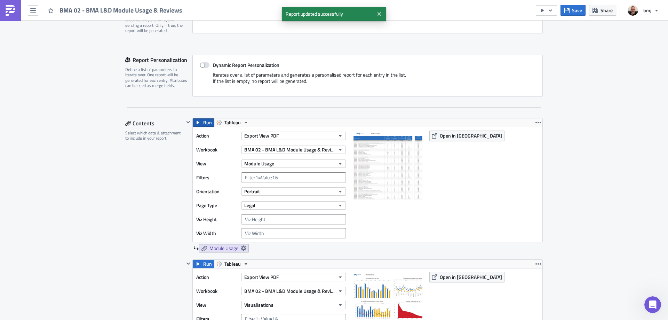
click at [203, 124] on span "Run" at bounding box center [207, 122] width 9 height 8
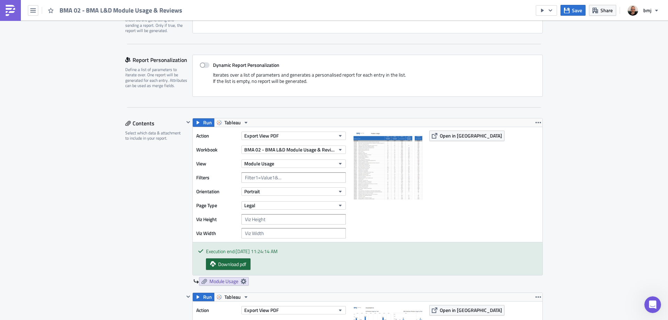
click at [245, 266] on link "Download pdf" at bounding box center [228, 263] width 45 height 11
click at [281, 217] on input "number" at bounding box center [293, 219] width 104 height 10
type input "2500"
click at [293, 235] on input "number" at bounding box center [293, 233] width 104 height 10
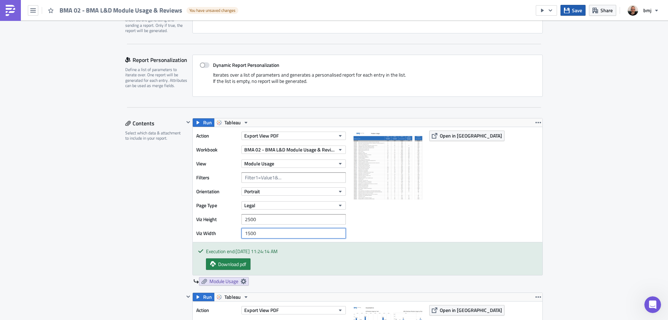
type input "1500"
click at [577, 12] on span "Save" at bounding box center [577, 10] width 10 height 7
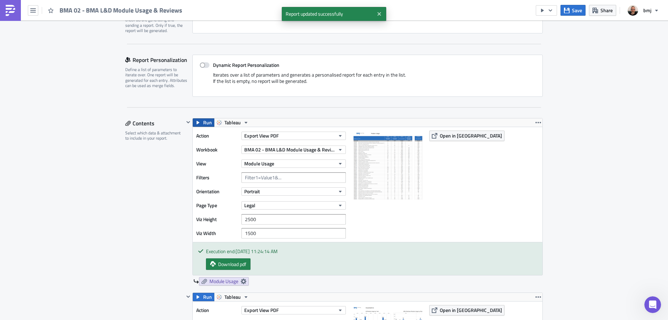
click at [203, 123] on span "Run" at bounding box center [207, 122] width 9 height 8
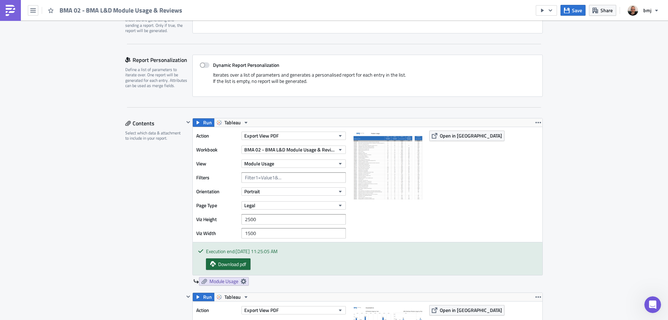
click at [229, 266] on span "Download pdf" at bounding box center [232, 263] width 28 height 7
click at [282, 207] on button "Legal" at bounding box center [293, 205] width 104 height 8
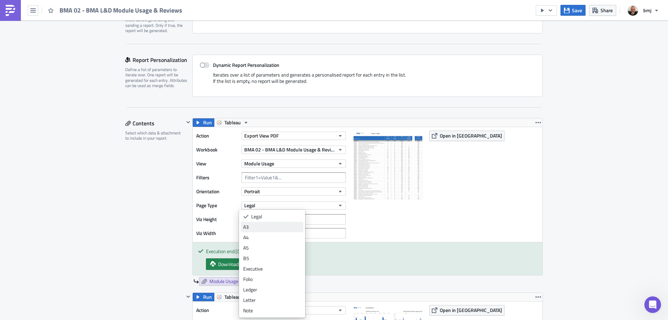
click at [278, 228] on div "A3" at bounding box center [272, 226] width 58 height 7
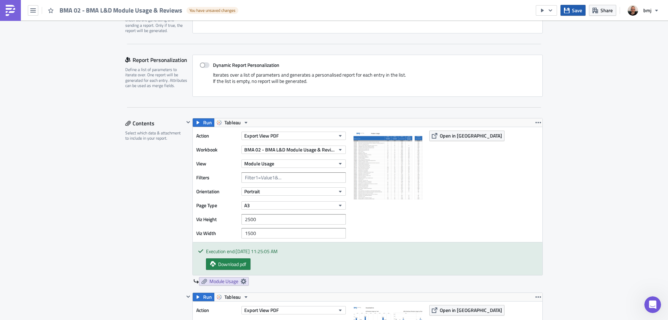
click at [571, 9] on button "Save" at bounding box center [572, 10] width 25 height 11
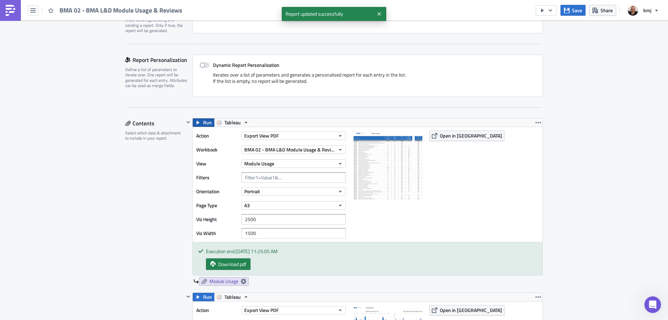
click at [208, 125] on span "Run" at bounding box center [207, 122] width 9 height 8
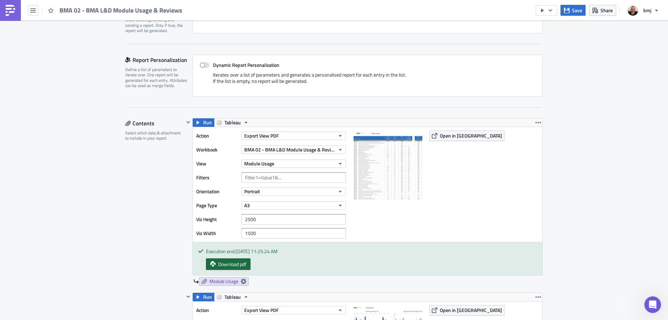
click at [243, 267] on span "Download pdf" at bounding box center [232, 263] width 28 height 7
click at [275, 220] on input "2500" at bounding box center [293, 219] width 104 height 10
drag, startPoint x: 269, startPoint y: 218, endPoint x: 219, endPoint y: 218, distance: 49.4
click at [220, 218] on div "Viz Height 2500" at bounding box center [272, 219] width 153 height 10
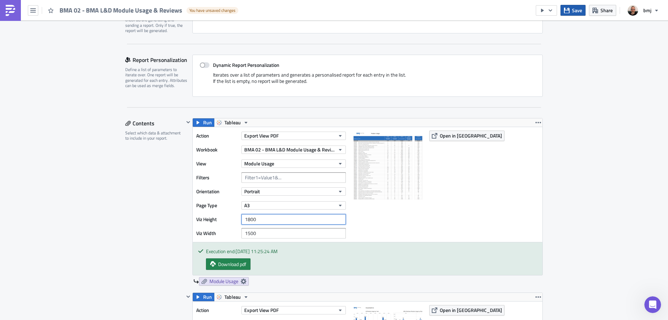
type input "1800"
click at [578, 9] on span "Save" at bounding box center [577, 10] width 10 height 7
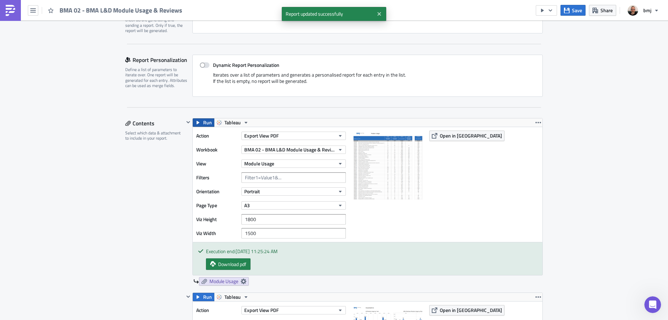
click at [204, 121] on span "Run" at bounding box center [207, 122] width 9 height 8
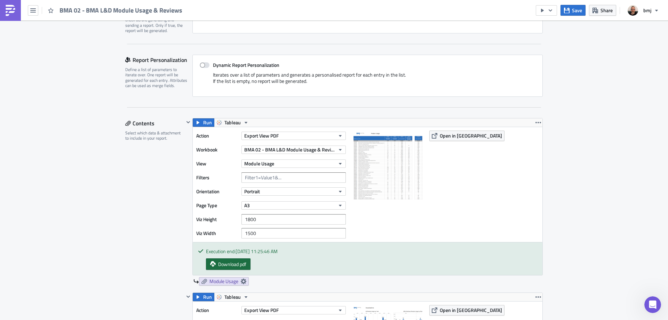
click at [240, 263] on span "Download pdf" at bounding box center [232, 263] width 28 height 7
click at [573, 11] on span "Save" at bounding box center [577, 10] width 10 height 7
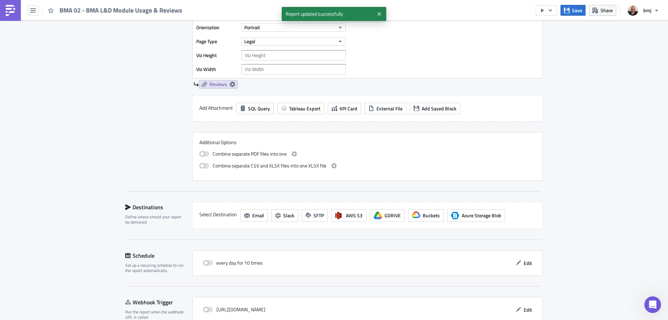
scroll to position [644, 0]
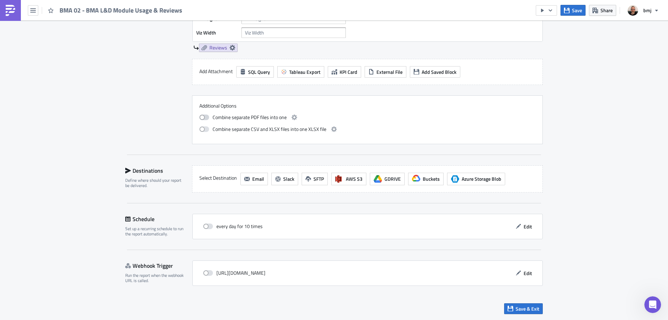
click at [204, 116] on span at bounding box center [204, 117] width 10 height 6
click at [204, 116] on input "checkbox" at bounding box center [203, 116] width 5 height 5
checkbox input "true"
click at [203, 129] on span at bounding box center [204, 129] width 10 height 6
click at [203, 129] on input "checkbox" at bounding box center [203, 128] width 5 height 5
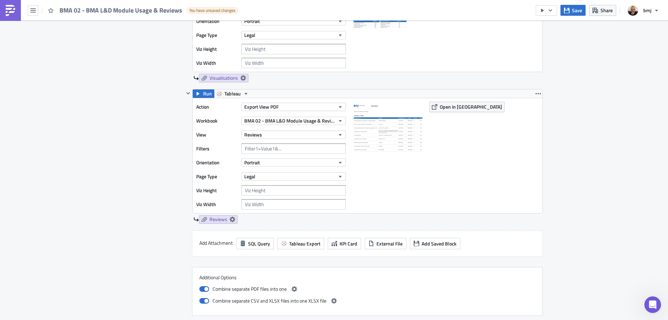
scroll to position [540, 0]
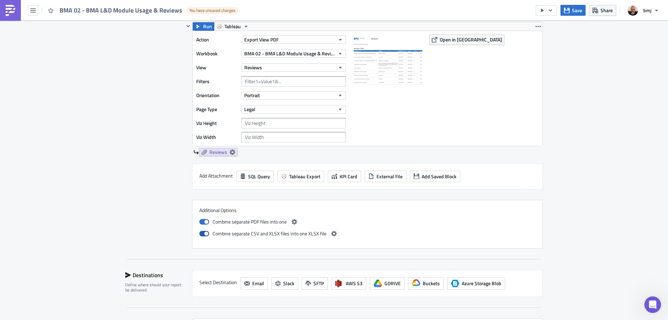
click at [201, 234] on span at bounding box center [204, 234] width 10 height 6
click at [201, 234] on input "checkbox" at bounding box center [203, 232] width 5 height 5
checkbox input "false"
click at [292, 222] on icon "button" at bounding box center [295, 222] width 6 height 6
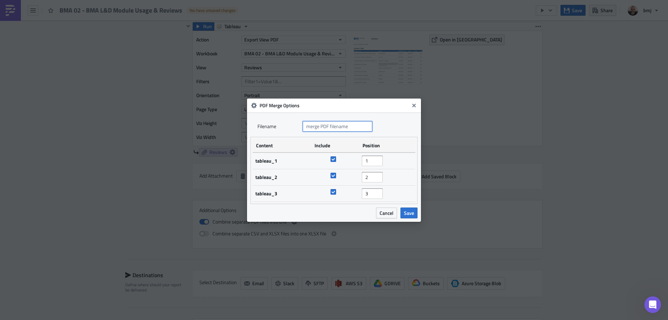
click at [337, 127] on input "text" at bounding box center [338, 126] width 70 height 10
type input "BMA 02 - BMA L&D Module Usage & Reviews"
click at [408, 213] on span "Save" at bounding box center [409, 212] width 10 height 7
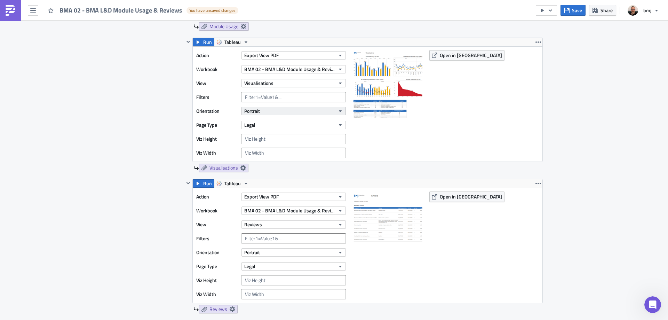
scroll to position [366, 0]
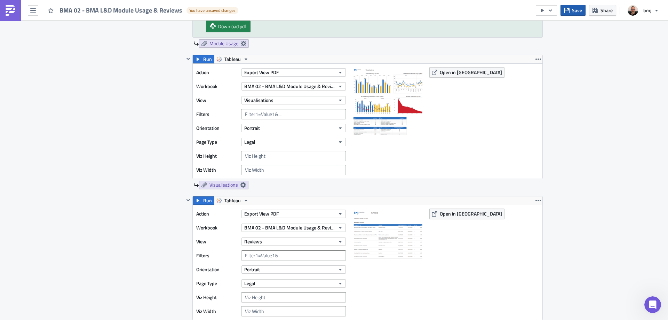
click at [573, 11] on span "Save" at bounding box center [577, 10] width 10 height 7
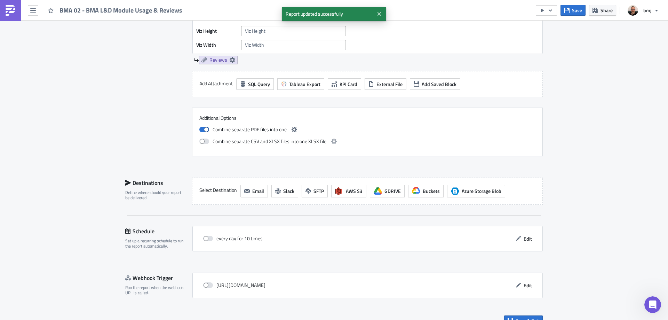
scroll to position [644, 0]
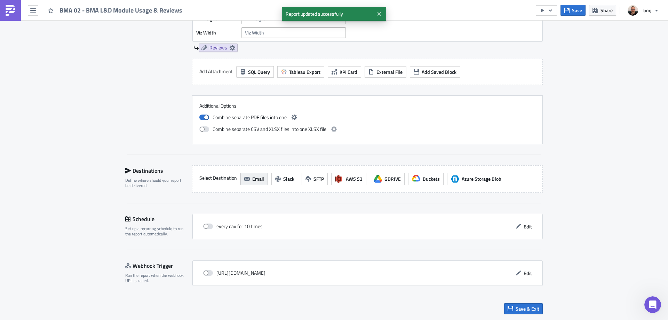
click at [249, 180] on button "Email" at bounding box center [253, 179] width 27 height 13
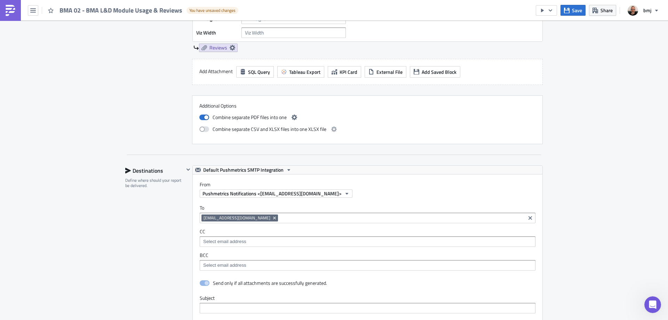
scroll to position [0, 0]
click at [269, 170] on span "Default Pushmetrics SMTP Integration" at bounding box center [243, 170] width 80 height 8
click at [216, 190] on div "BMJ SMTP" at bounding box center [241, 191] width 79 height 7
click at [244, 191] on span "[PERSON_NAME] <[EMAIL_ADDRESS][DOMAIN_NAME]>" at bounding box center [263, 193] width 123 height 7
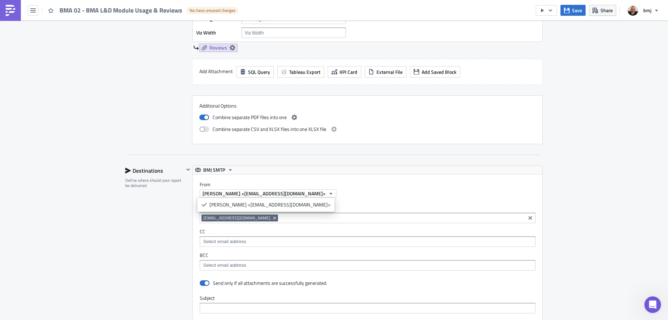
click at [142, 194] on div "Destinations Define where should your report be delivered." at bounding box center [154, 318] width 59 height 307
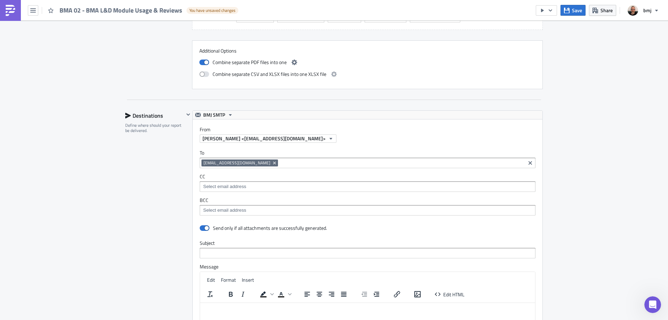
scroll to position [783, 0]
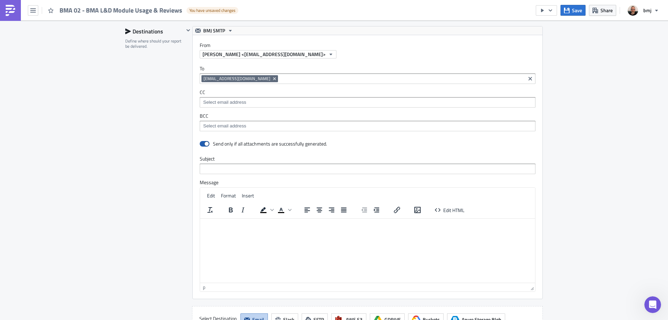
click at [201, 143] on span at bounding box center [205, 144] width 10 height 6
click at [201, 143] on input "checkbox" at bounding box center [203, 144] width 5 height 5
checkbox input "false"
click at [574, 10] on span "Save" at bounding box center [577, 10] width 10 height 7
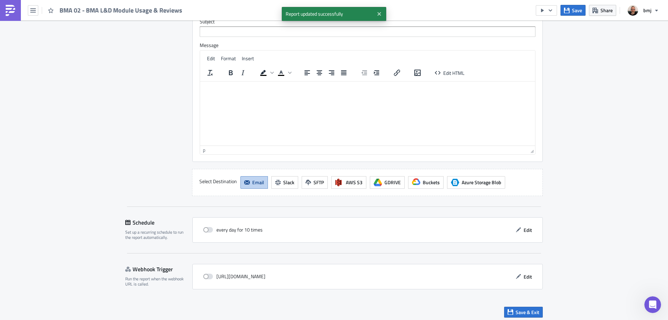
scroll to position [924, 0]
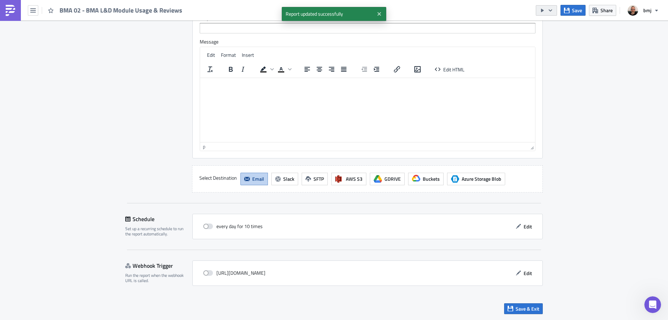
click at [549, 12] on icon "button" at bounding box center [551, 11] width 6 height 6
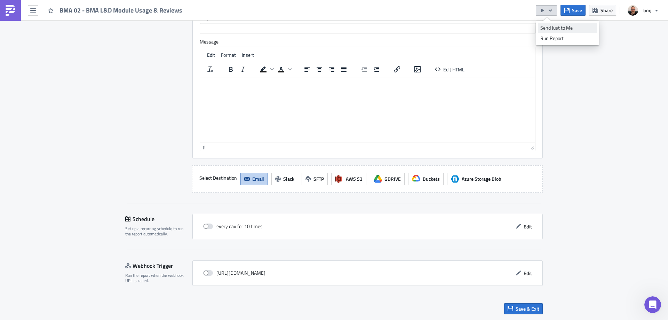
click at [555, 25] on div "Send Just to Me" at bounding box center [567, 27] width 54 height 7
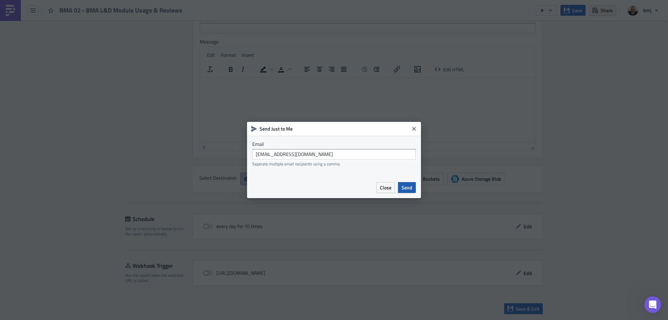
click at [411, 189] on span "Send" at bounding box center [406, 187] width 11 height 7
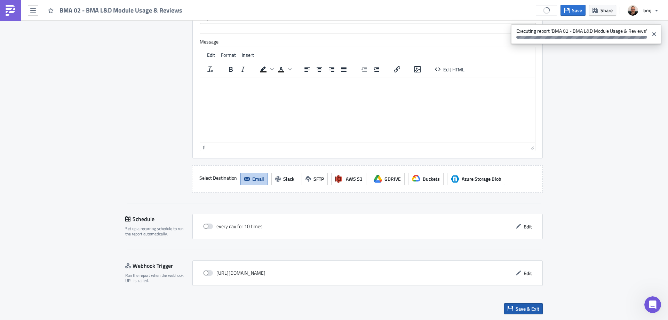
click at [525, 308] on span "Save & Exit" at bounding box center [528, 308] width 24 height 7
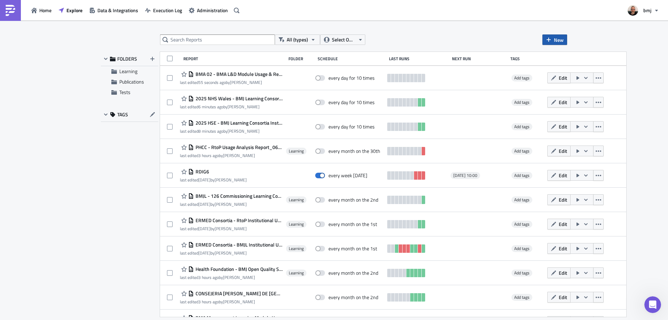
click at [559, 40] on span "New" at bounding box center [559, 39] width 10 height 7
click at [560, 58] on div "Report" at bounding box center [578, 57] width 46 height 7
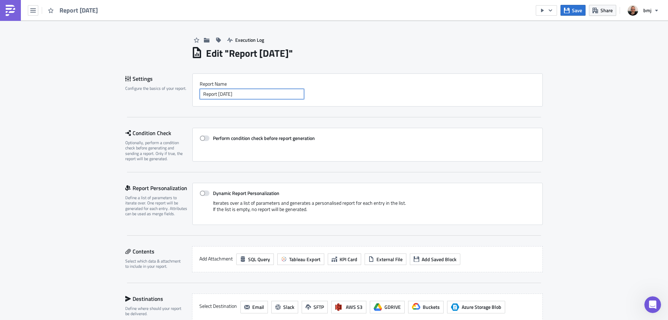
click at [269, 94] on input "Report [DATE]" at bounding box center [252, 94] width 104 height 10
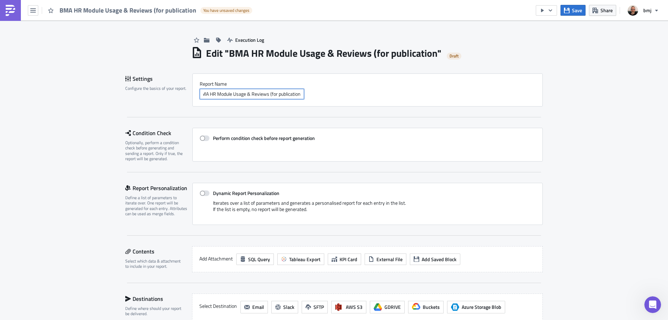
scroll to position [0, 6]
type input "BMA HR Module Usage & Reviews (for publication)"
click at [567, 106] on div "Execution Log Edit " BMA HR Module Usage & Reviews (for publication) " Draft Se…" at bounding box center [334, 235] width 668 height 428
click at [571, 12] on button "Save" at bounding box center [572, 10] width 25 height 11
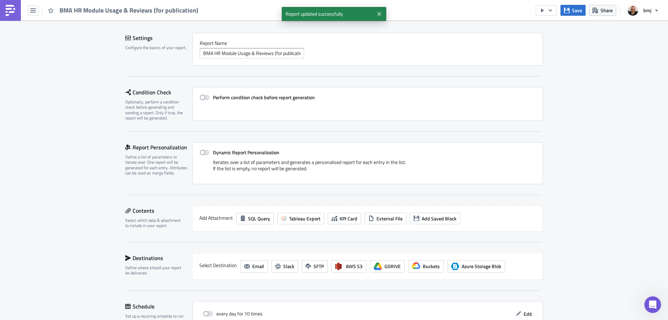
scroll to position [128, 0]
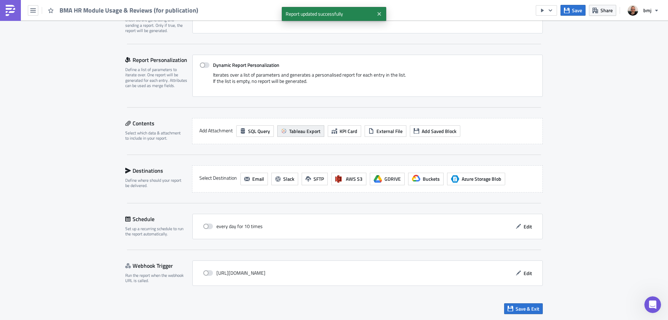
click at [301, 128] on span "Tableau Export" at bounding box center [304, 130] width 31 height 7
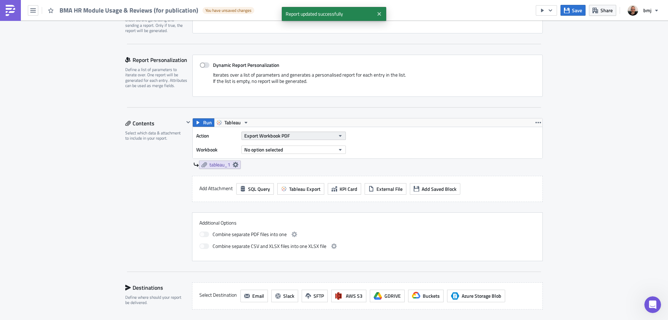
click at [271, 137] on span "Export Workbook PDF" at bounding box center [267, 135] width 46 height 7
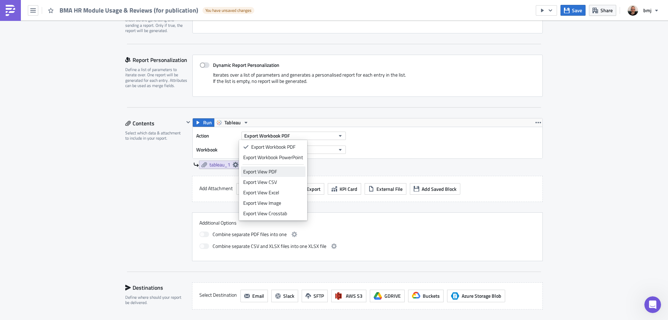
click at [274, 174] on div "Export View PDF" at bounding box center [273, 171] width 60 height 7
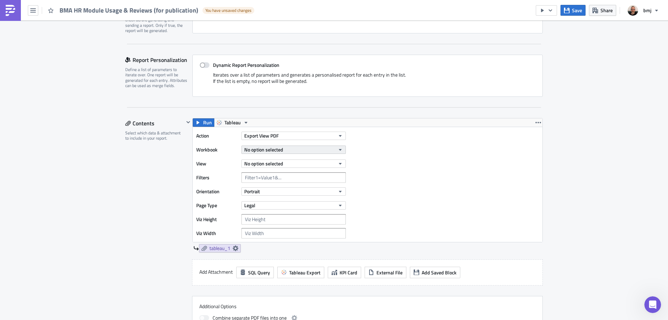
click at [275, 146] on span "No option selected" at bounding box center [263, 149] width 39 height 7
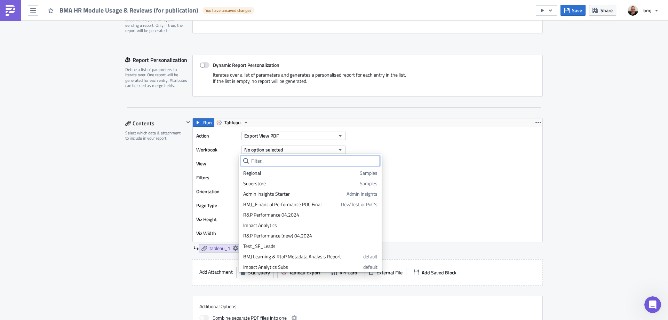
click at [285, 162] on input "text" at bounding box center [310, 161] width 139 height 10
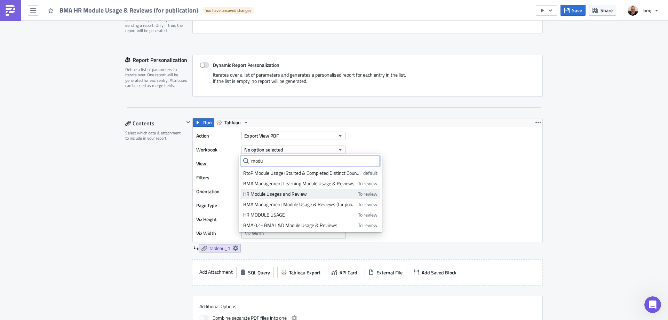
type input "modu"
click at [311, 193] on div "HR Module Useges and Review" at bounding box center [299, 193] width 112 height 7
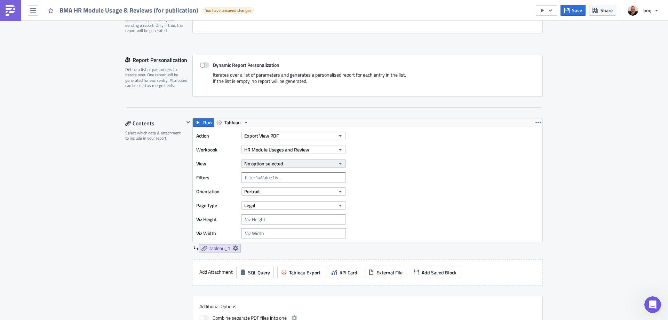
click at [293, 165] on button "No option selected" at bounding box center [293, 163] width 104 height 8
click at [286, 185] on div "HR Module Useges and Review" at bounding box center [275, 186] width 64 height 7
click at [305, 151] on span "HR Module Useges and Review" at bounding box center [276, 149] width 65 height 7
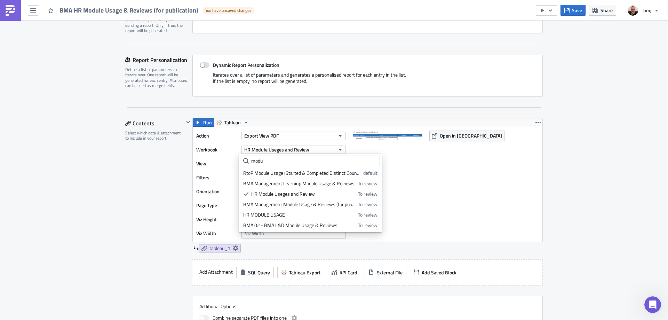
click at [434, 186] on div "Action Export View PDF Workbook HR Module Useges and Review View HR Module Useg…" at bounding box center [368, 184] width 350 height 115
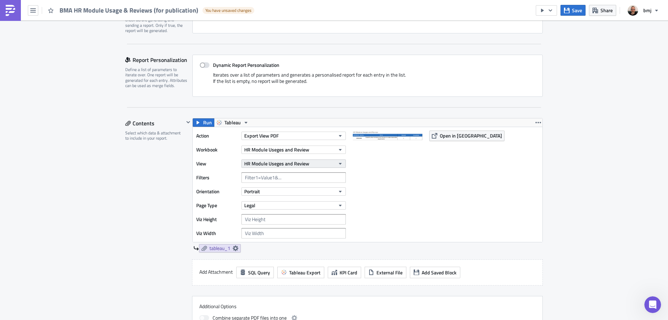
click at [299, 162] on span "HR Module Useges and Review" at bounding box center [276, 163] width 65 height 7
click at [306, 162] on span "HR Module Useges and Review" at bounding box center [276, 163] width 65 height 7
click at [305, 150] on span "HR Module Useges and Review" at bounding box center [276, 149] width 65 height 7
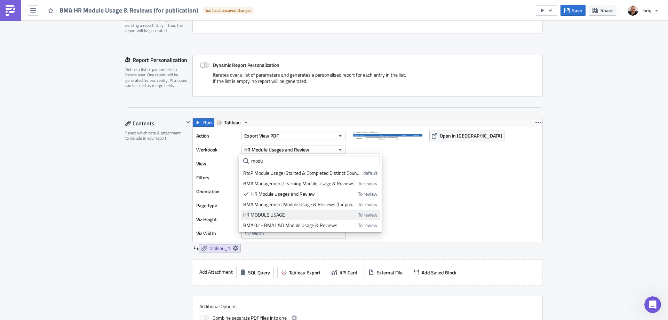
click at [293, 214] on div "HR MODULE USAGE" at bounding box center [299, 214] width 112 height 7
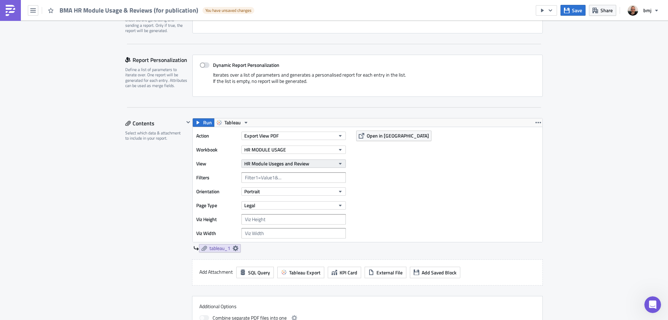
click at [313, 159] on button "HR Module Useges and Review" at bounding box center [293, 163] width 104 height 8
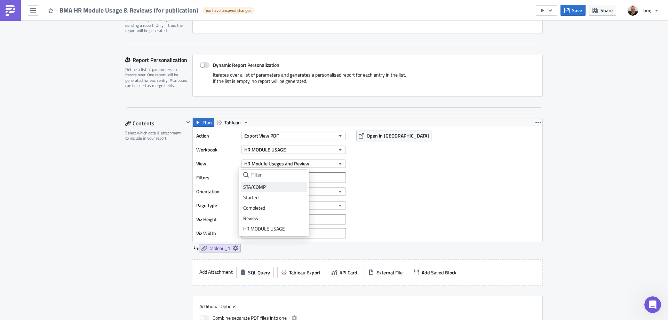
click at [273, 188] on div "STA/COMP" at bounding box center [274, 186] width 62 height 7
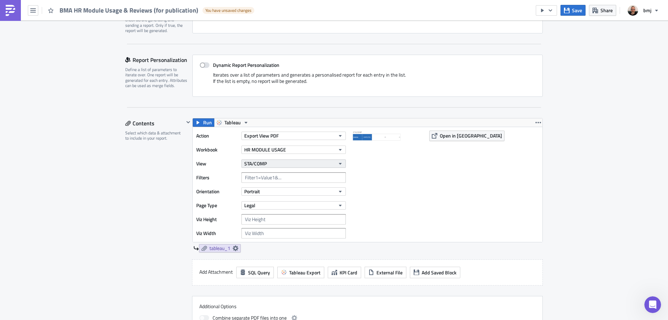
click at [296, 162] on button "STA/COMP" at bounding box center [293, 163] width 104 height 8
click at [284, 198] on div "Started" at bounding box center [274, 197] width 62 height 7
click at [572, 12] on button "Save" at bounding box center [572, 10] width 25 height 11
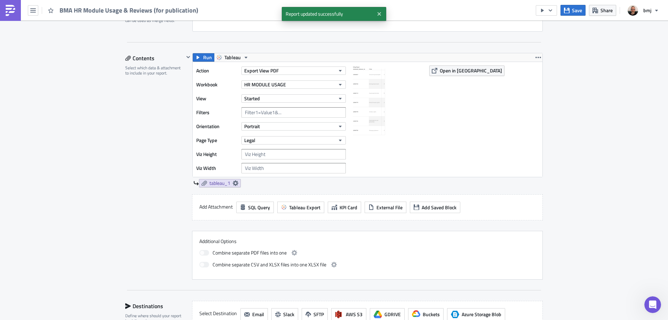
scroll to position [328, 0]
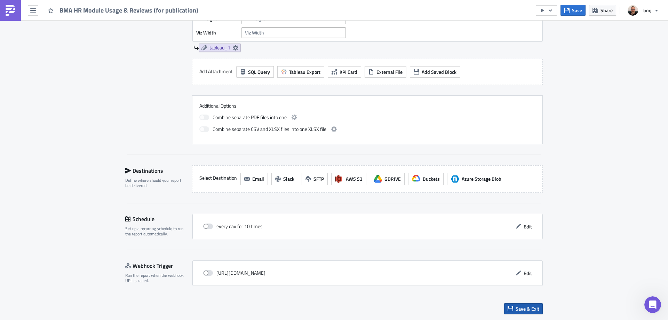
click at [534, 309] on span "Save & Exit" at bounding box center [528, 308] width 24 height 7
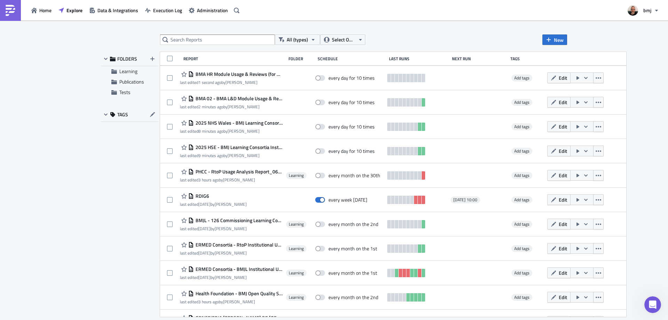
click at [258, 33] on div "All (types) Select Owner New FOLDERS Learning Publications Tests TAGS Report Fo…" at bounding box center [334, 171] width 668 height 300
click at [253, 40] on input "text" at bounding box center [217, 39] width 115 height 10
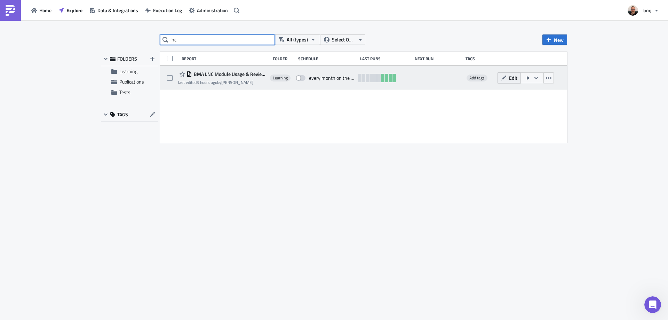
type input "lnc"
click at [514, 78] on span "Edit" at bounding box center [513, 77] width 8 height 7
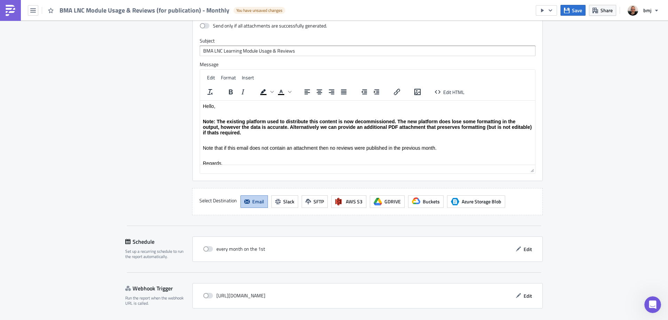
scroll to position [760, 0]
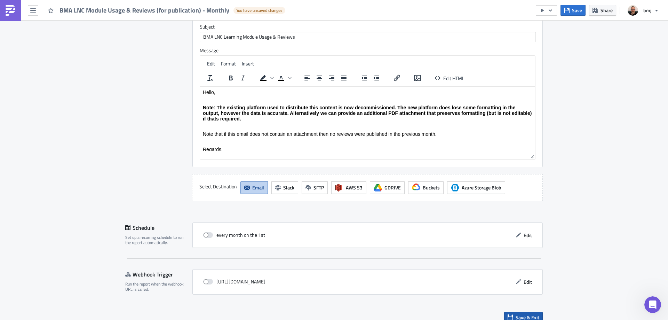
click at [533, 313] on span "Save & Exit" at bounding box center [528, 316] width 24 height 7
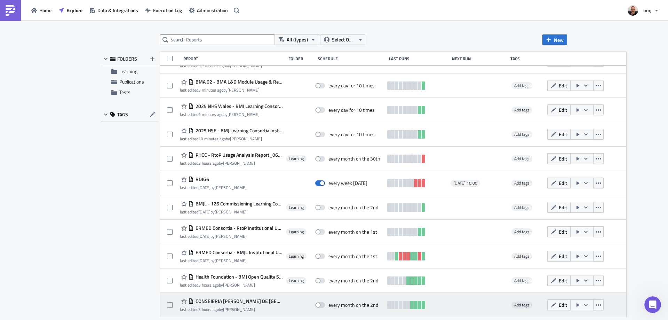
scroll to position [7, 0]
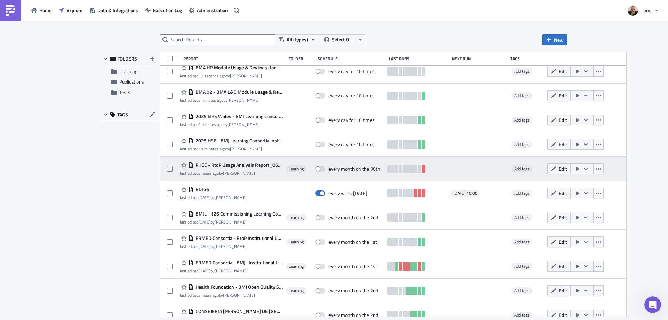
click at [241, 163] on span "PHCC - RtoP Usage Analysis Report_0625" at bounding box center [238, 165] width 89 height 6
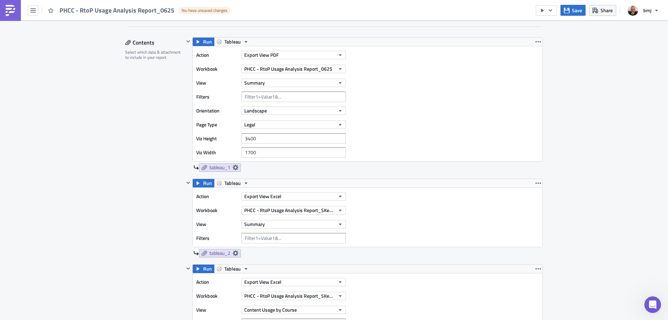
scroll to position [174, 0]
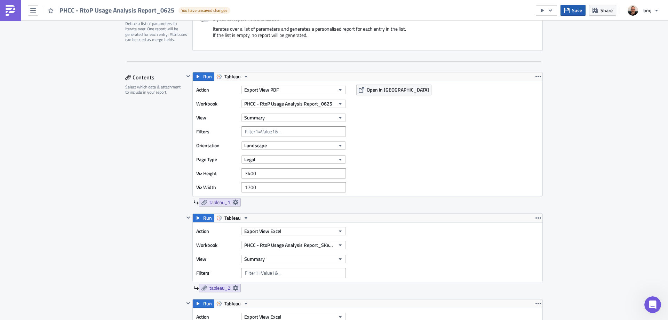
click at [570, 10] on icon "button" at bounding box center [567, 10] width 6 height 6
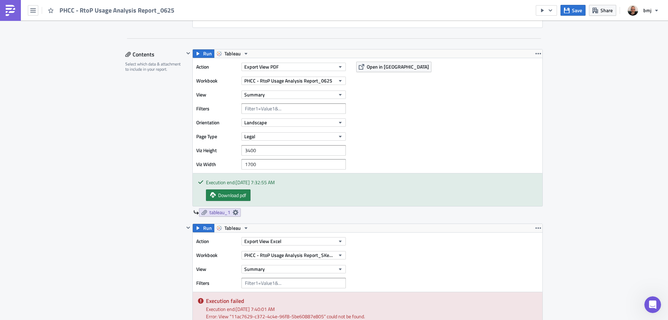
scroll to position [209, 0]
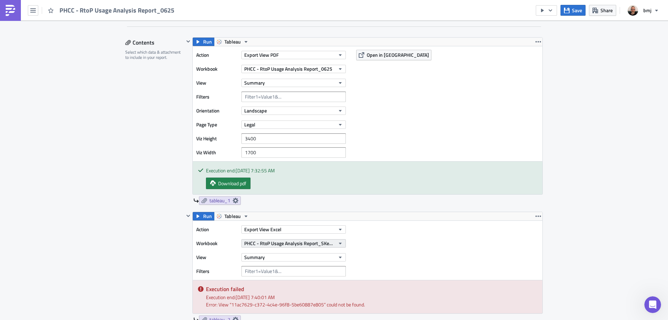
click at [321, 244] on span "PHCC - RtoP Usage Analysis Report_SKedits" at bounding box center [289, 242] width 91 height 7
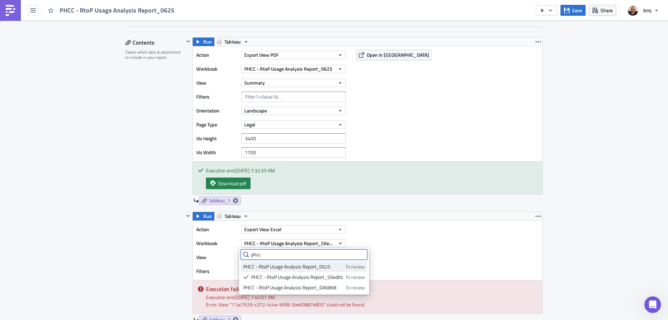
type input "phcc"
click at [326, 267] on div "PHCC - RtoP Usage Analysis Report_0625" at bounding box center [293, 266] width 100 height 7
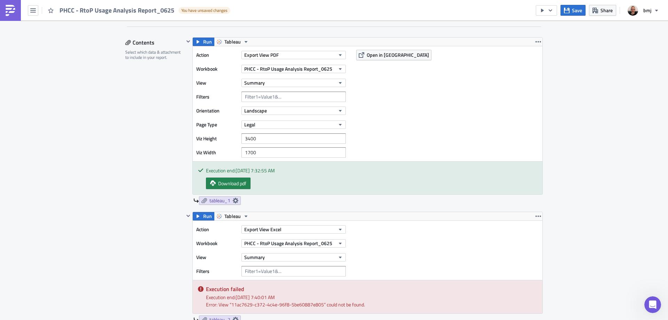
scroll to position [244, 0]
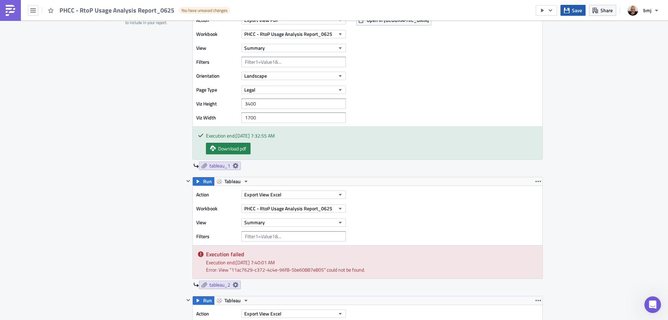
click at [573, 10] on span "Save" at bounding box center [577, 10] width 10 height 7
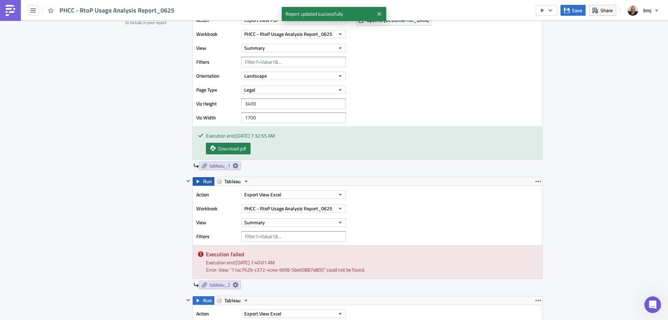
click at [204, 181] on span "Run" at bounding box center [207, 181] width 9 height 8
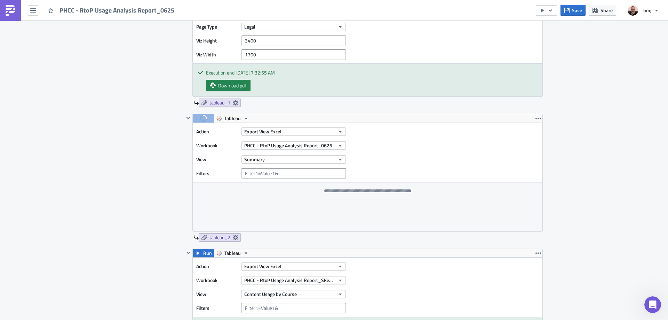
scroll to position [418, 0]
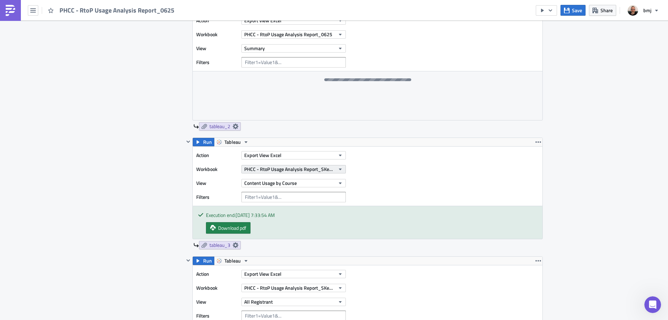
click at [314, 169] on span "PHCC - RtoP Usage Analysis Report_SKedits" at bounding box center [289, 168] width 91 height 7
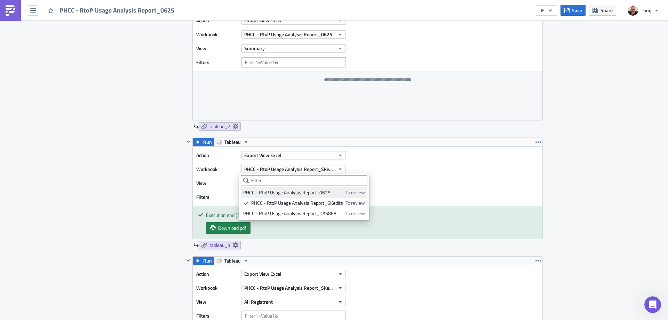
click at [313, 193] on div "PHCC - RtoP Usage Analysis Report_0625" at bounding box center [293, 192] width 100 height 7
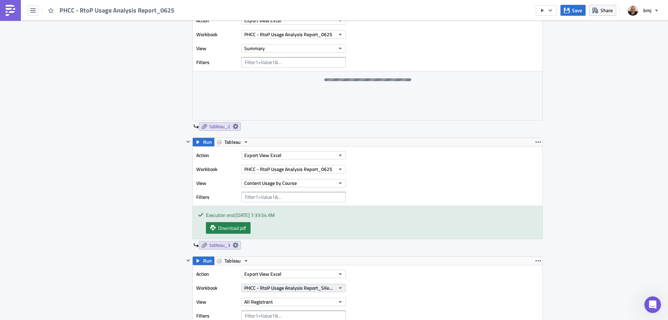
click at [319, 288] on span "PHCC - RtoP Usage Analysis Report_SKedits" at bounding box center [289, 287] width 91 height 7
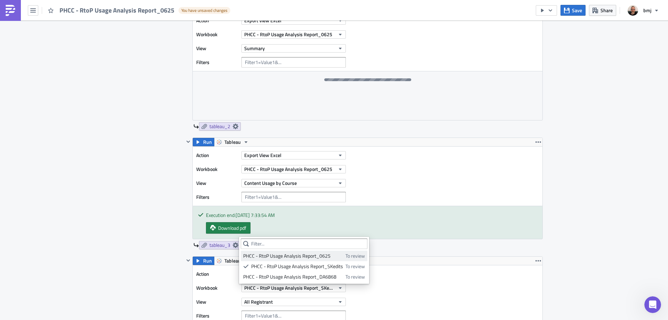
click at [335, 257] on div "PHCC - RtoP Usage Analysis Report_0625" at bounding box center [293, 255] width 100 height 7
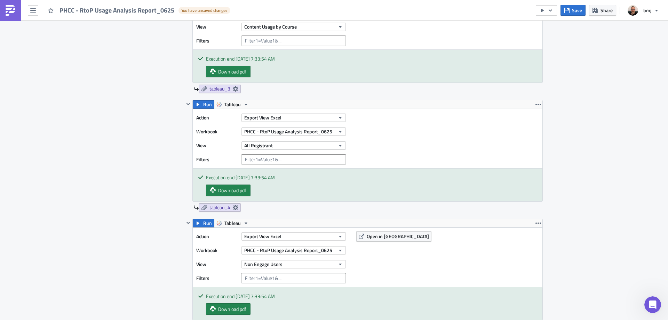
scroll to position [591, 0]
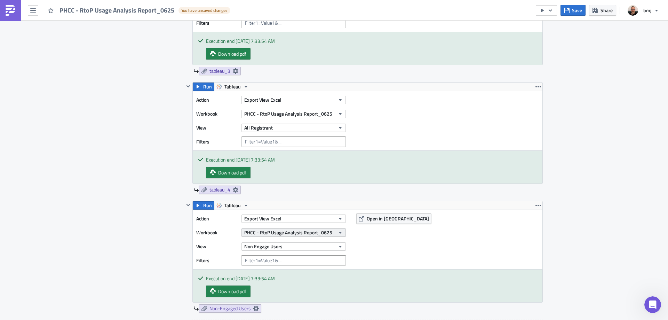
click at [333, 232] on button "PHCC - RtoP Usage Analysis Report_0625" at bounding box center [293, 232] width 104 height 8
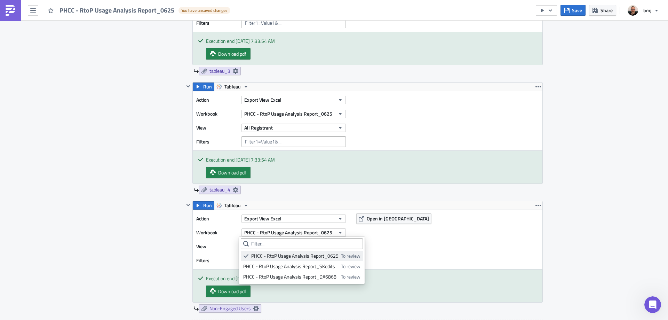
click at [328, 257] on div "PHCC - RtoP Usage Analysis Report_0625" at bounding box center [294, 255] width 87 height 7
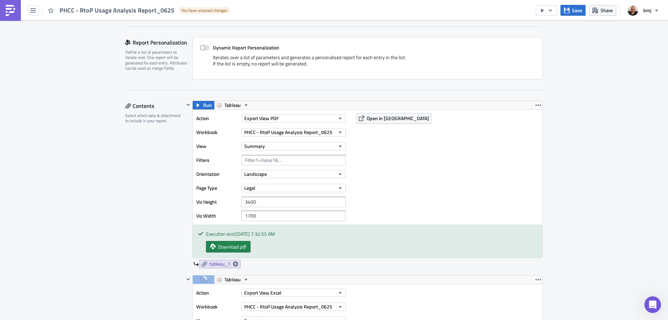
scroll to position [139, 0]
